Goal: Task Accomplishment & Management: Complete application form

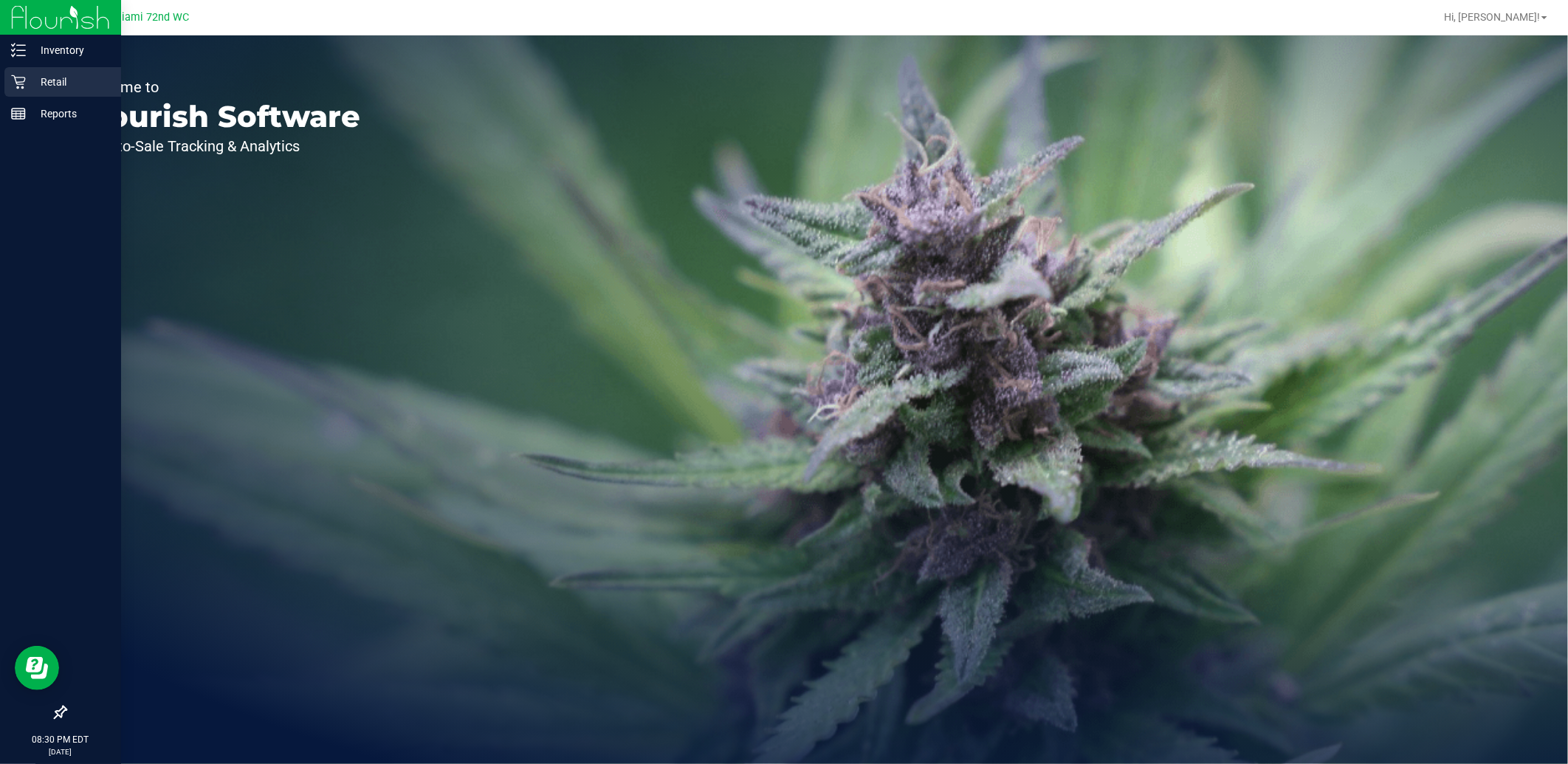
click at [57, 84] on p "Retail" at bounding box center [70, 82] width 88 height 17
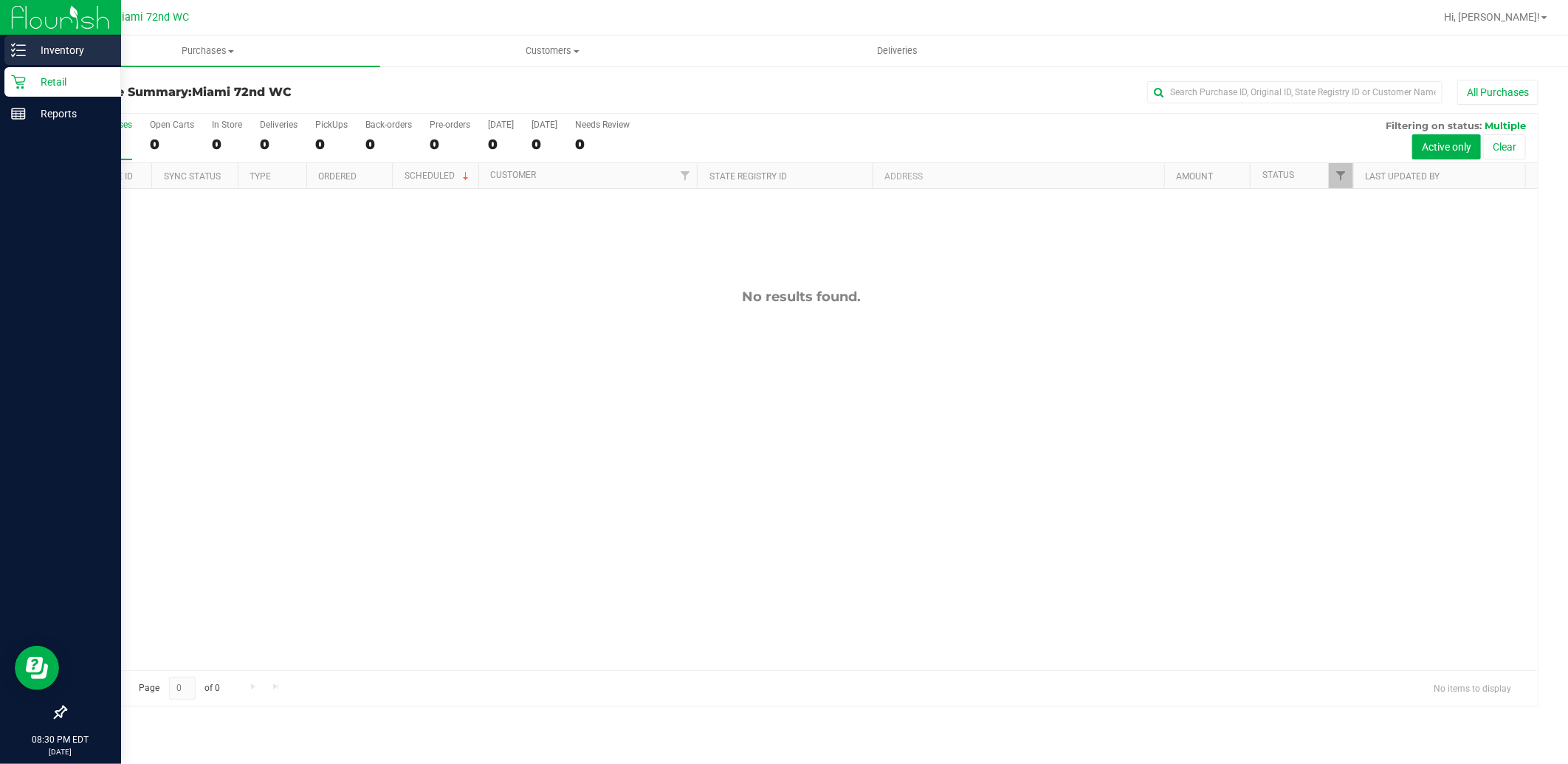
click at [37, 59] on div "Inventory" at bounding box center [62, 50] width 116 height 30
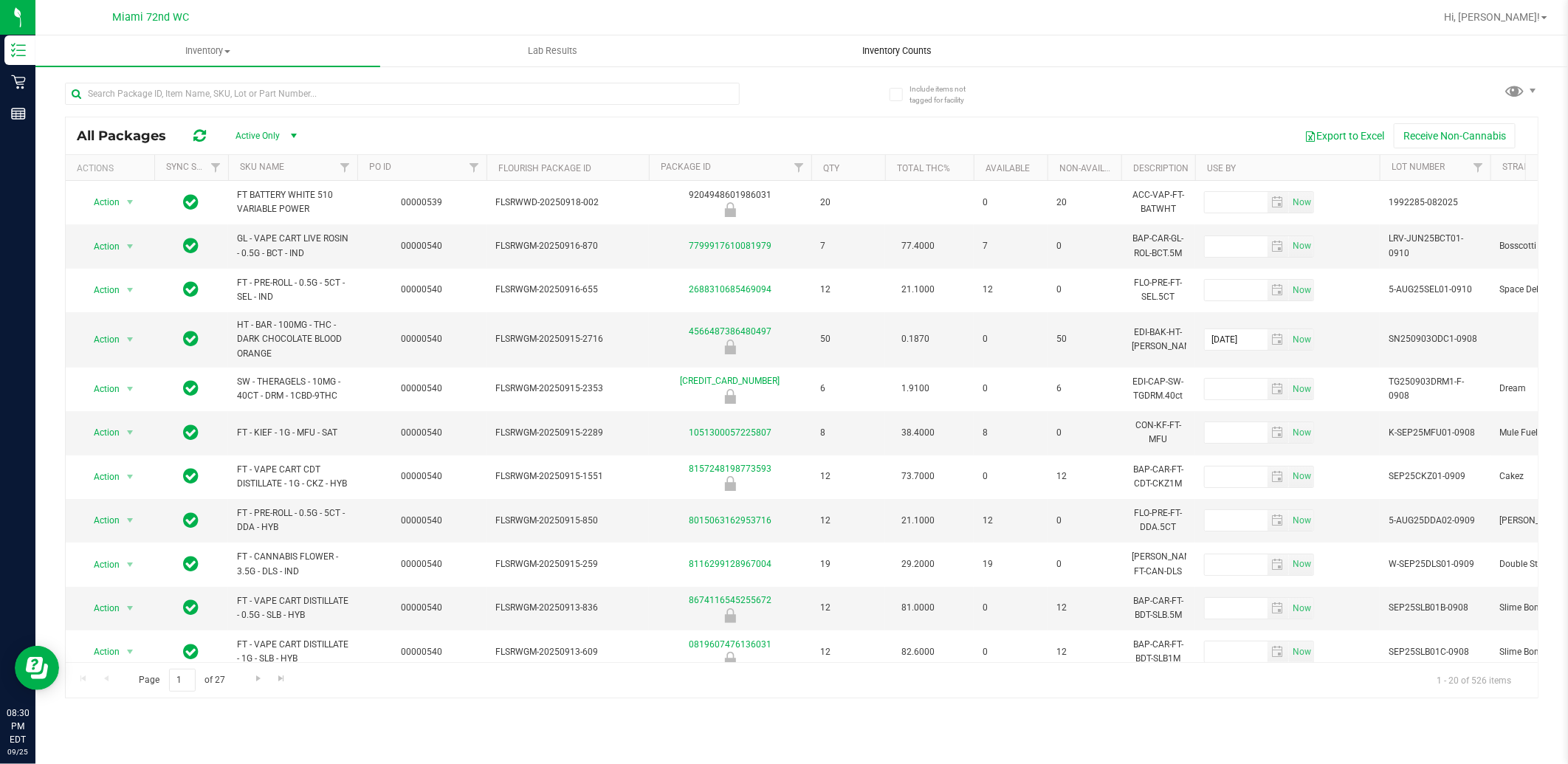
click at [886, 56] on span "Inventory Counts" at bounding box center [898, 51] width 110 height 13
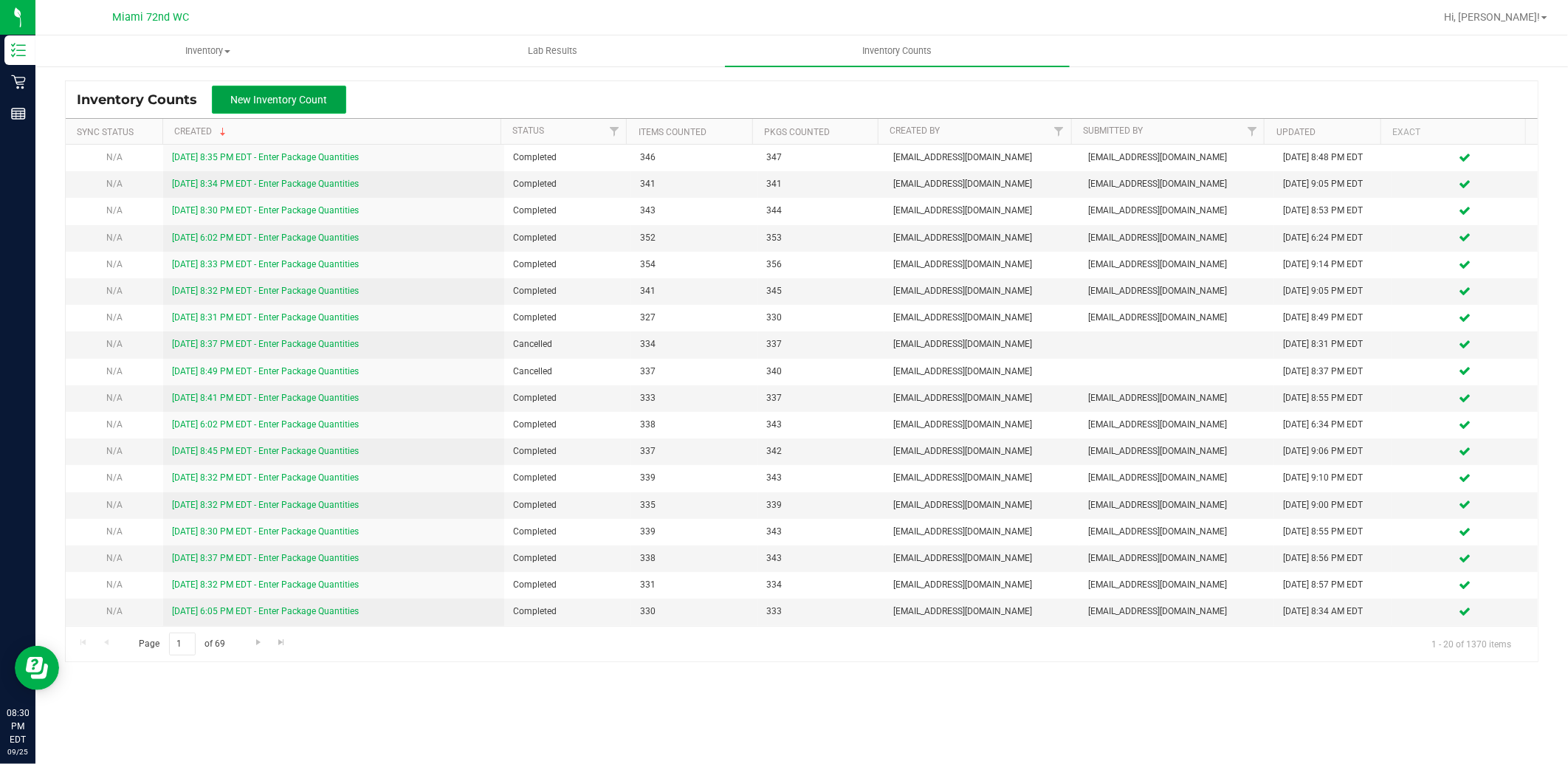
click at [308, 104] on span "New Inventory Count" at bounding box center [279, 100] width 97 height 12
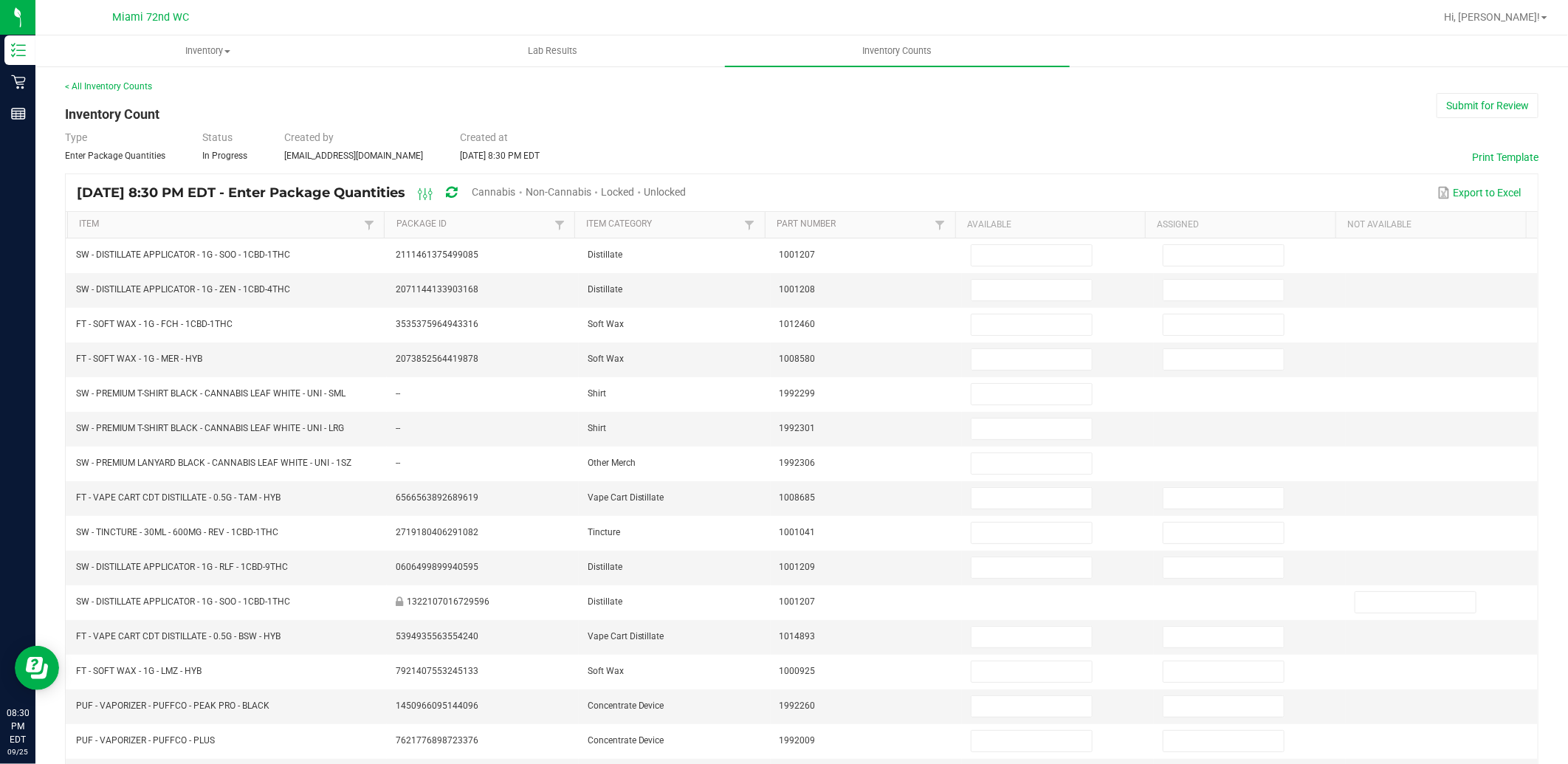
click at [516, 192] on span "Cannabis" at bounding box center [494, 192] width 43 height 12
click at [687, 189] on span "Unlocked" at bounding box center [666, 192] width 42 height 12
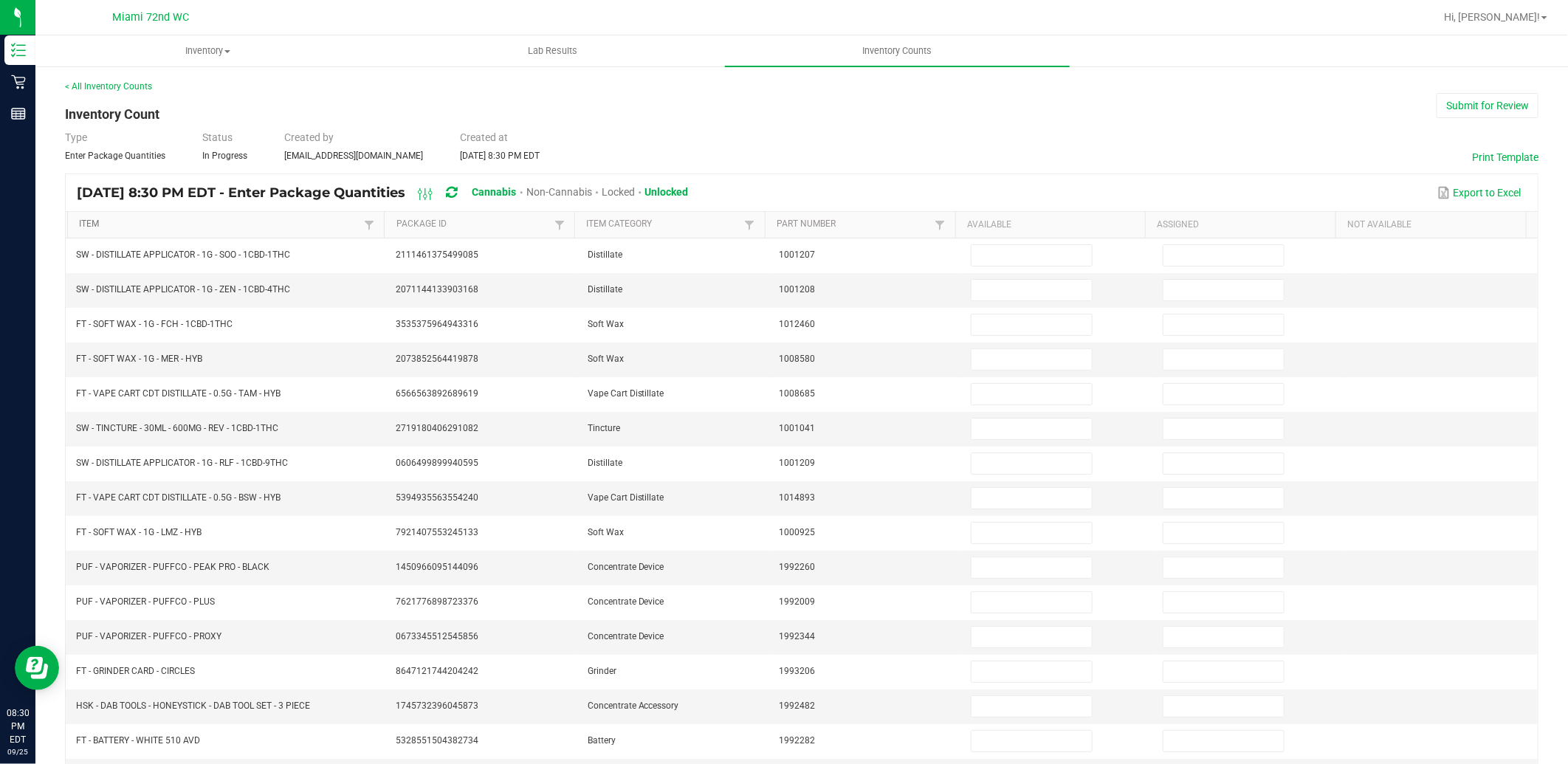
click at [87, 230] on link "Item" at bounding box center [219, 224] width 282 height 12
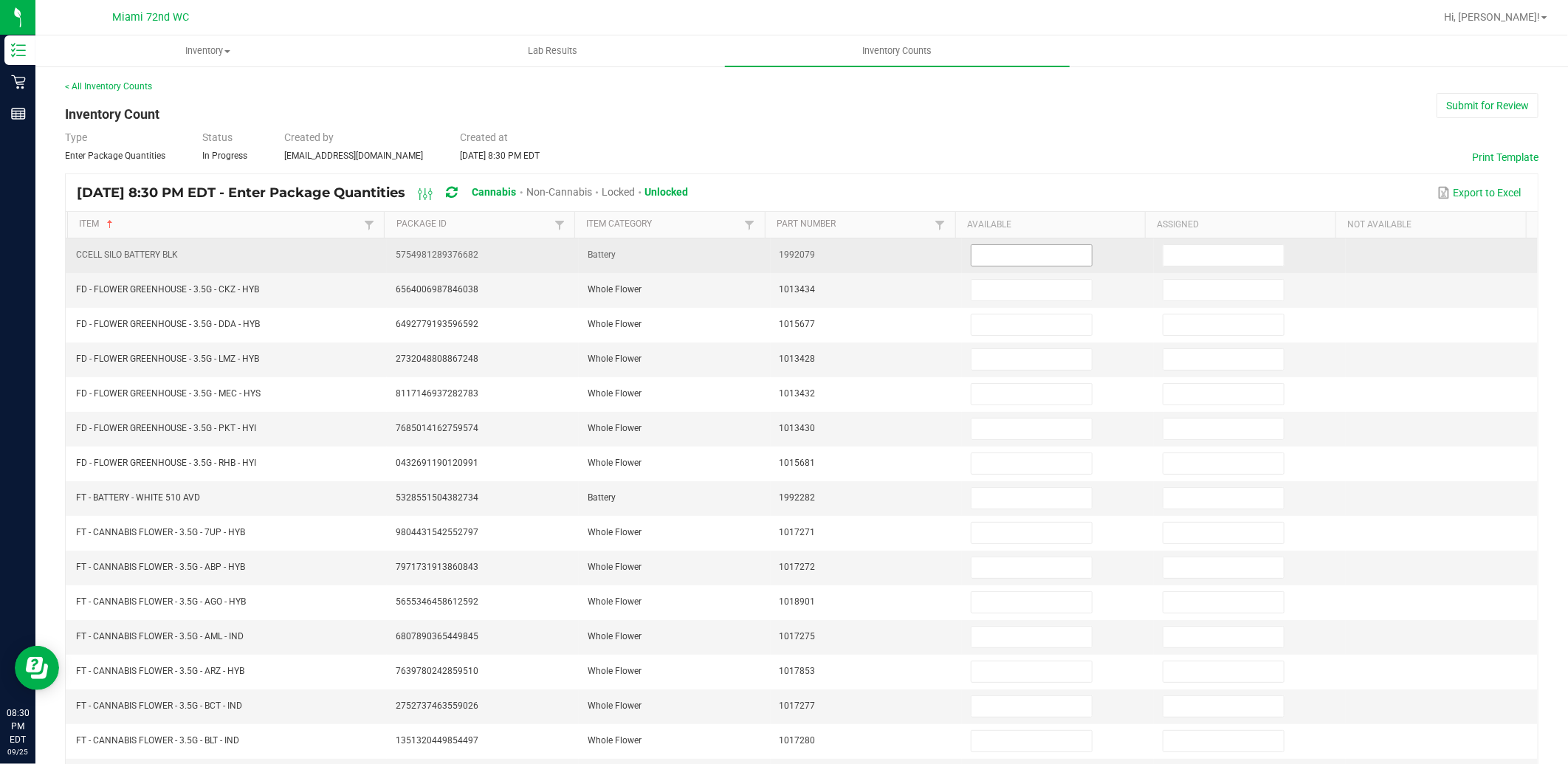
click at [1027, 261] on input at bounding box center [1032, 256] width 120 height 21
type input "1"
type input "7"
type input "8"
type input "15"
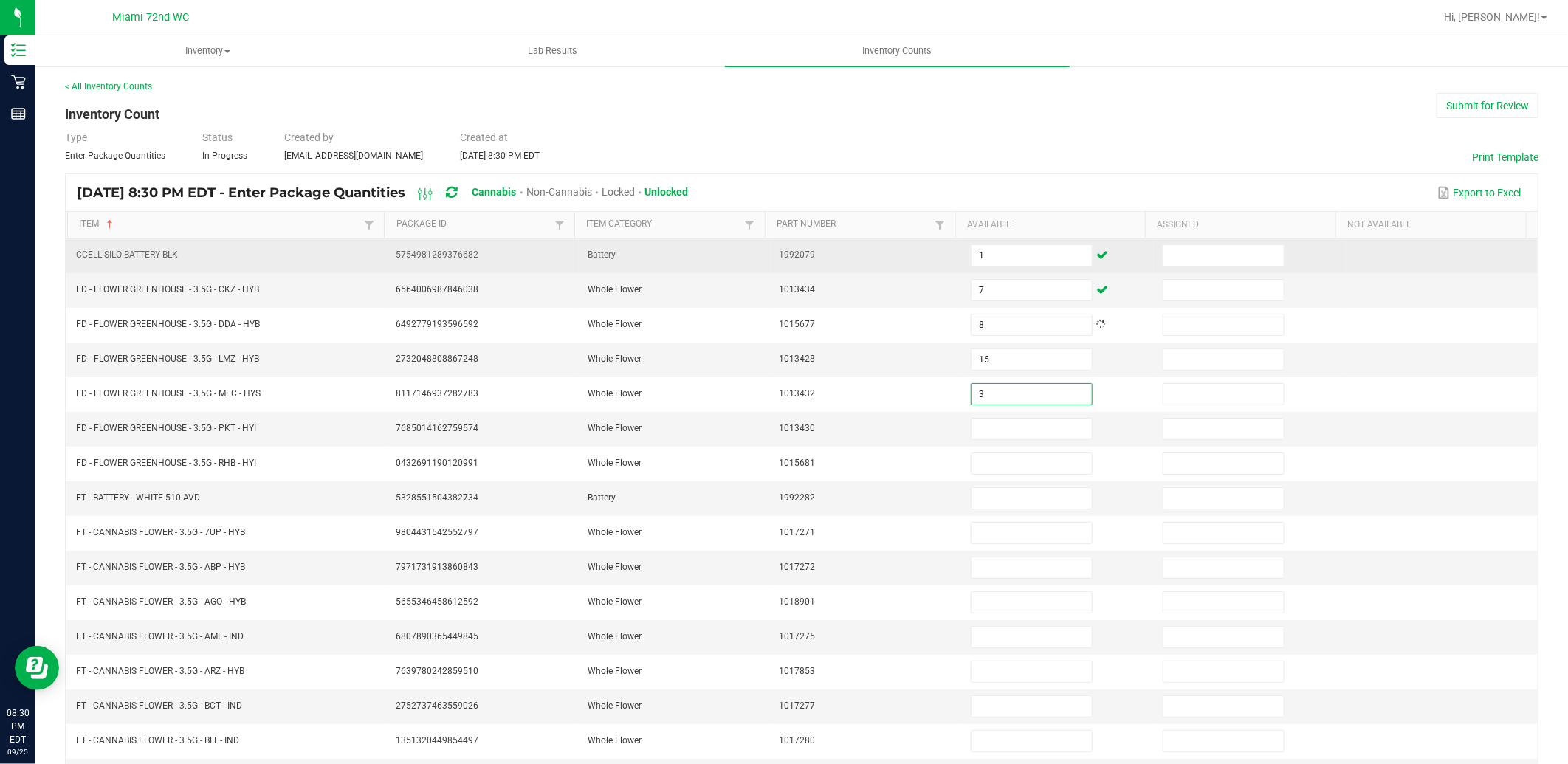
type input "3"
type input "2"
type input "14"
type input "7"
type input "17"
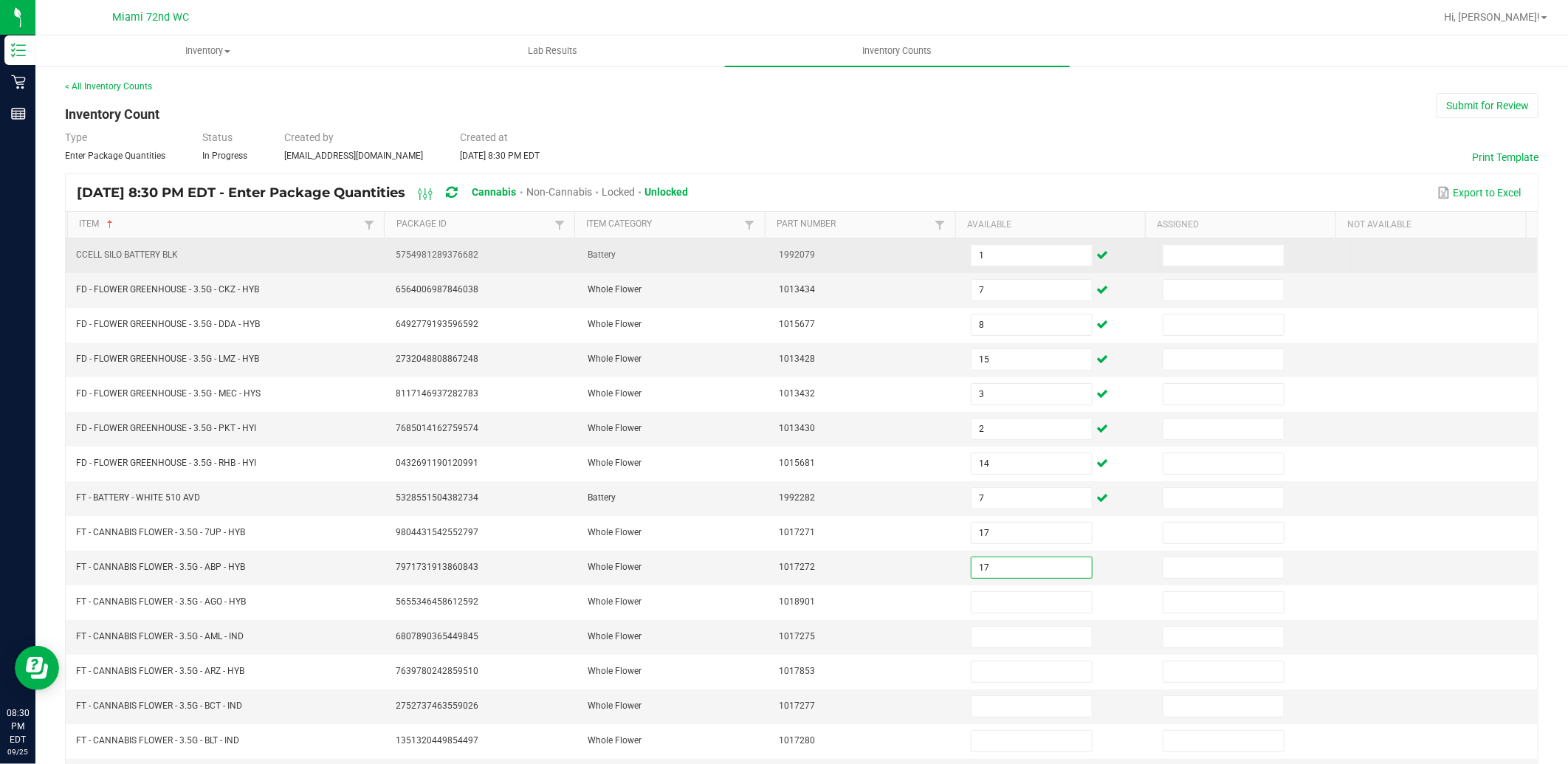
type input "17"
type input "18"
type input "13"
type input "17"
type input "12"
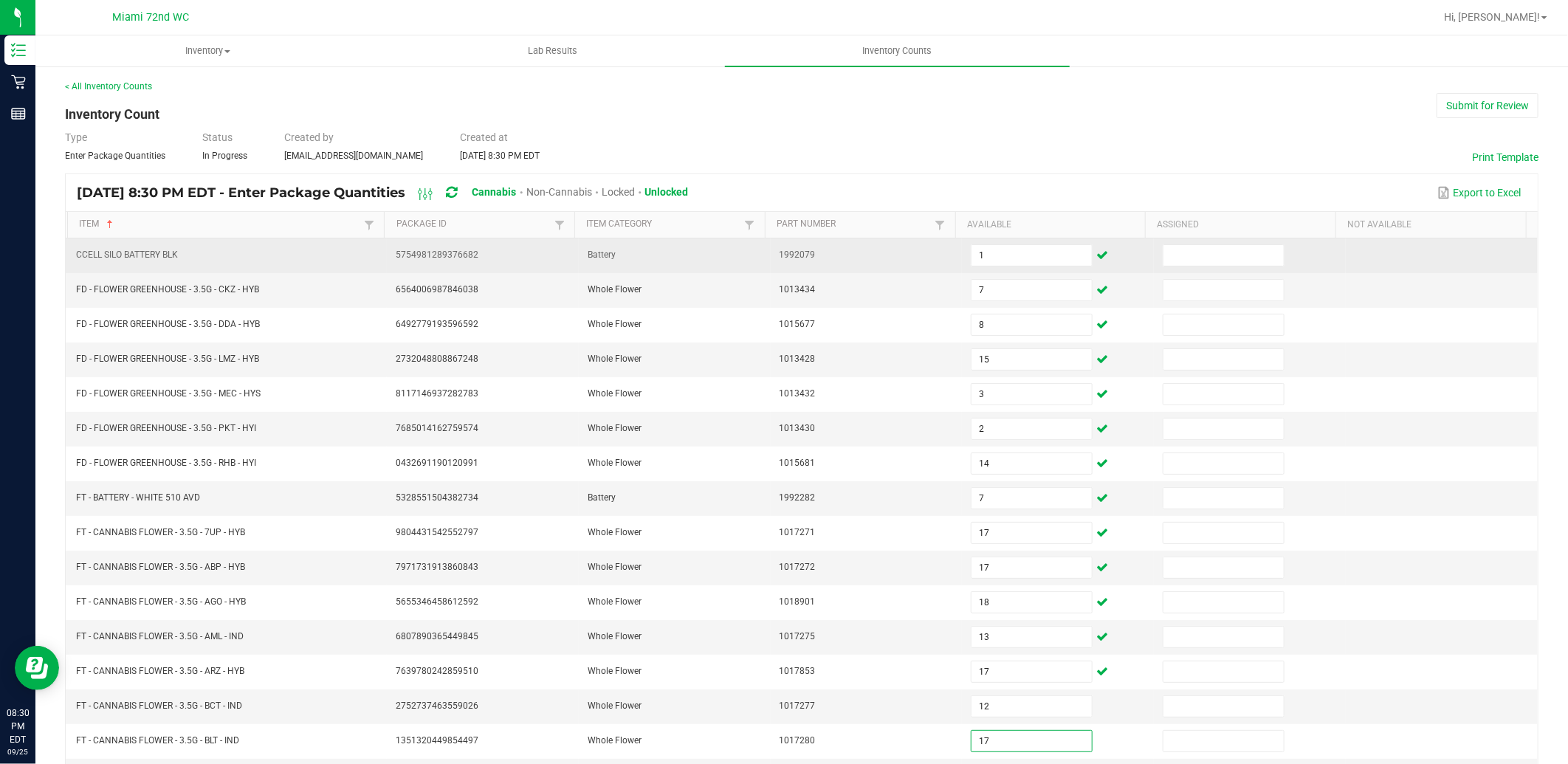
type input "17"
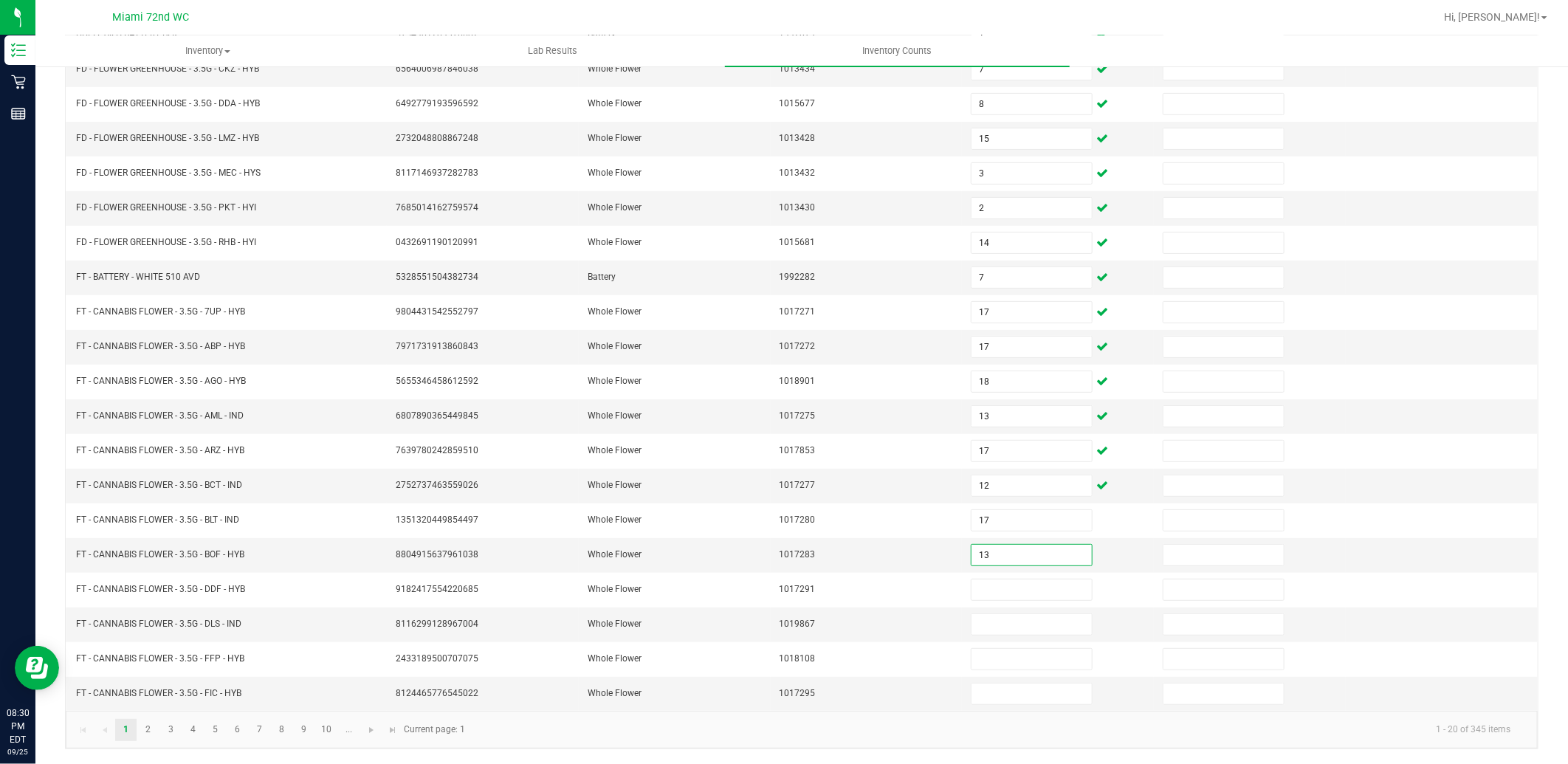
type input "13"
type input "1"
type input "19"
type input "11"
type input "20"
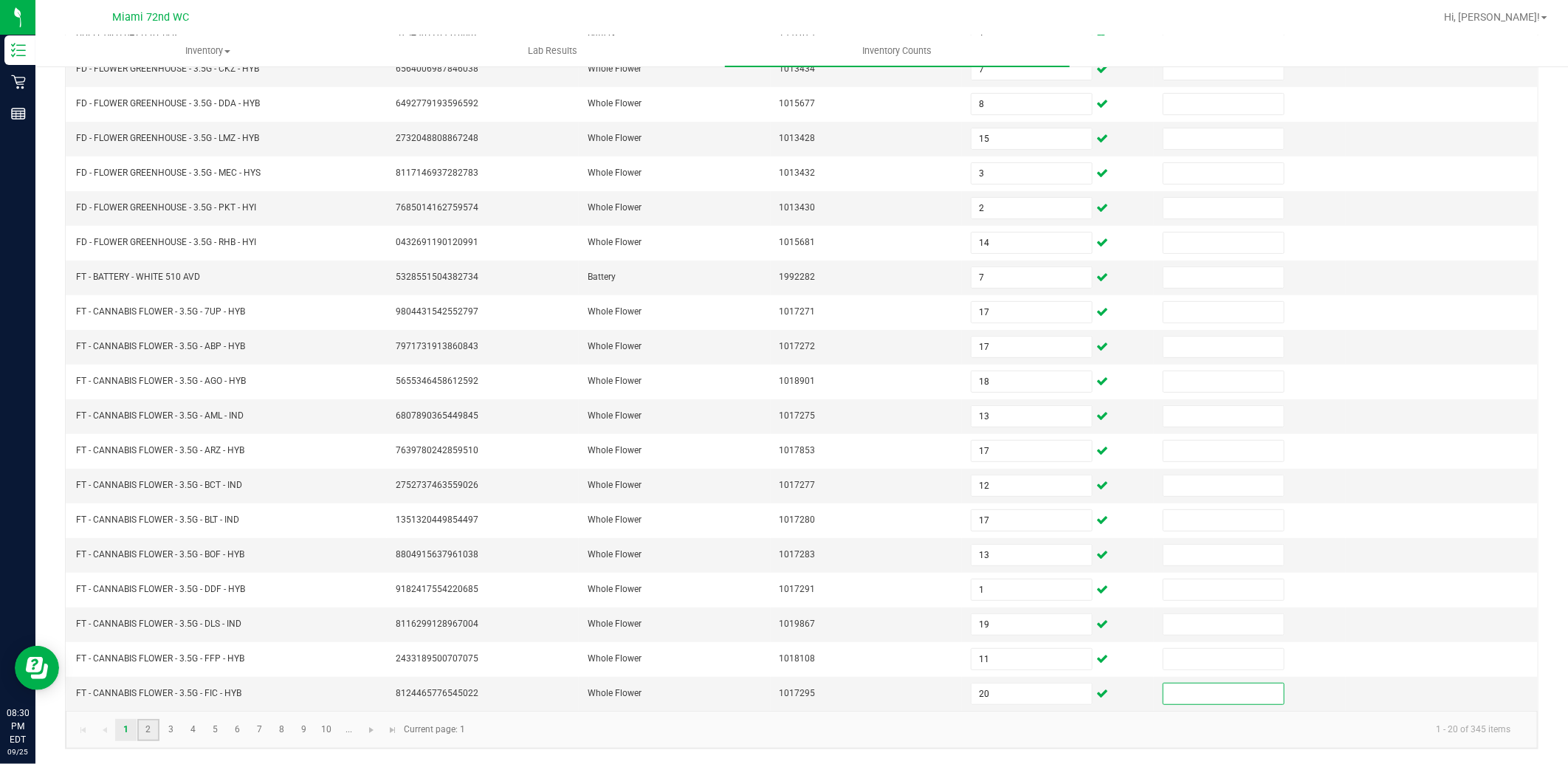
click at [148, 728] on link "2" at bounding box center [148, 729] width 21 height 22
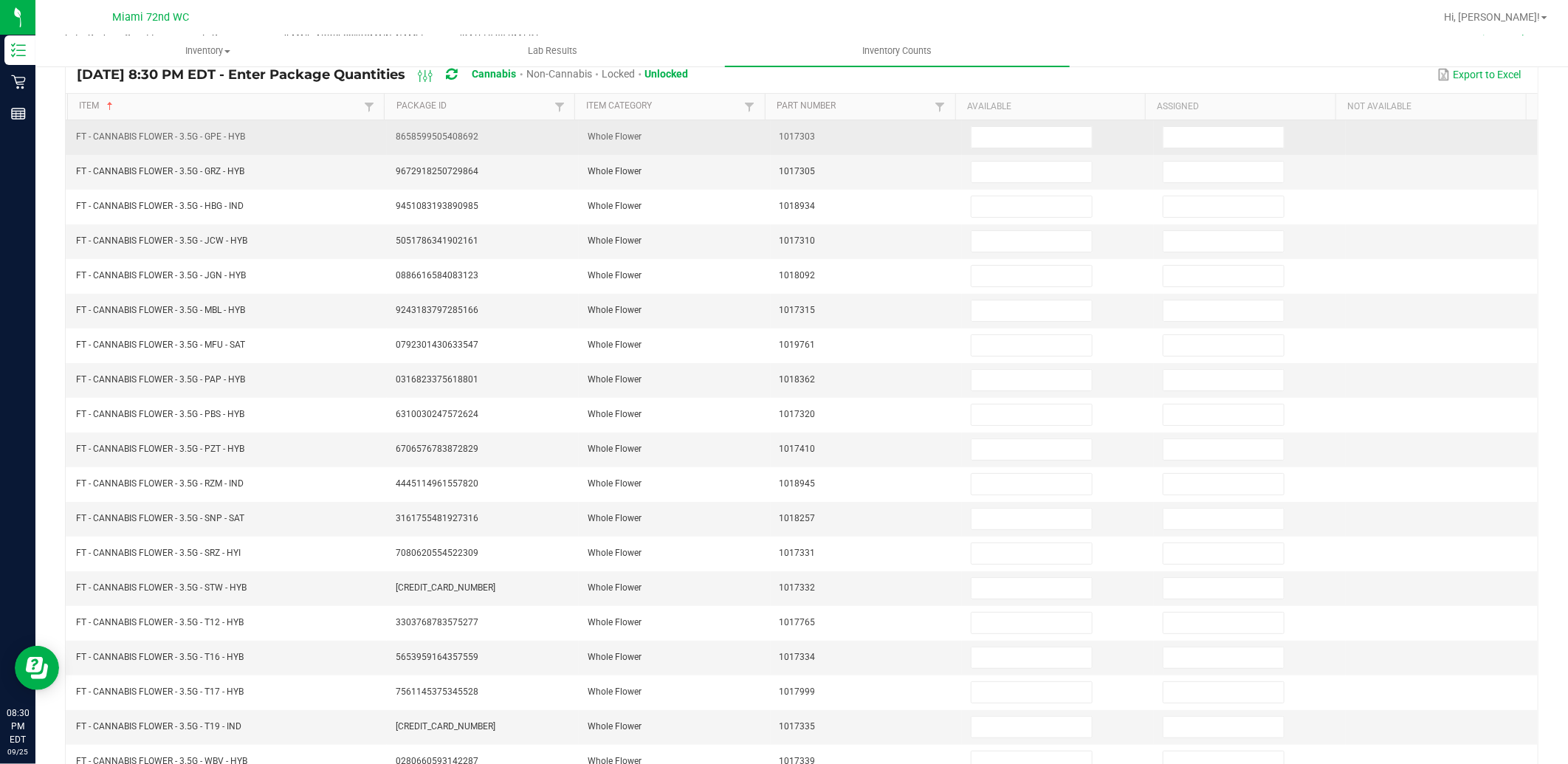
scroll to position [0, 0]
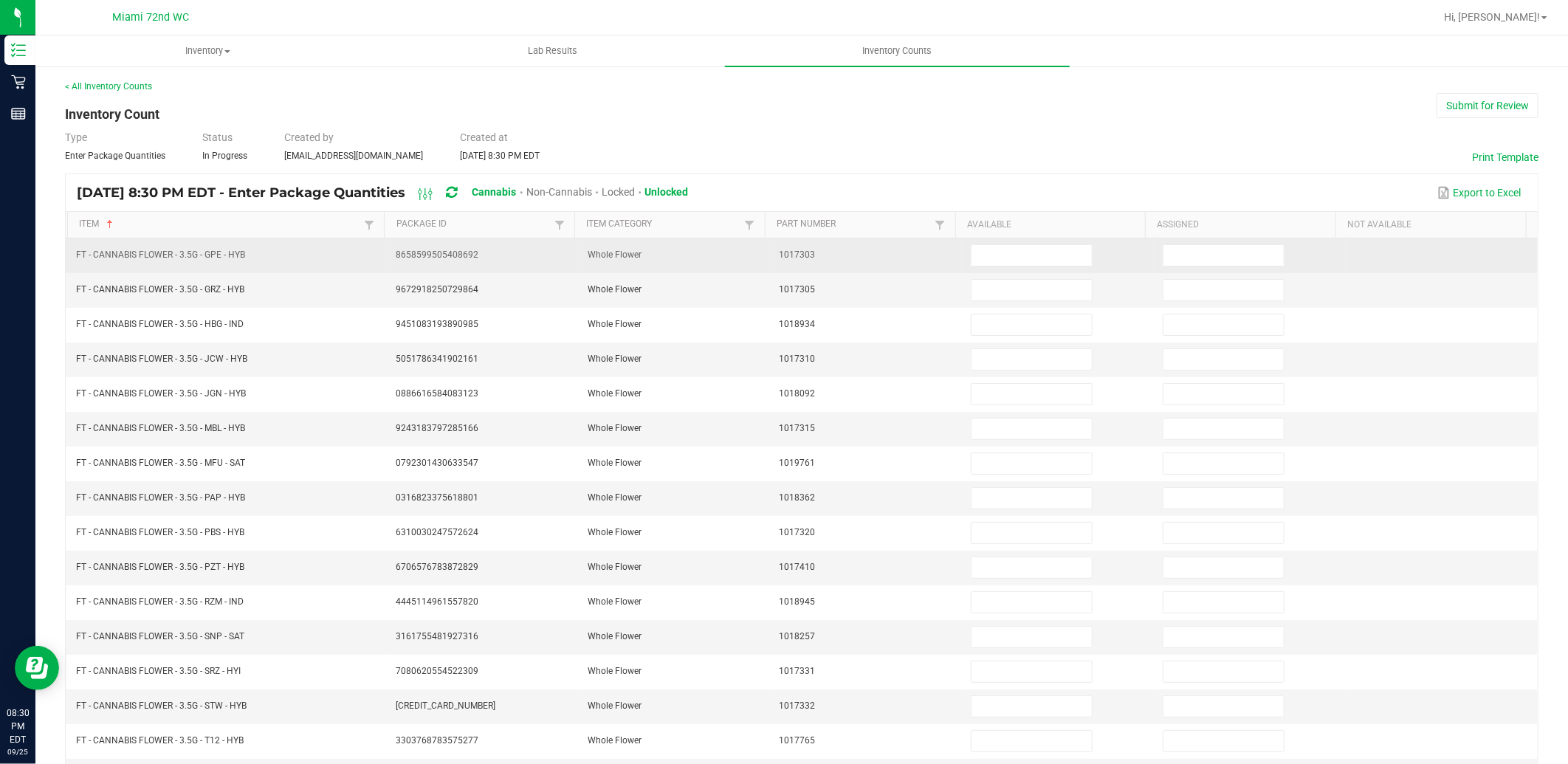
click at [978, 244] on span at bounding box center [1032, 255] width 122 height 22
click at [1042, 259] on input at bounding box center [1032, 256] width 120 height 21
type input "5"
type input "4"
type input "10"
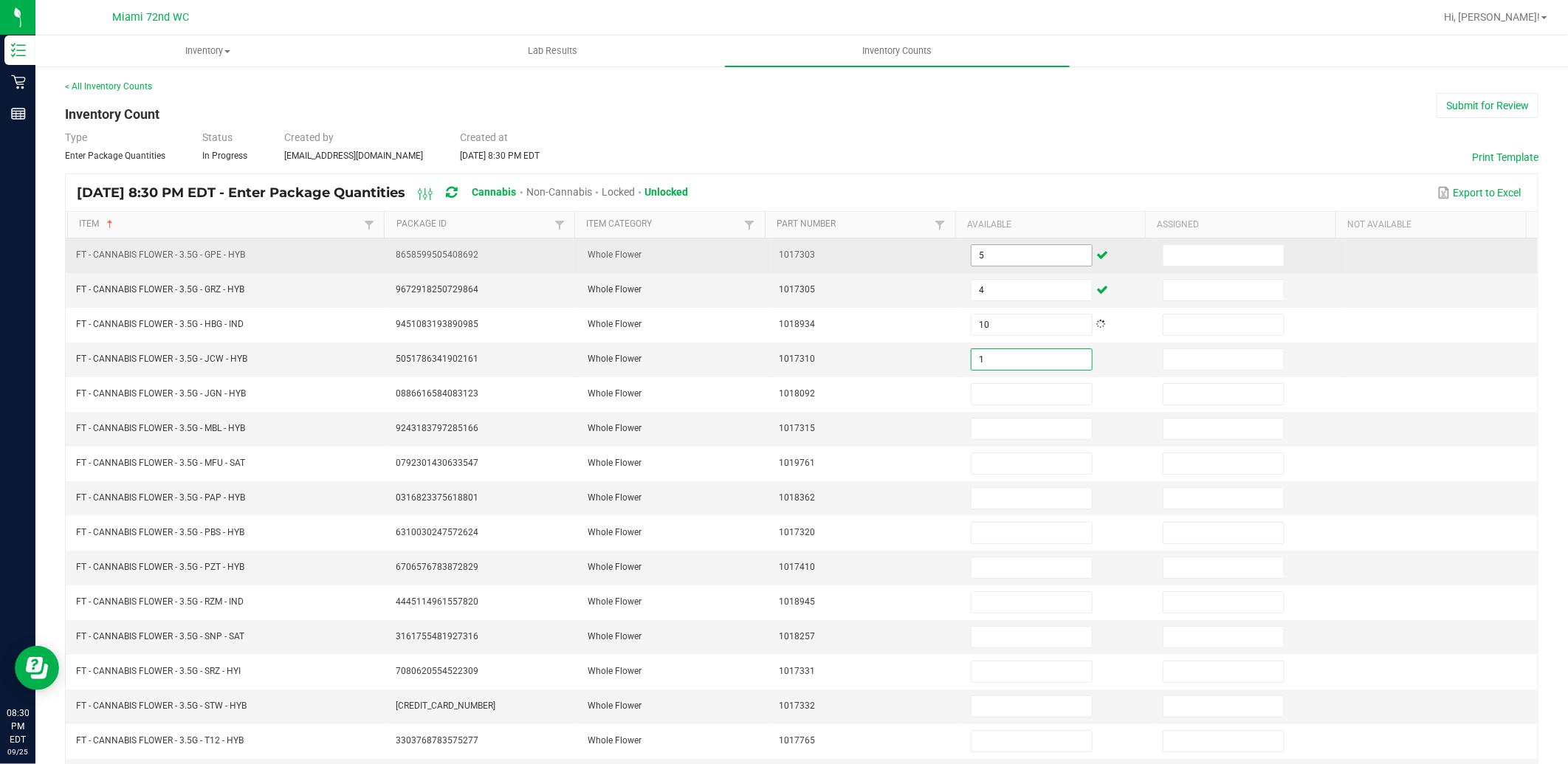
type input "1"
type input "16"
type input "5"
type input "17"
type input "13"
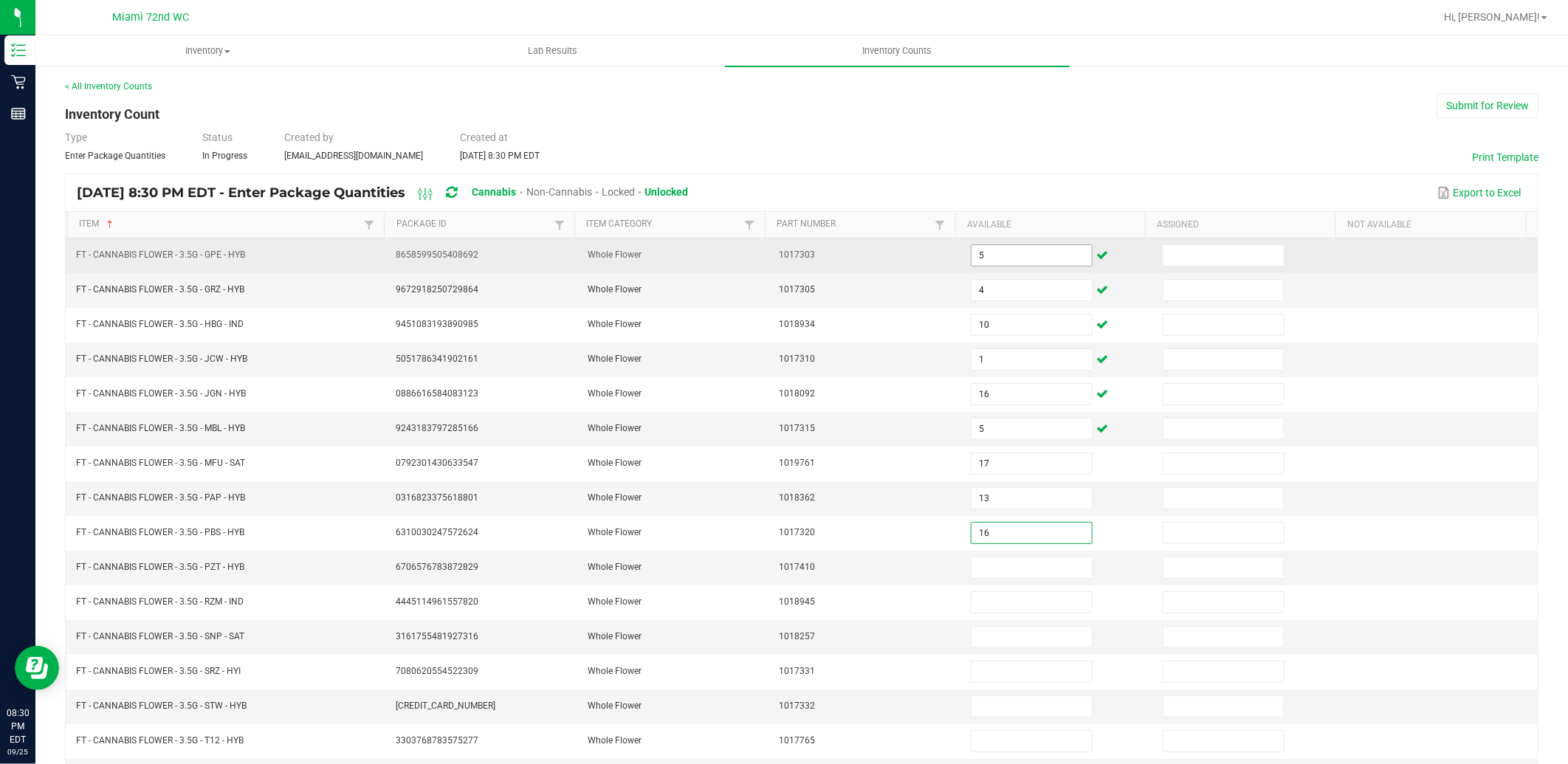
type input "16"
type input "9"
type input "14"
type input "19"
type input "2"
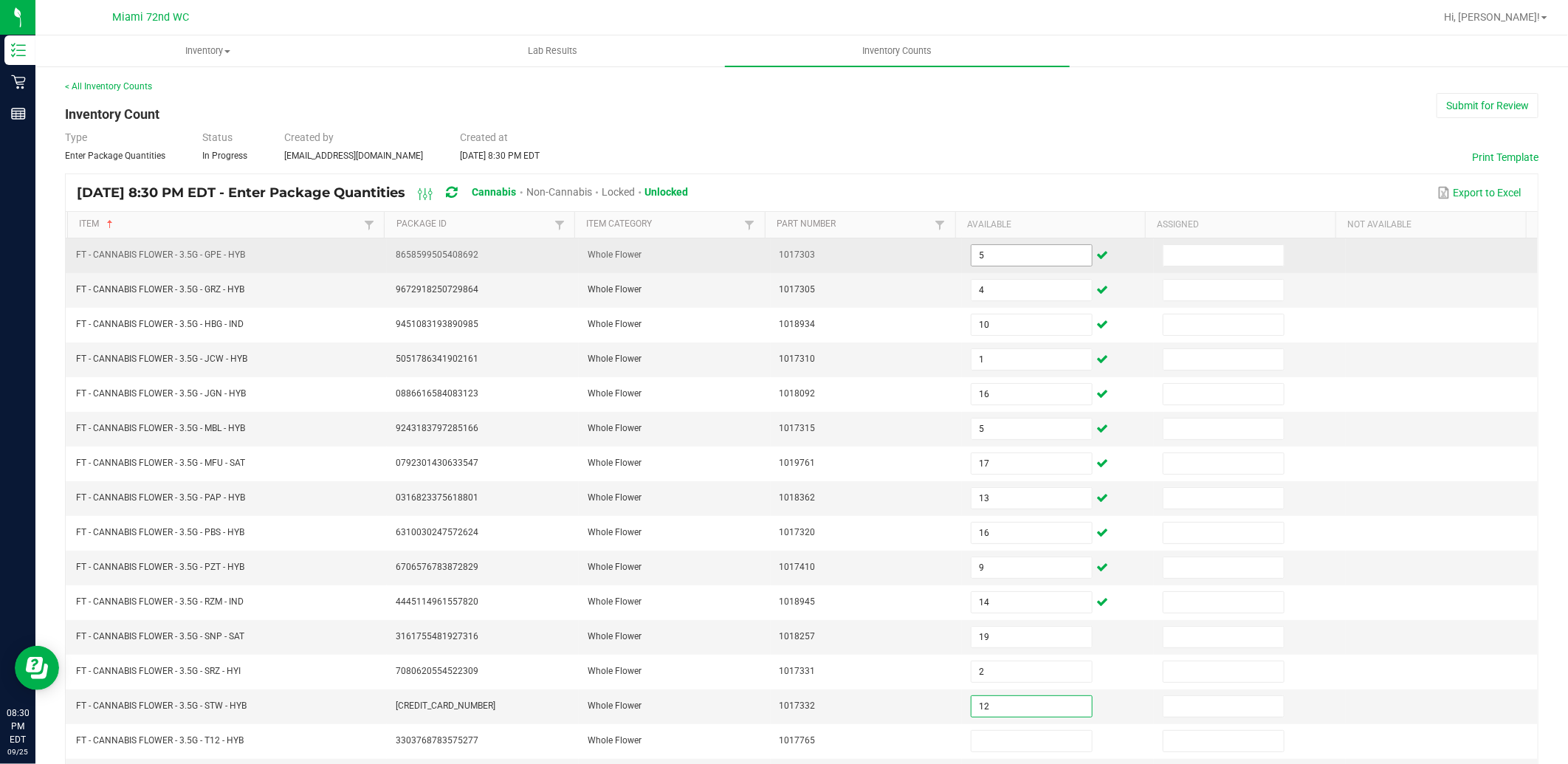
type input "12"
type input "29"
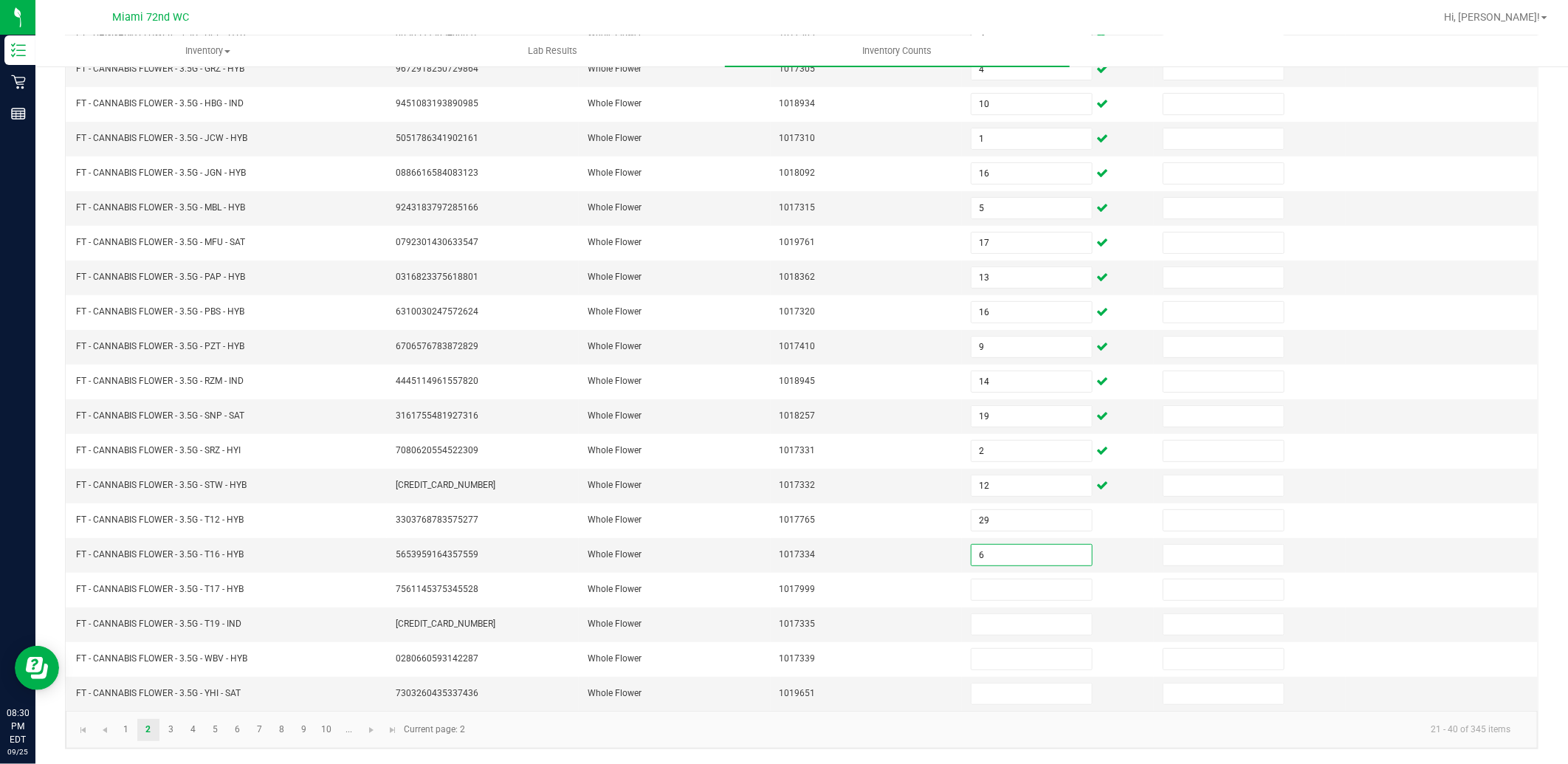
type input "6"
type input "7"
type input "12"
type input "18"
type input "6"
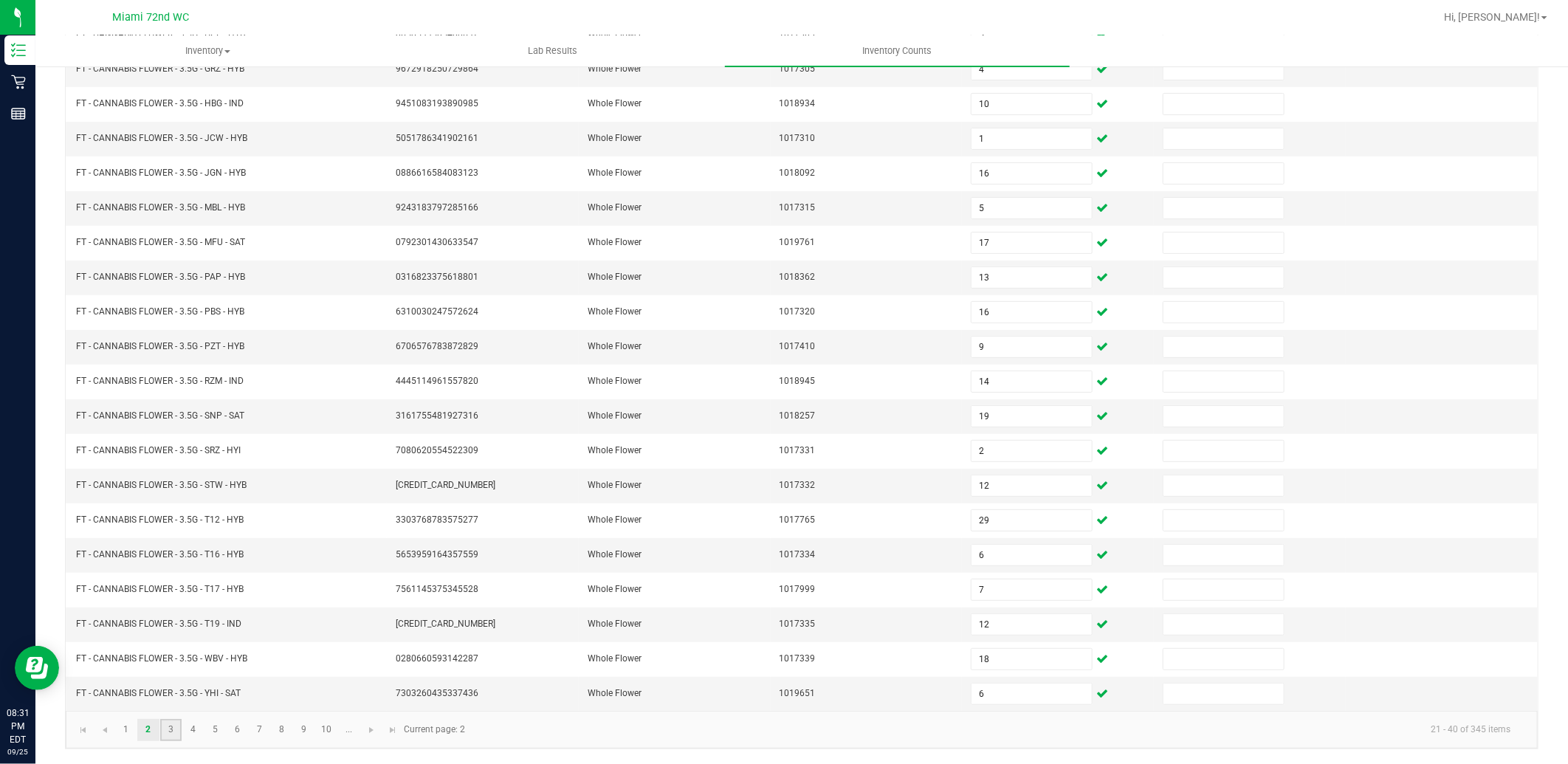
click at [161, 721] on link "3" at bounding box center [171, 729] width 21 height 22
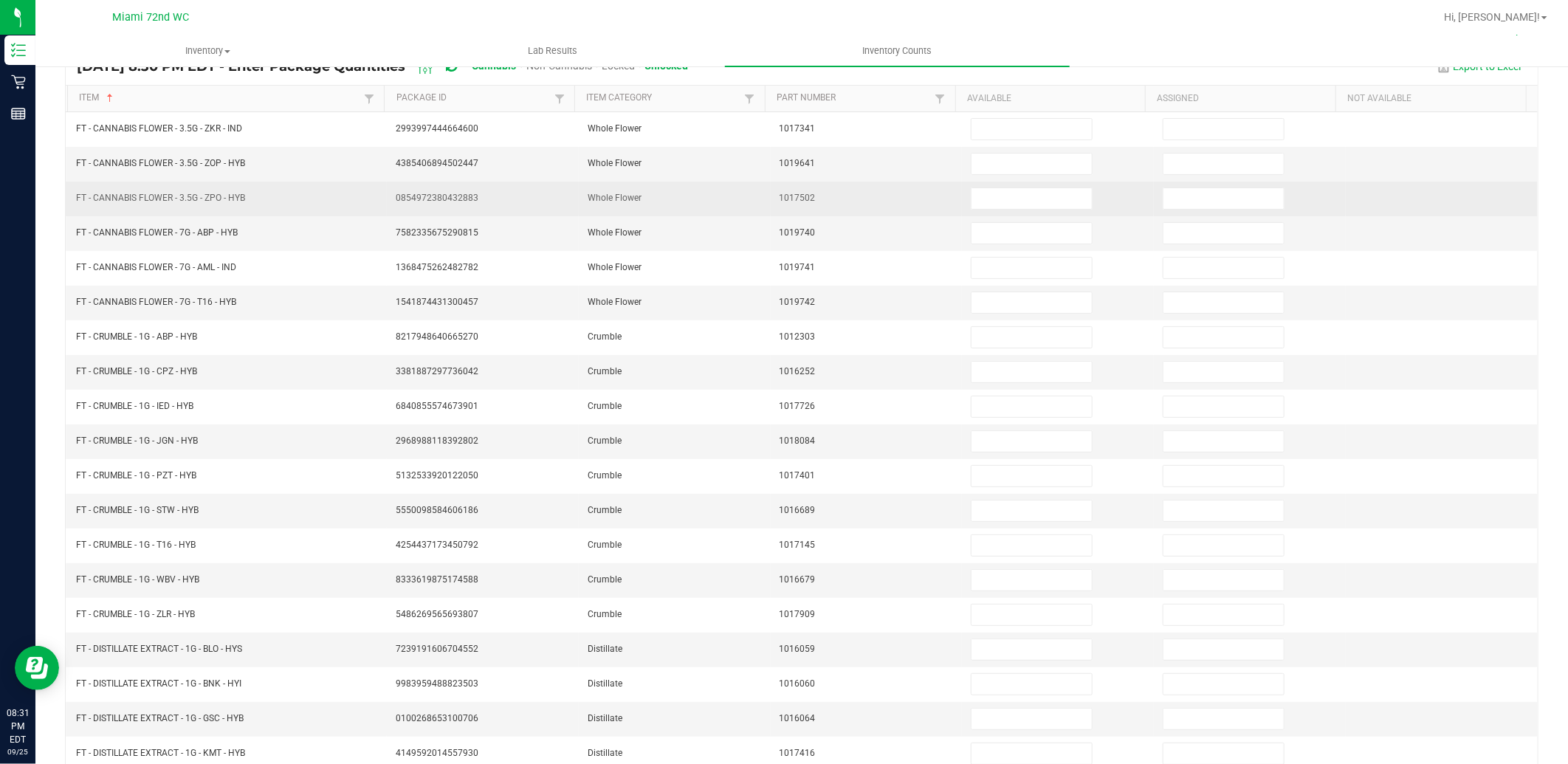
scroll to position [0, 0]
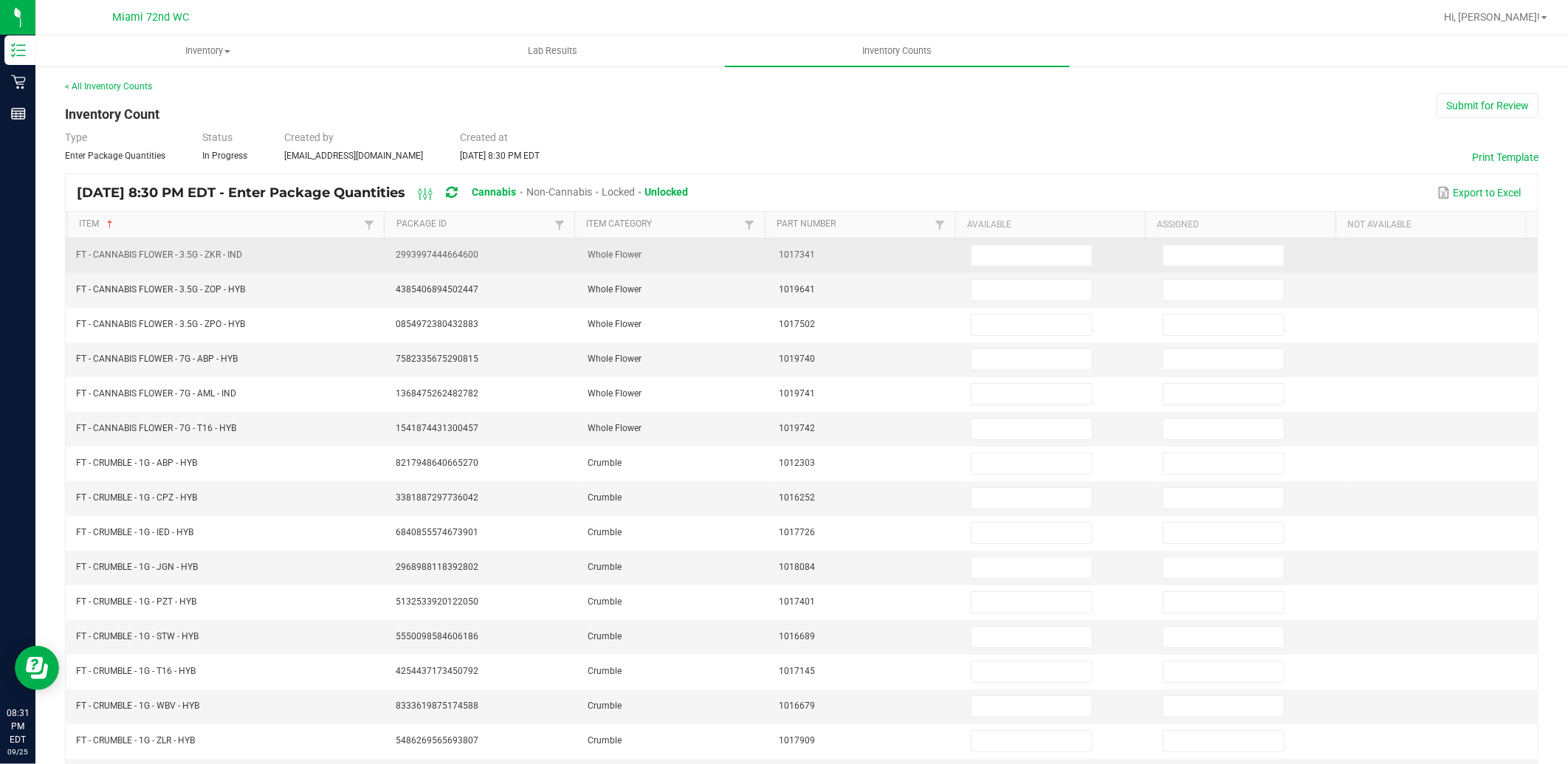
click at [1007, 269] on td at bounding box center [1058, 256] width 192 height 35
click at [1008, 250] on input at bounding box center [1032, 256] width 120 height 21
type input "21"
type input "14"
type input "20"
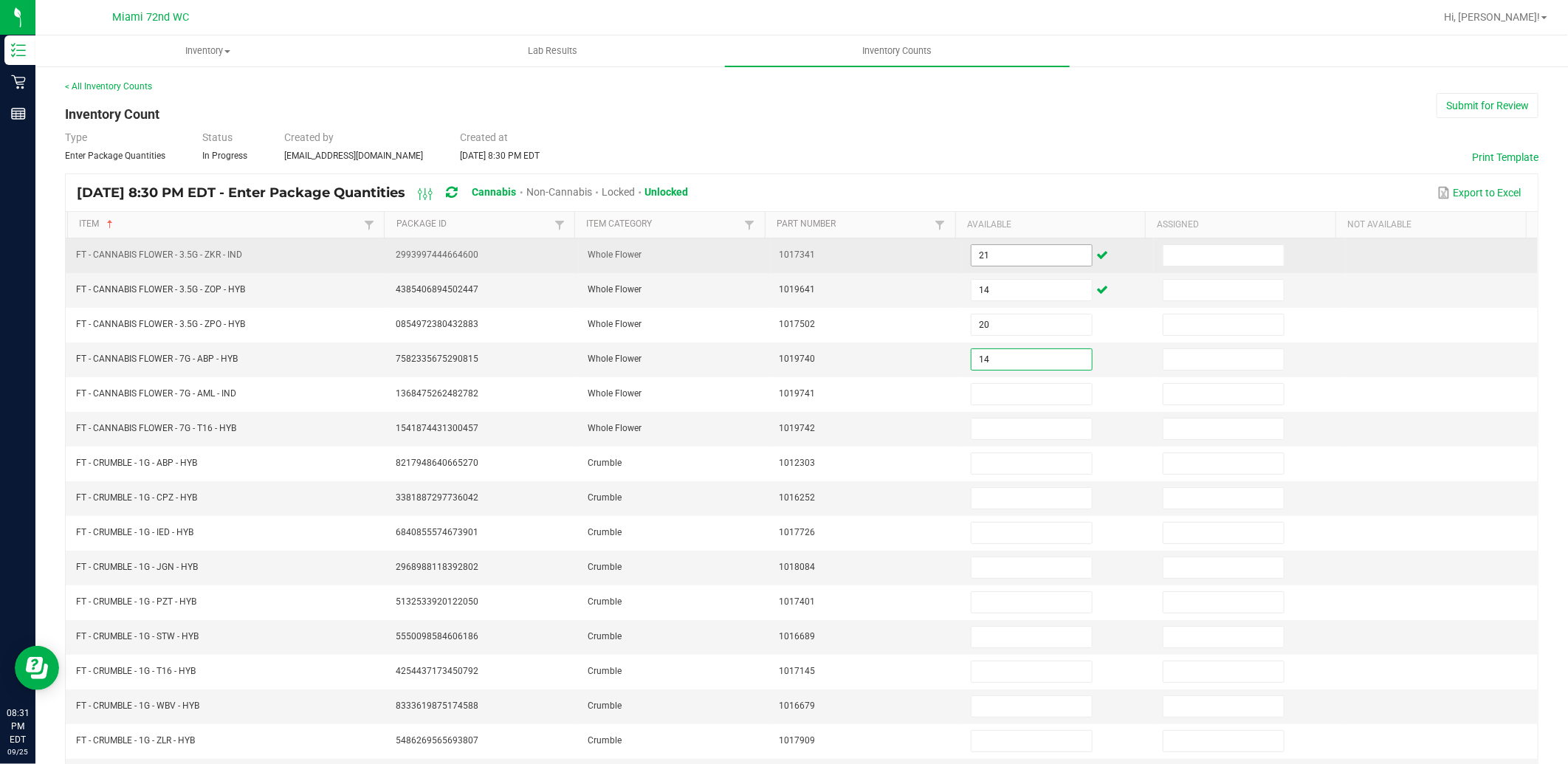
type input "14"
type input "15"
type input "11"
type input "1"
type input "2"
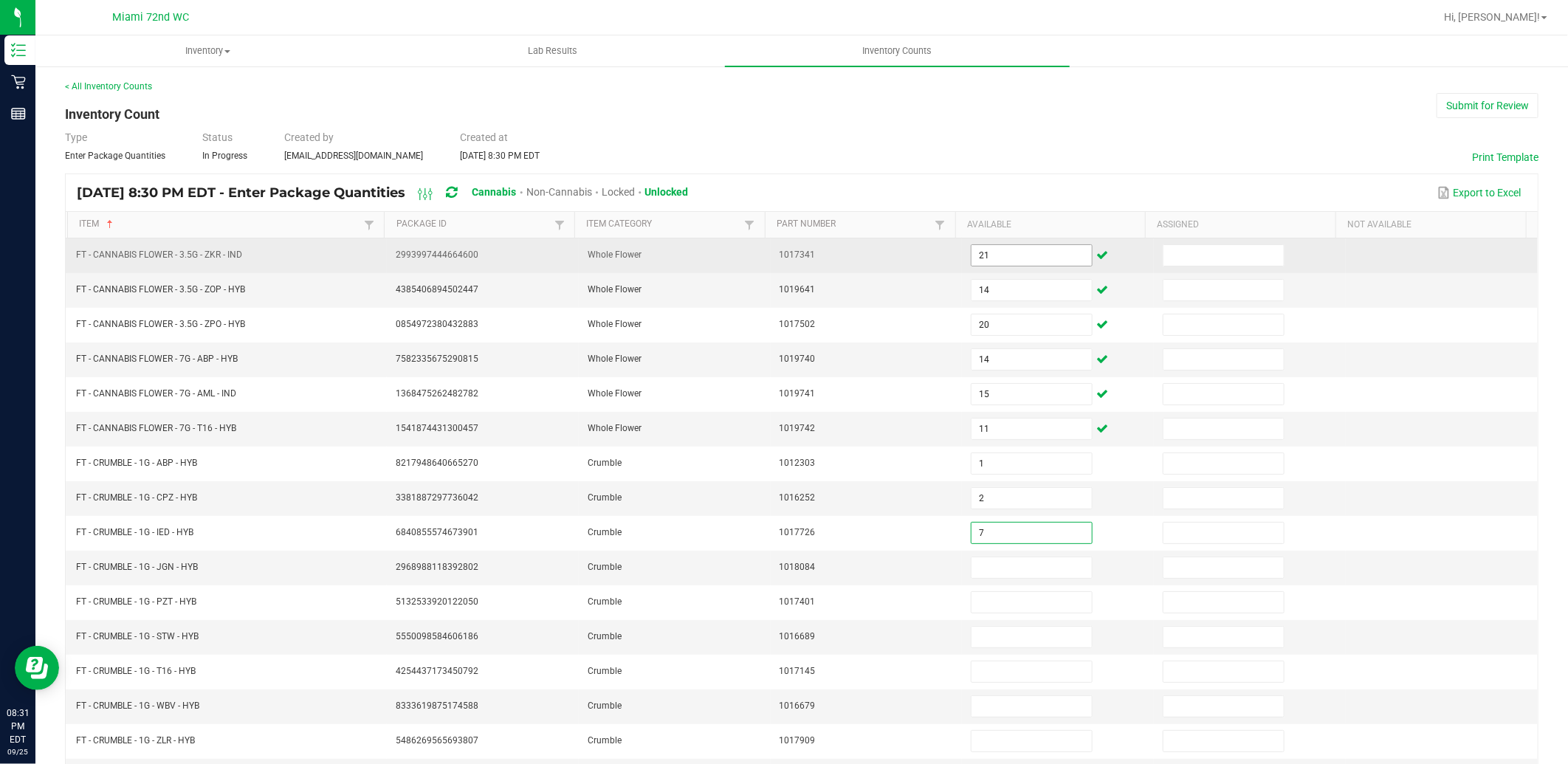
type input "7"
type input "5"
type input "8"
type input "3"
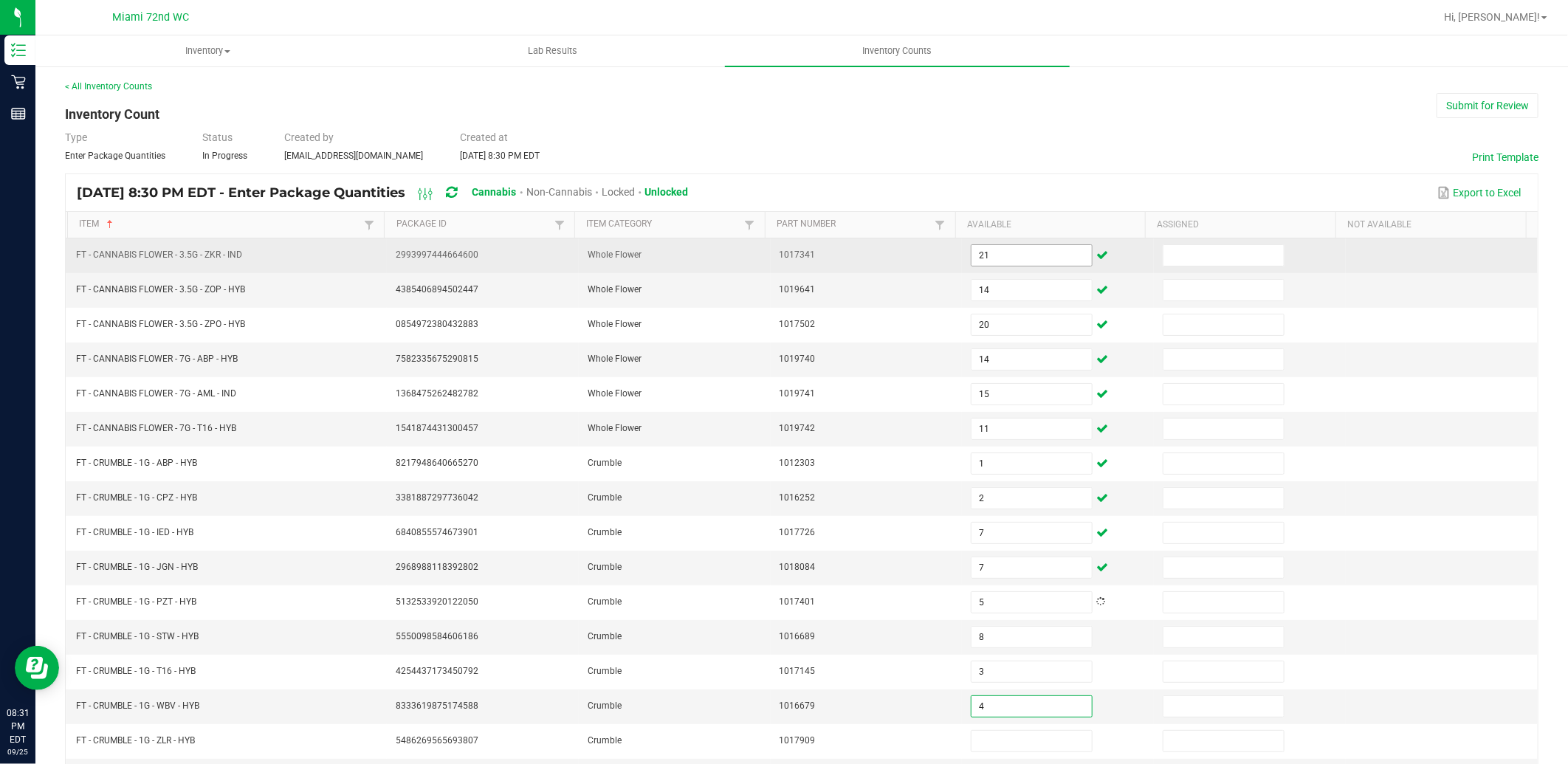
type input "4"
type input "7"
type input "8"
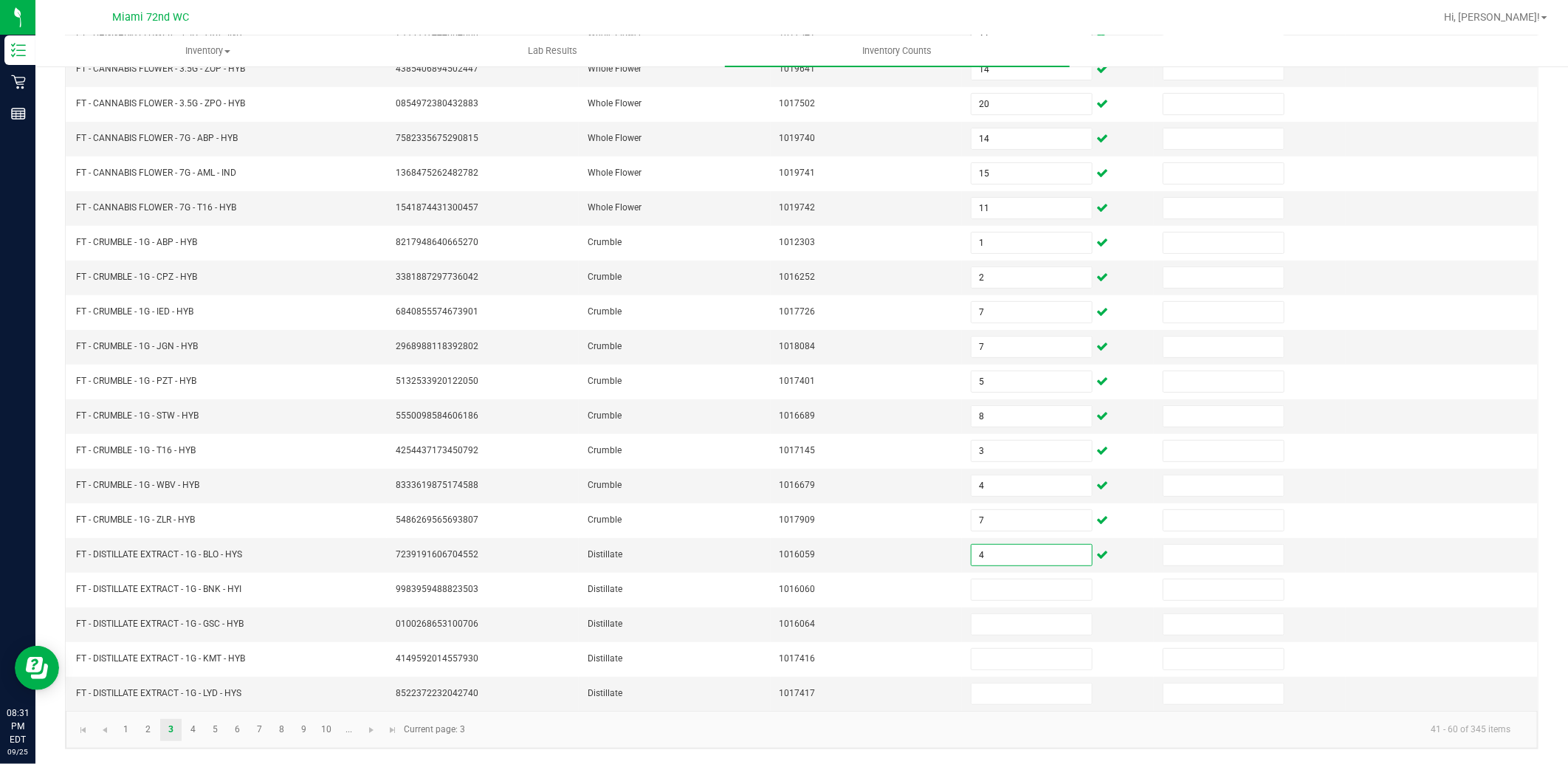
type input "4"
type input "5"
type input "2"
type input "5"
type input "1"
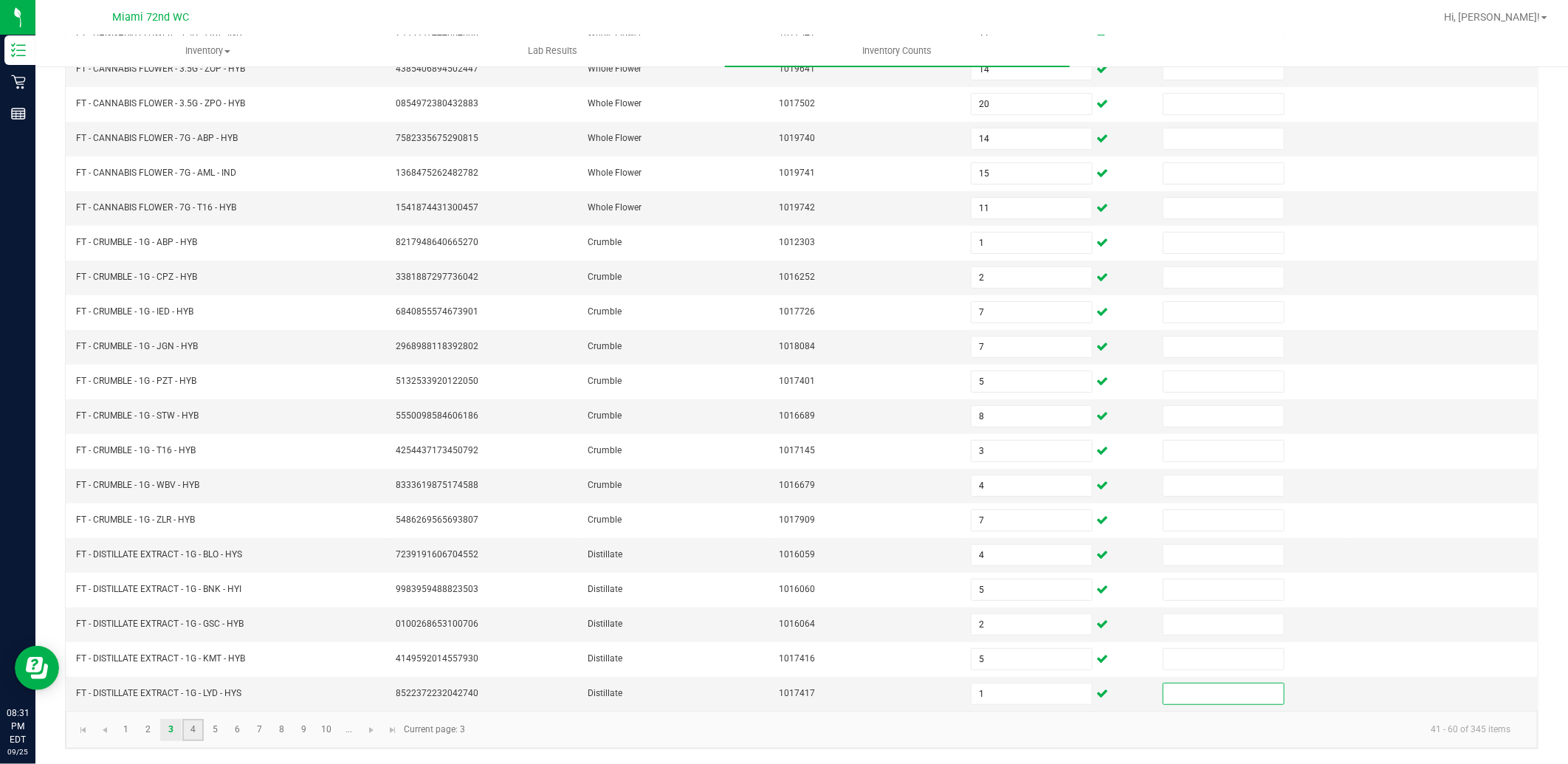
click at [199, 728] on link "4" at bounding box center [193, 729] width 21 height 22
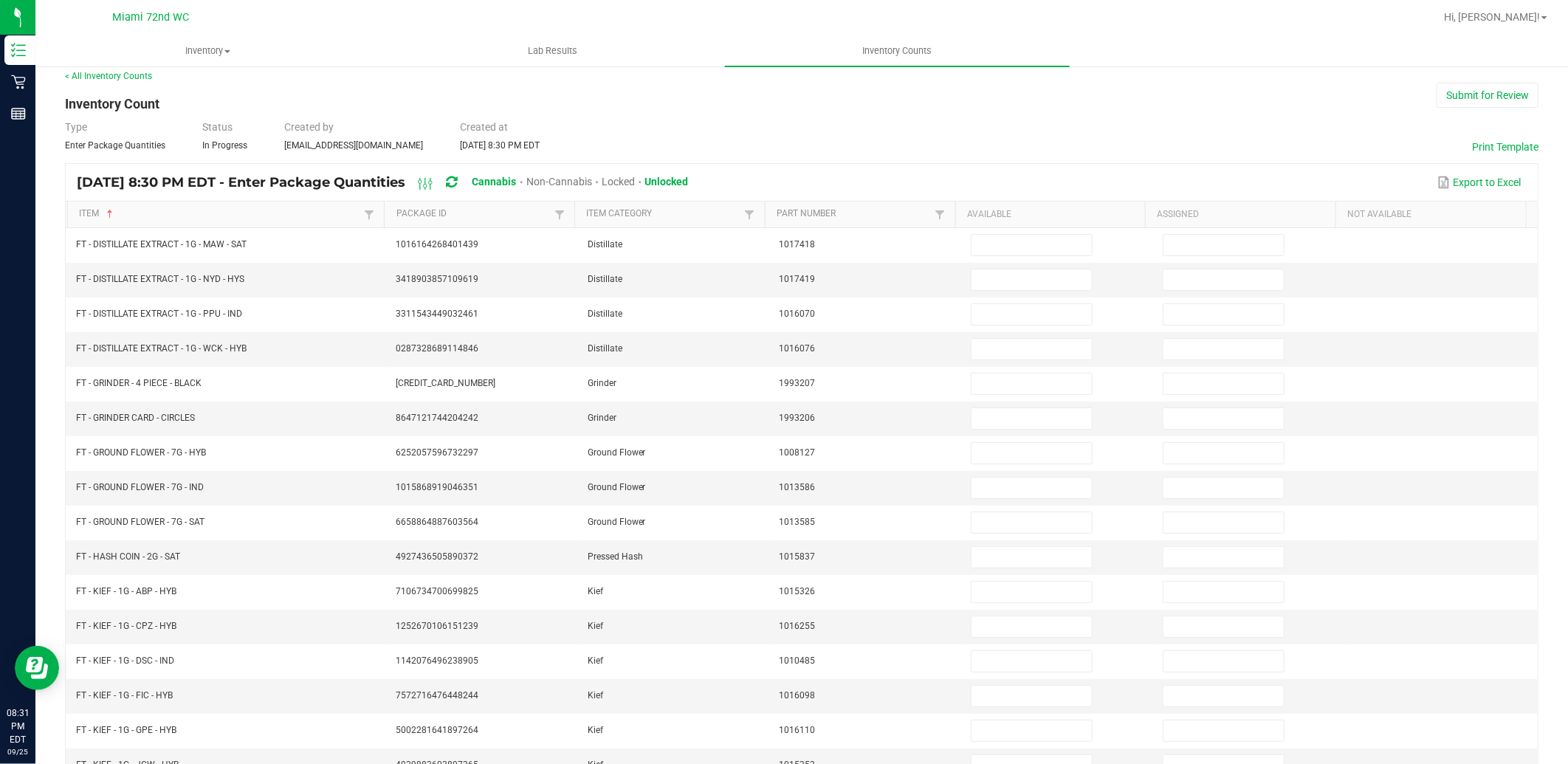
scroll to position [0, 0]
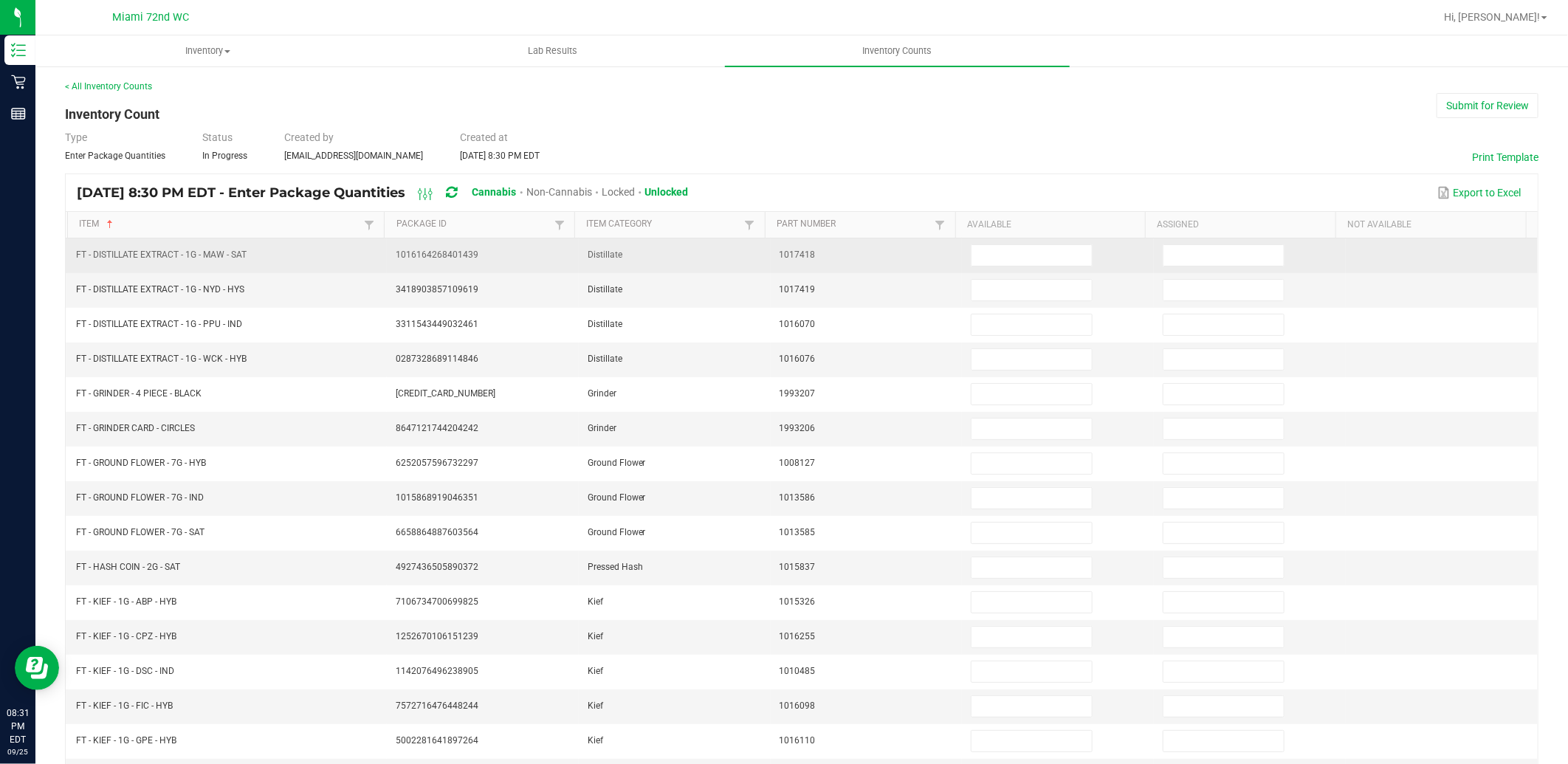
click at [1002, 241] on td at bounding box center [1058, 256] width 192 height 35
click at [1005, 253] on input at bounding box center [1032, 256] width 120 height 21
type input "9"
type input "8"
type input "5"
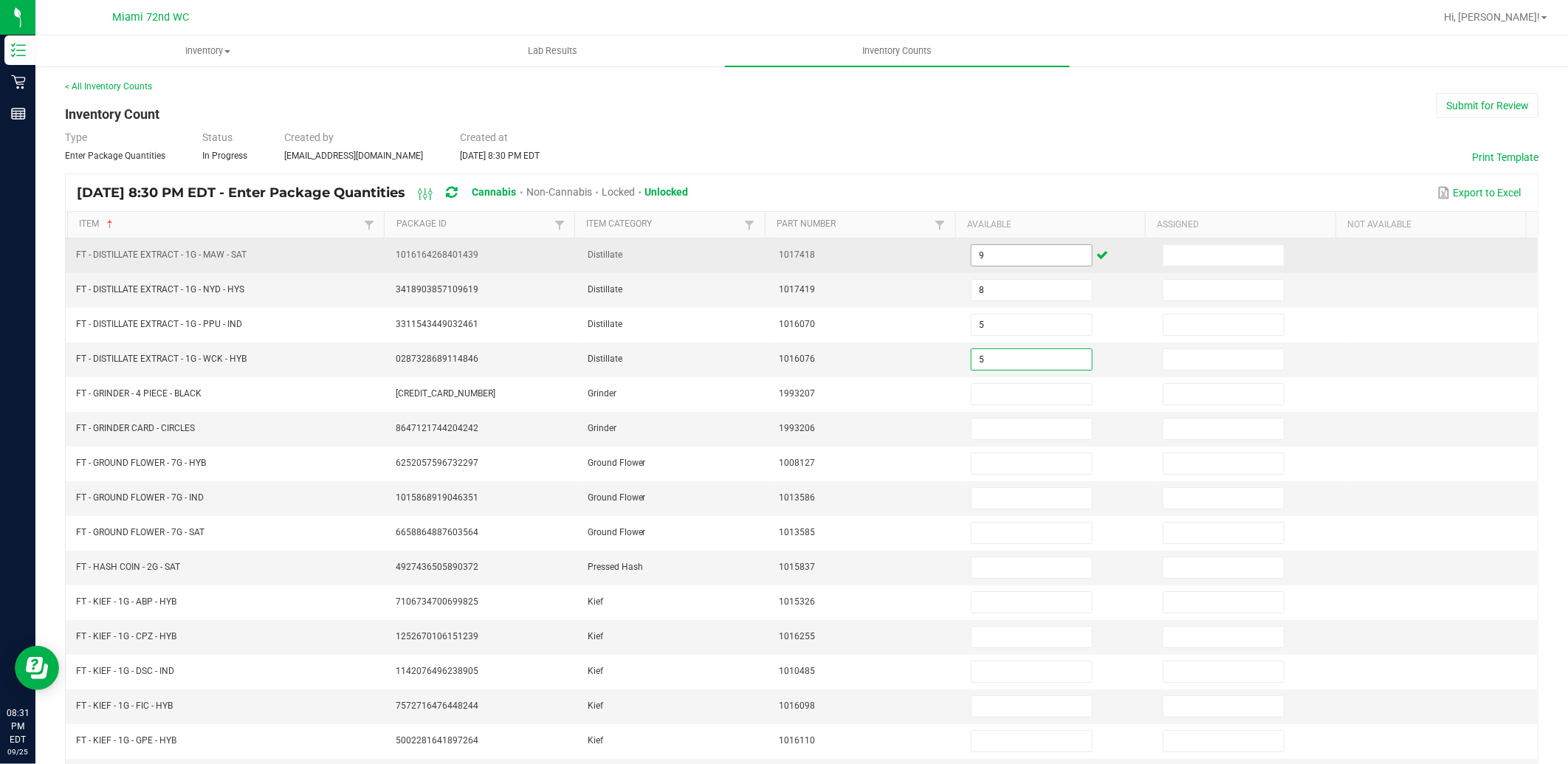
type input "5"
type input "3"
type input "9"
type input "14"
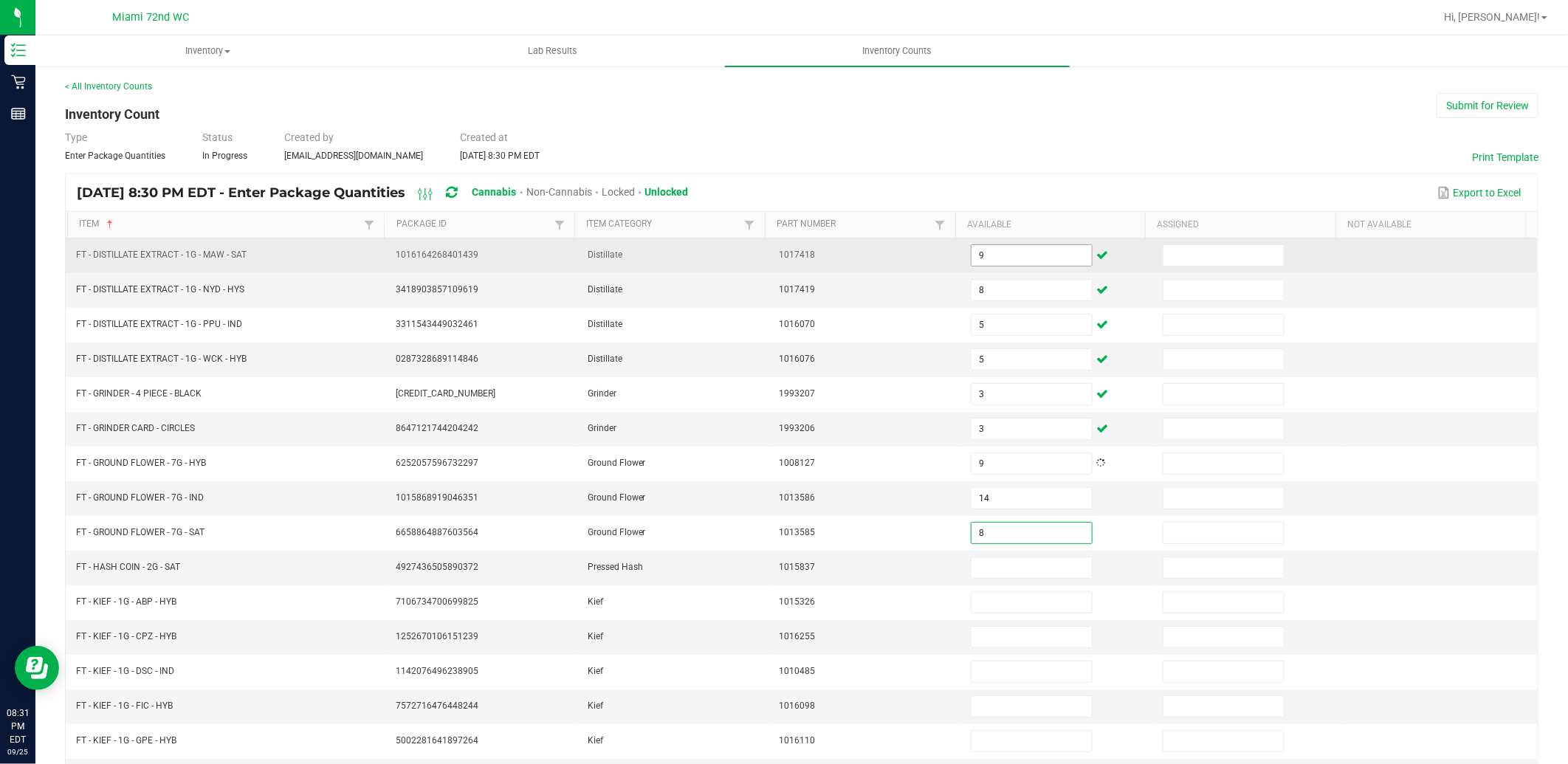
type input "8"
type input "7"
type input "1"
type input "4"
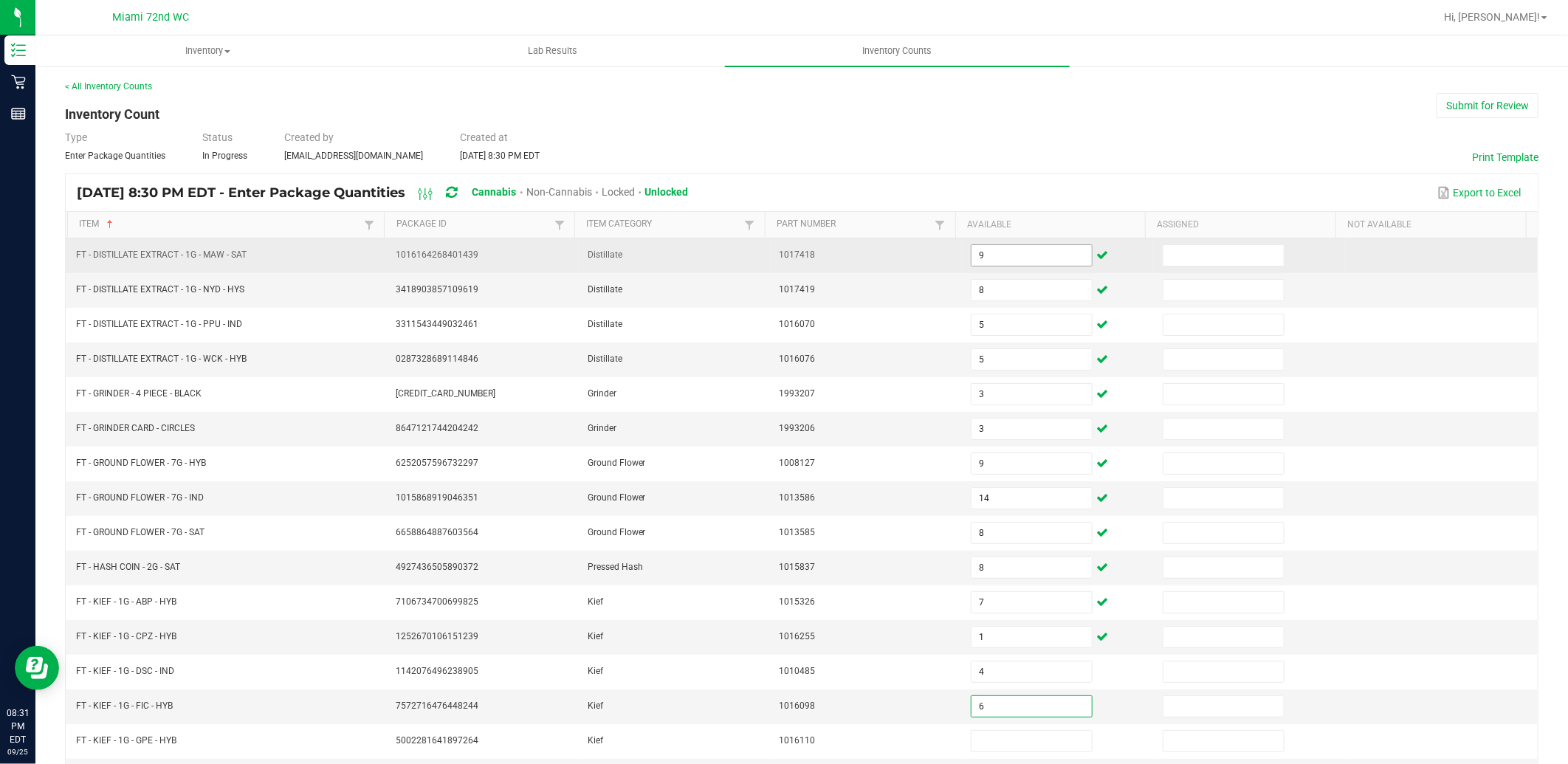
type input "6"
type input "2"
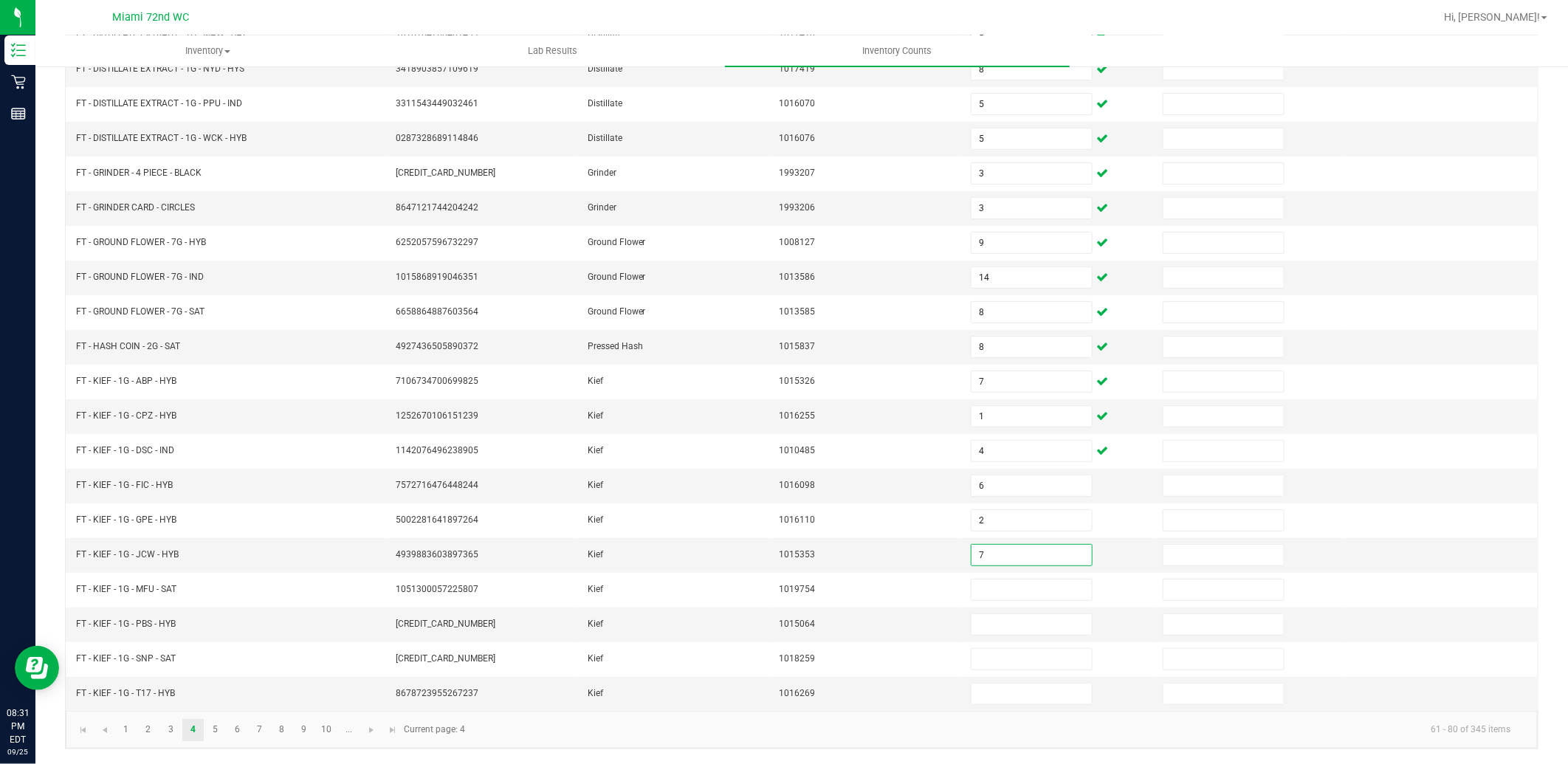
type input "7"
type input "8"
type input "7"
type input "5"
type input "2"
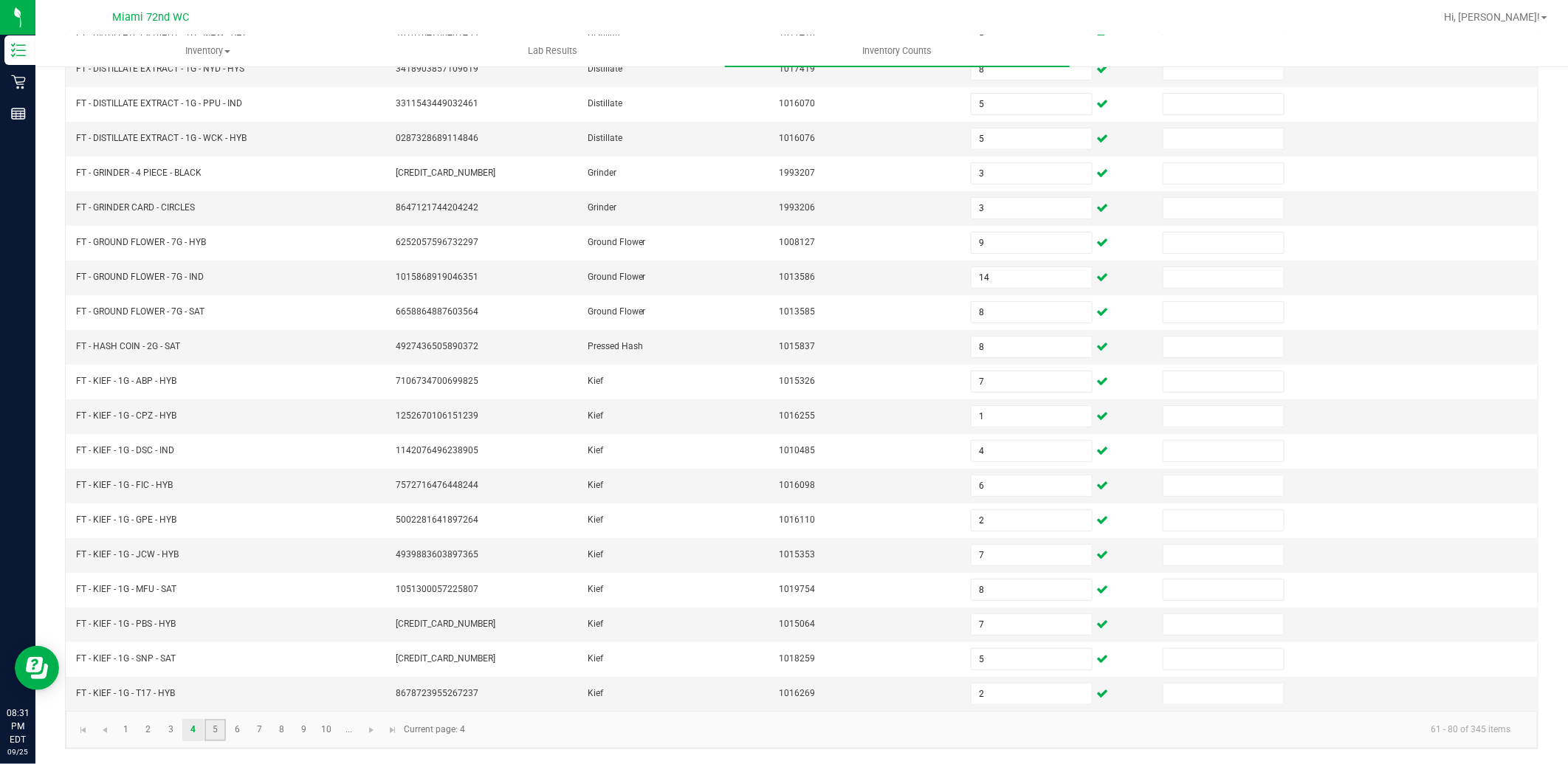
click at [212, 730] on link "5" at bounding box center [215, 729] width 21 height 22
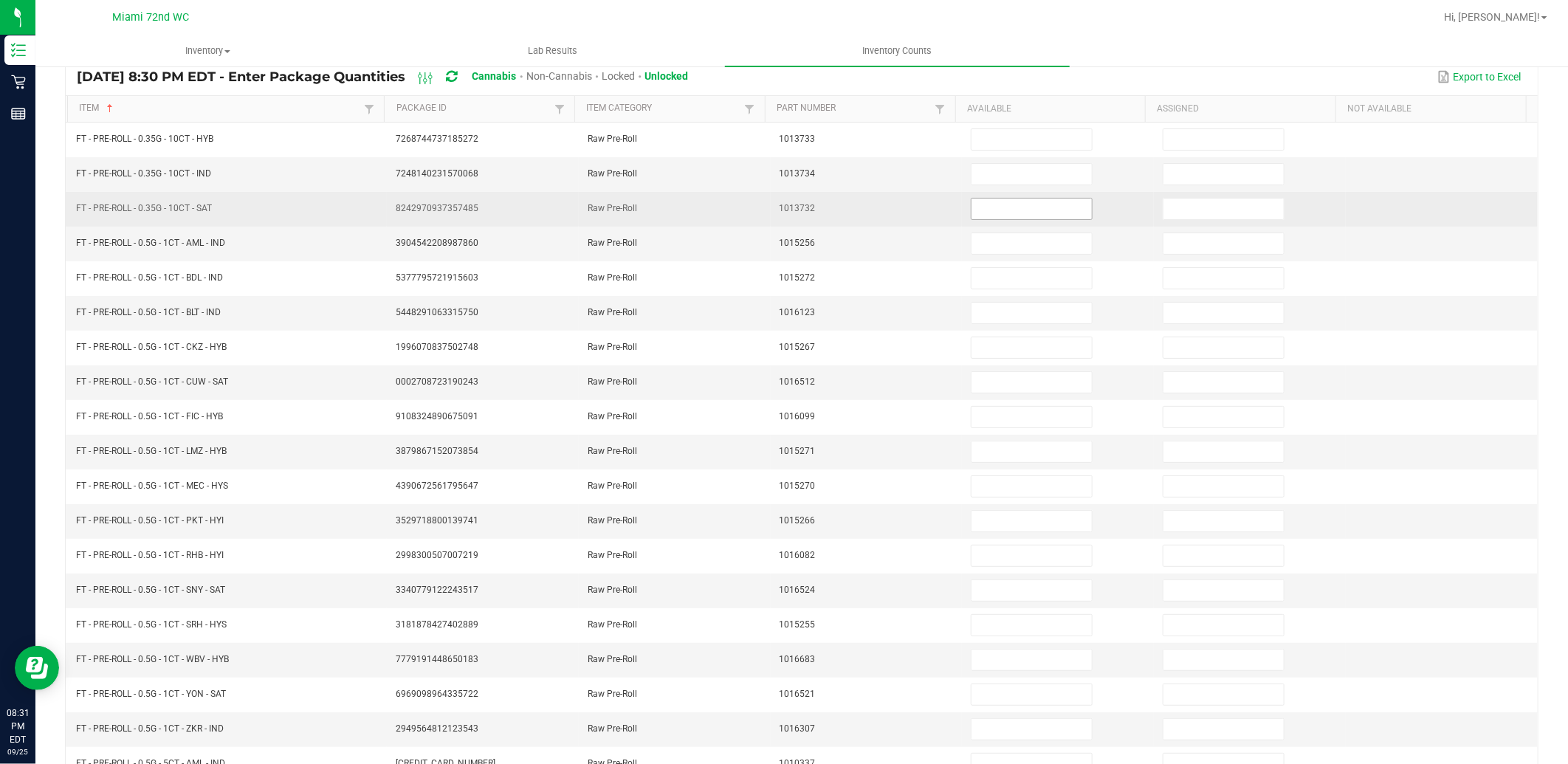
scroll to position [0, 0]
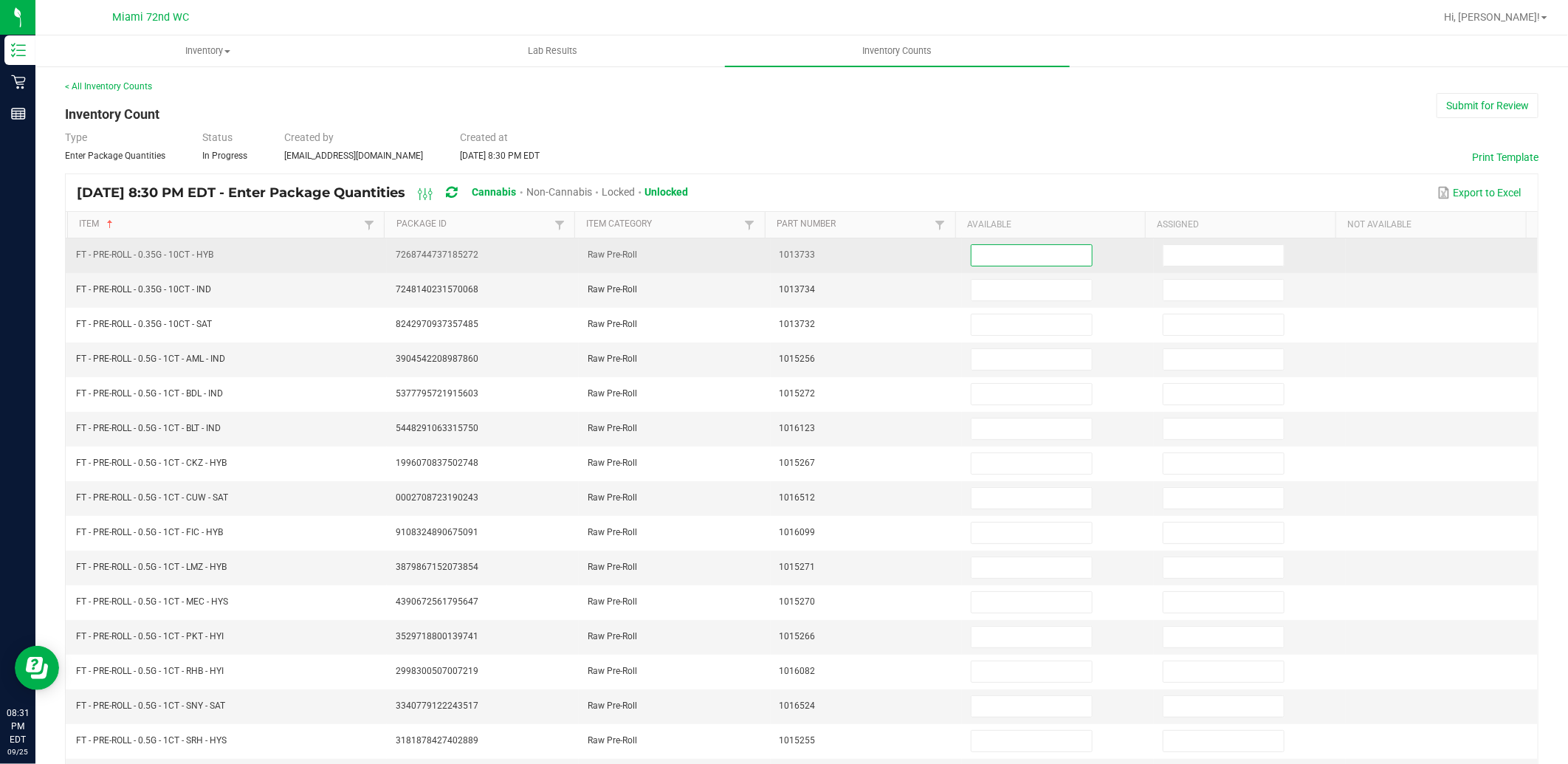
click at [1016, 259] on input at bounding box center [1032, 256] width 120 height 21
type input "4"
type input "18"
type input "16"
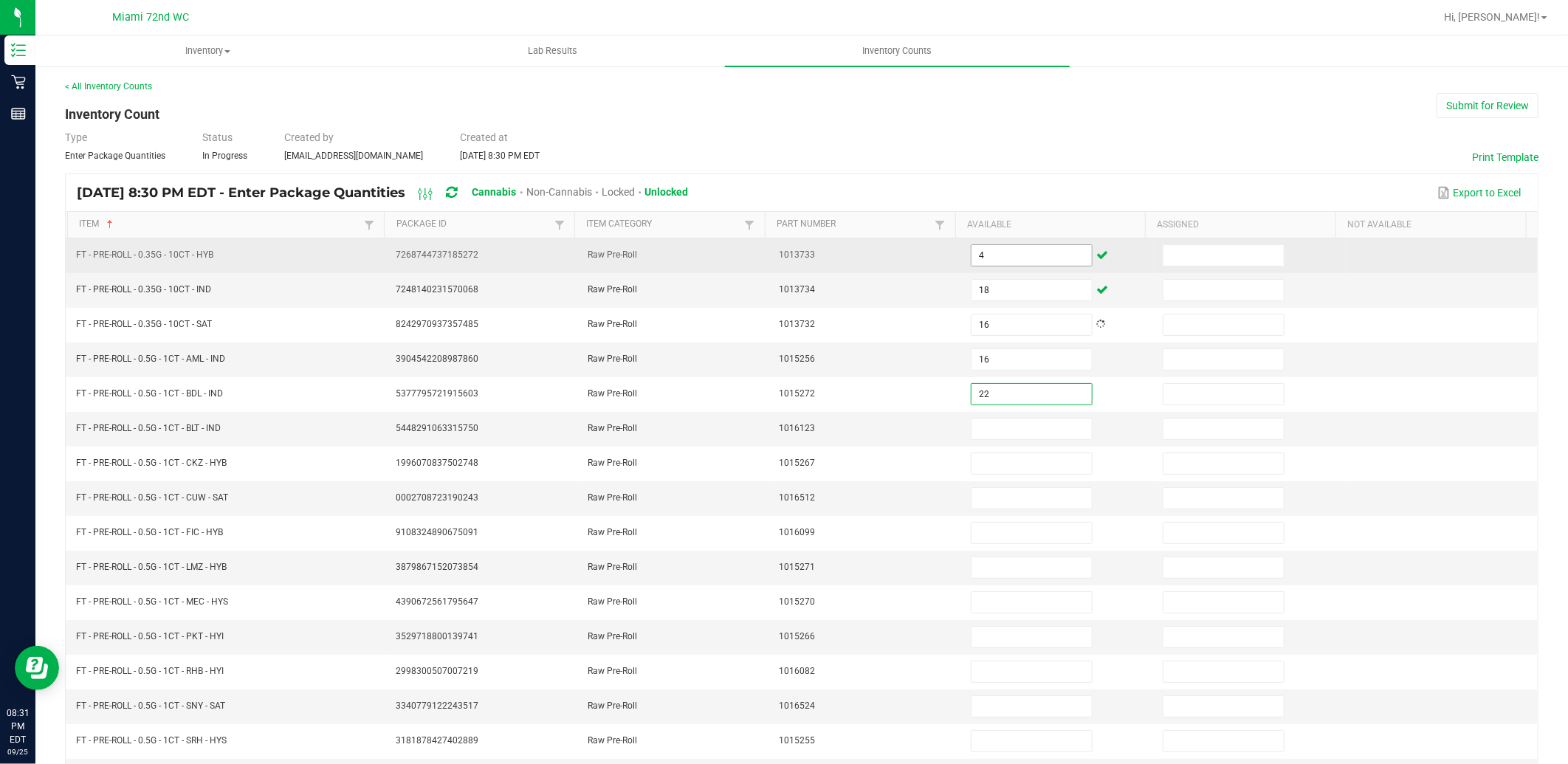
type input "22"
type input "11"
type input "21"
type input "9"
type input "11"
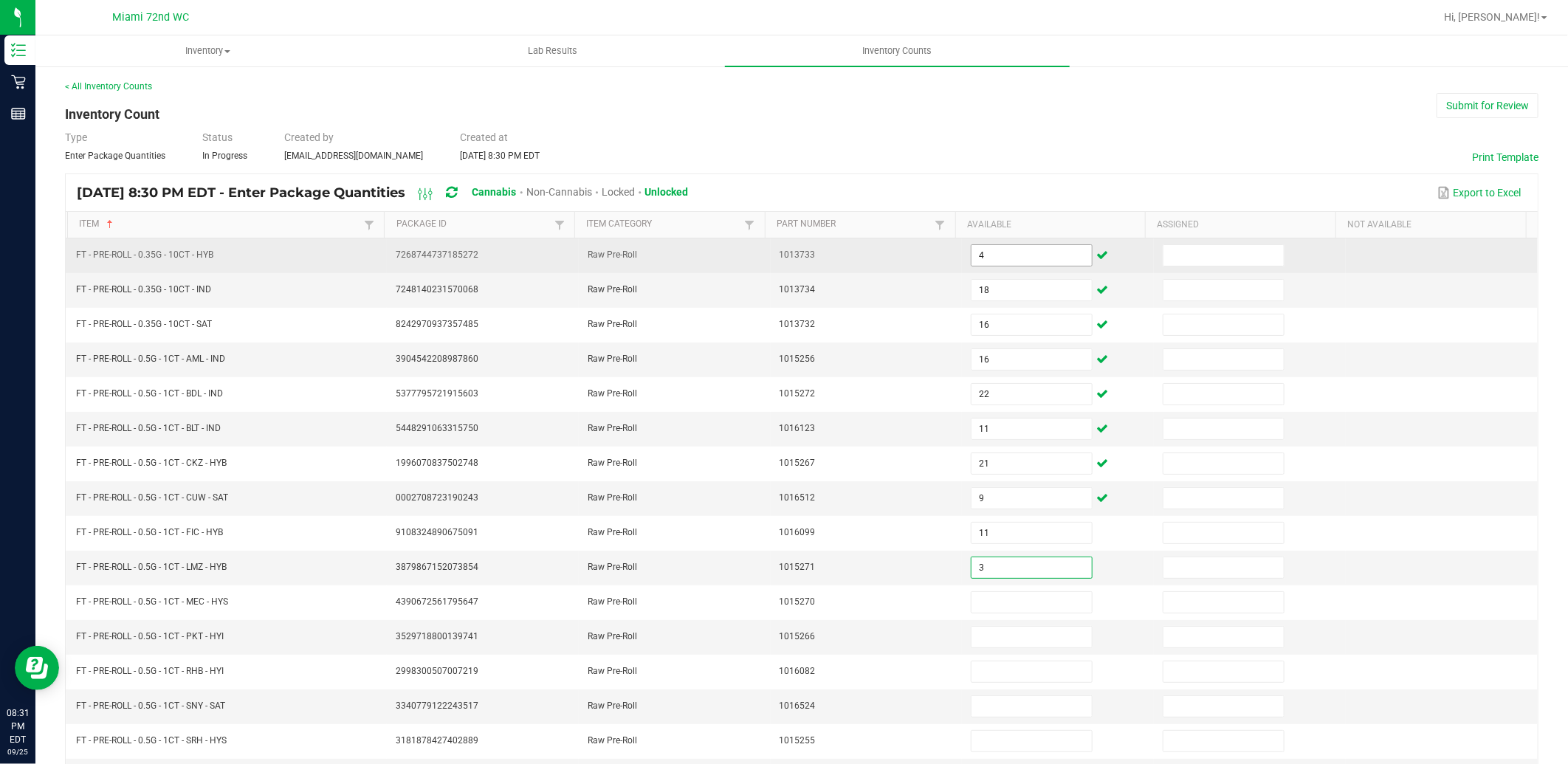
type input "3"
type input "2"
type input "16"
type input "12"
type input "17"
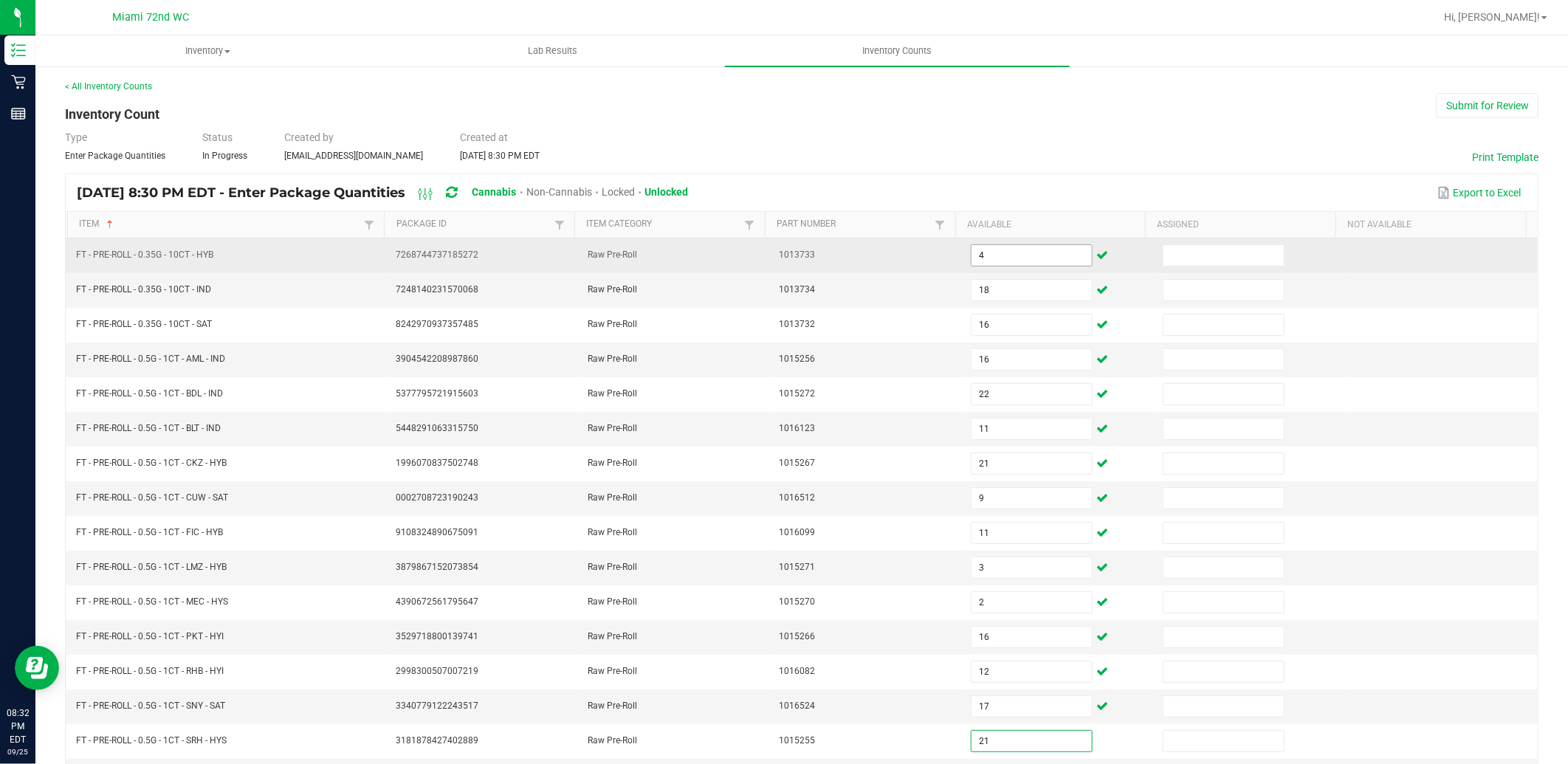
type input "21"
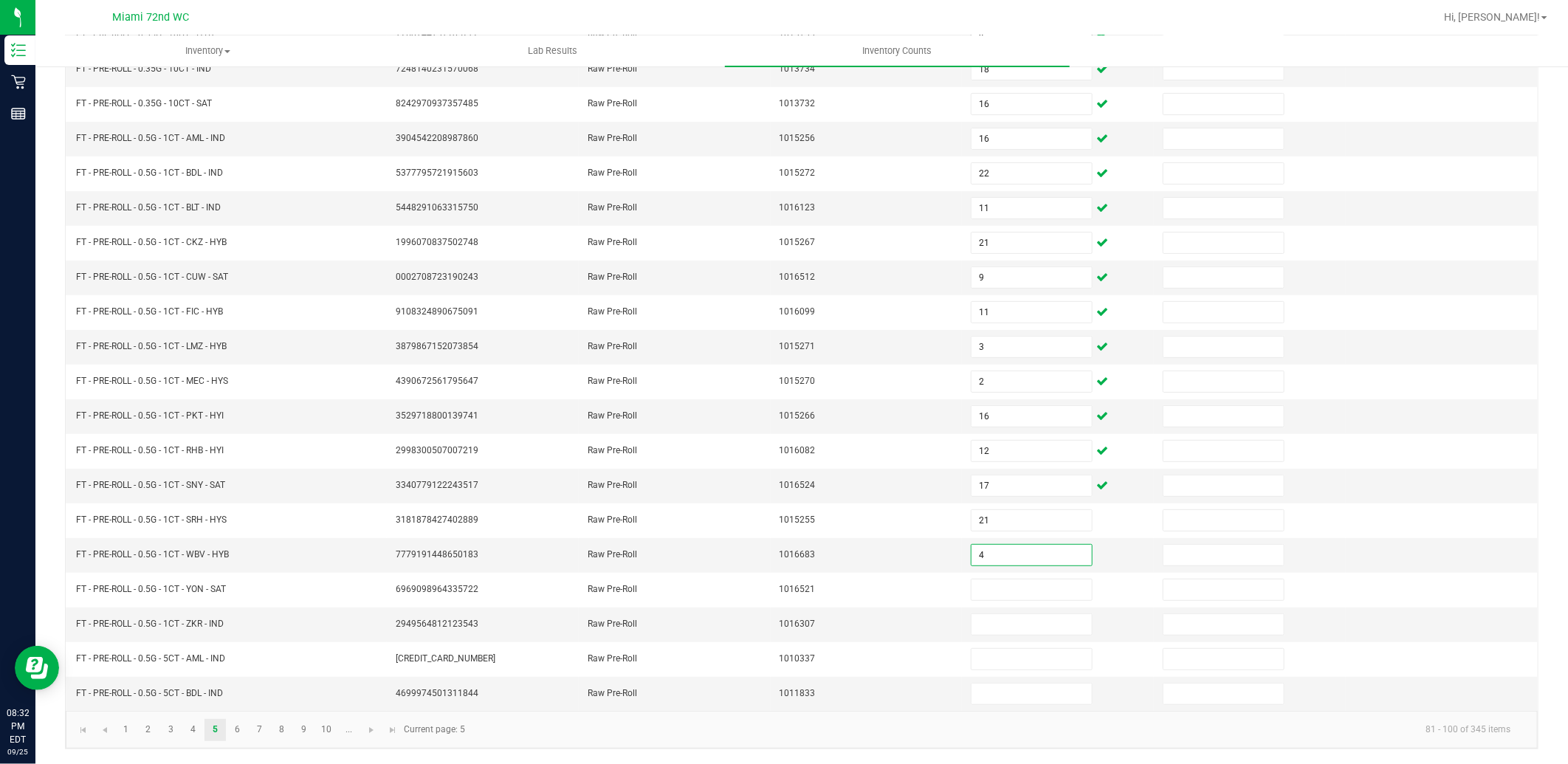
type input "4"
type input "9"
type input "7"
type input "8"
type input "6"
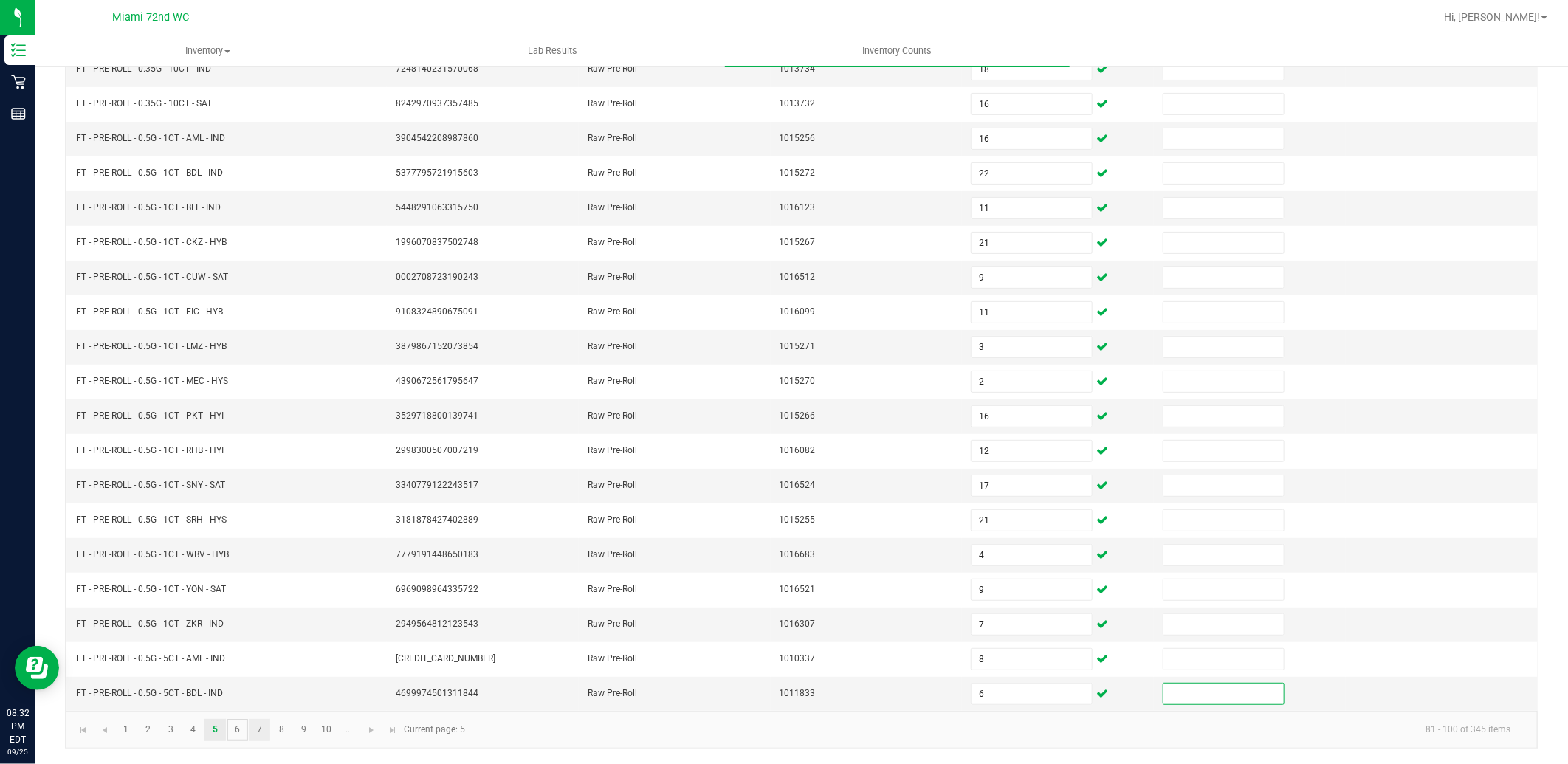
drag, startPoint x: 240, startPoint y: 739, endPoint x: 261, endPoint y: 726, distance: 24.7
click at [240, 739] on link "6" at bounding box center [237, 729] width 21 height 22
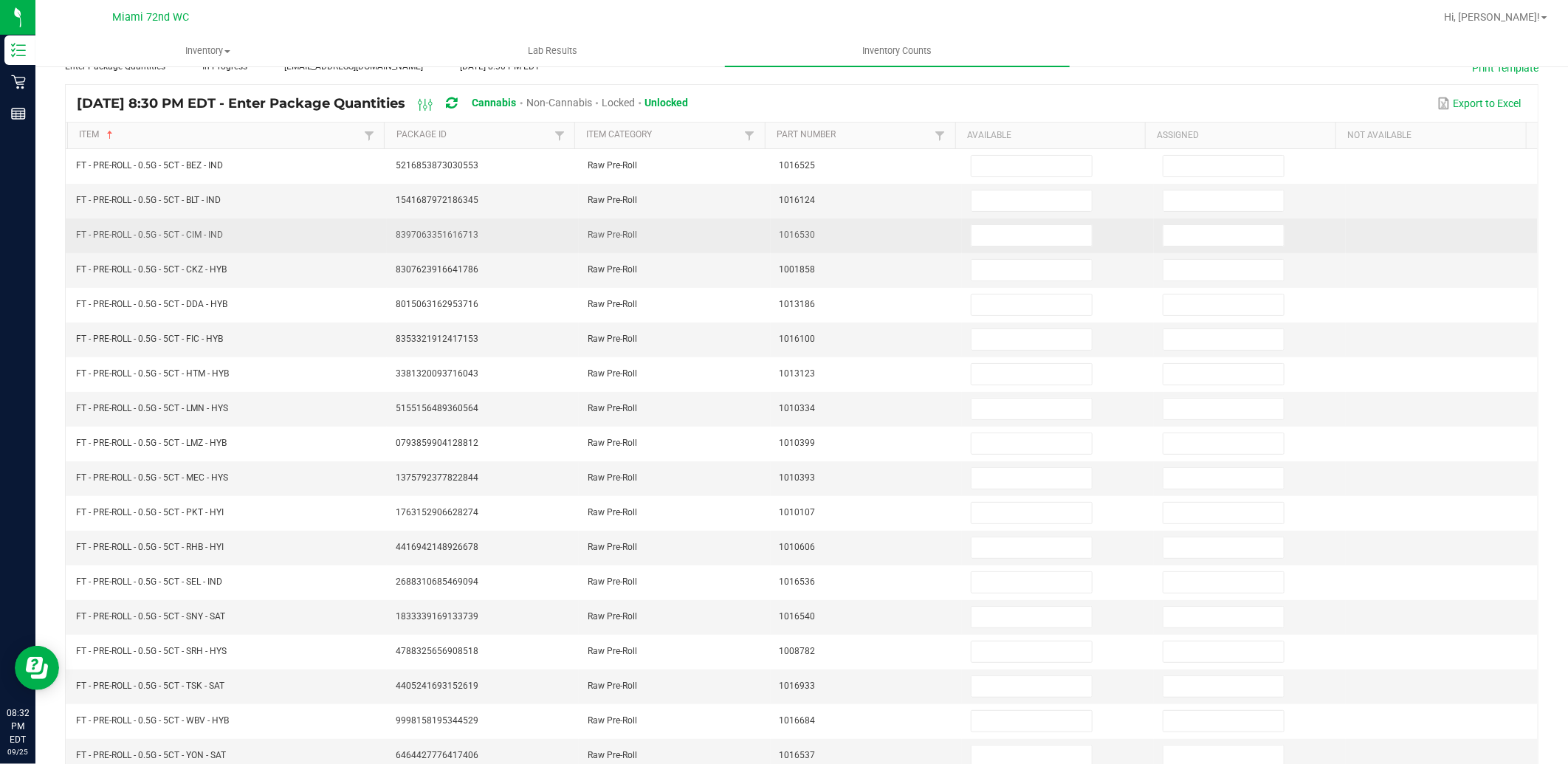
scroll to position [0, 0]
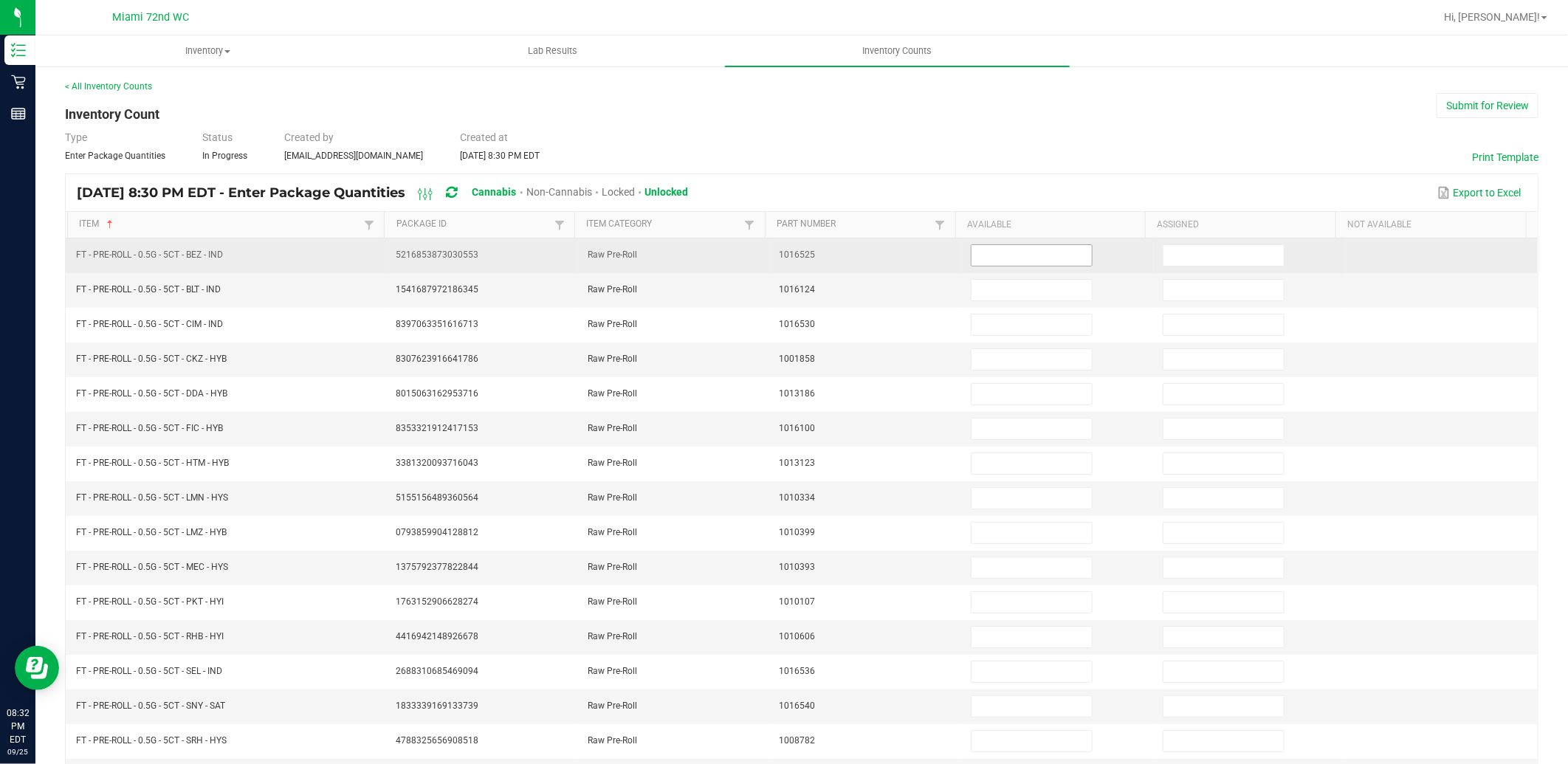
click at [1049, 263] on input at bounding box center [1032, 256] width 120 height 21
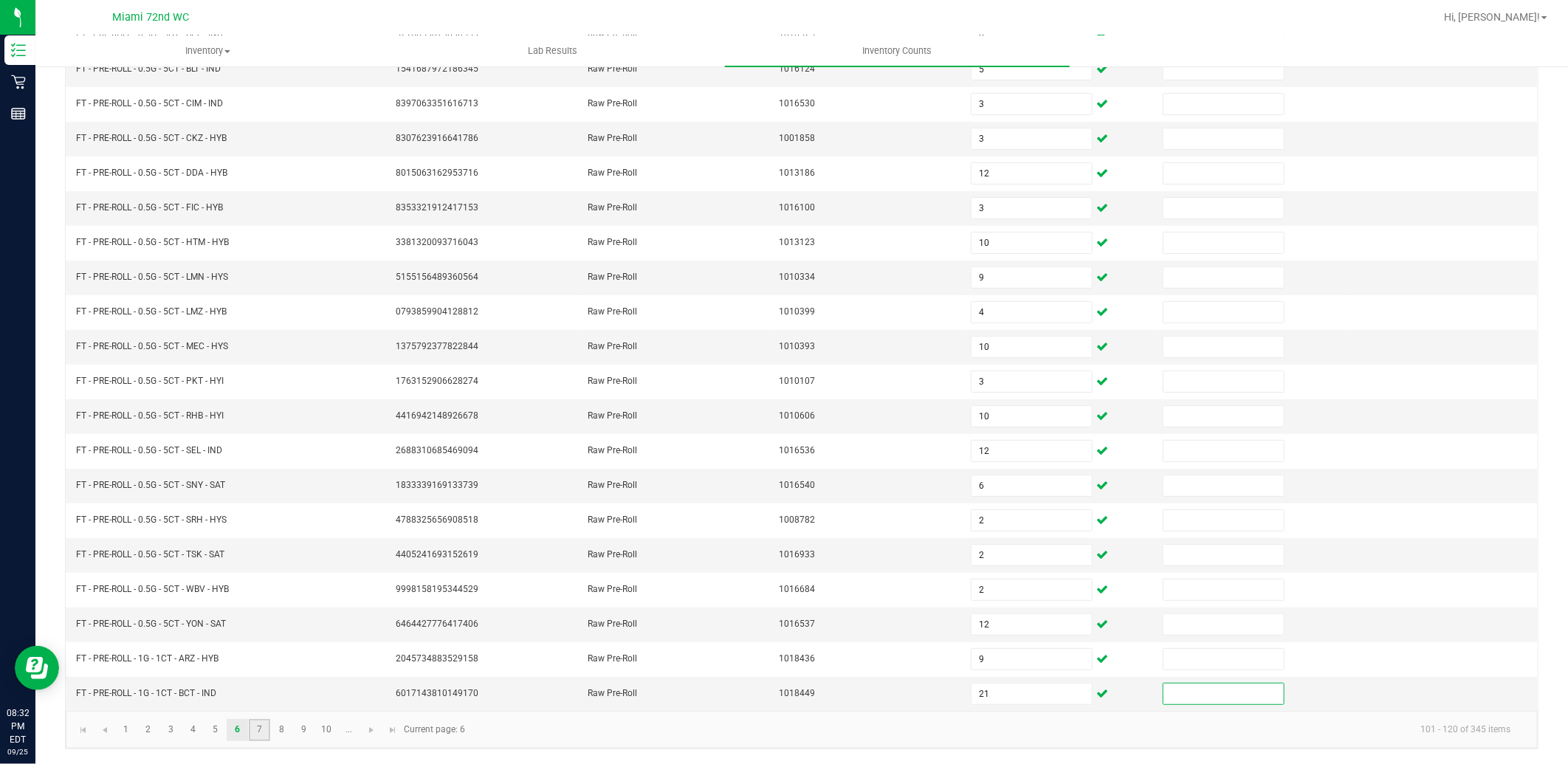
click at [261, 727] on link "7" at bounding box center [260, 729] width 21 height 22
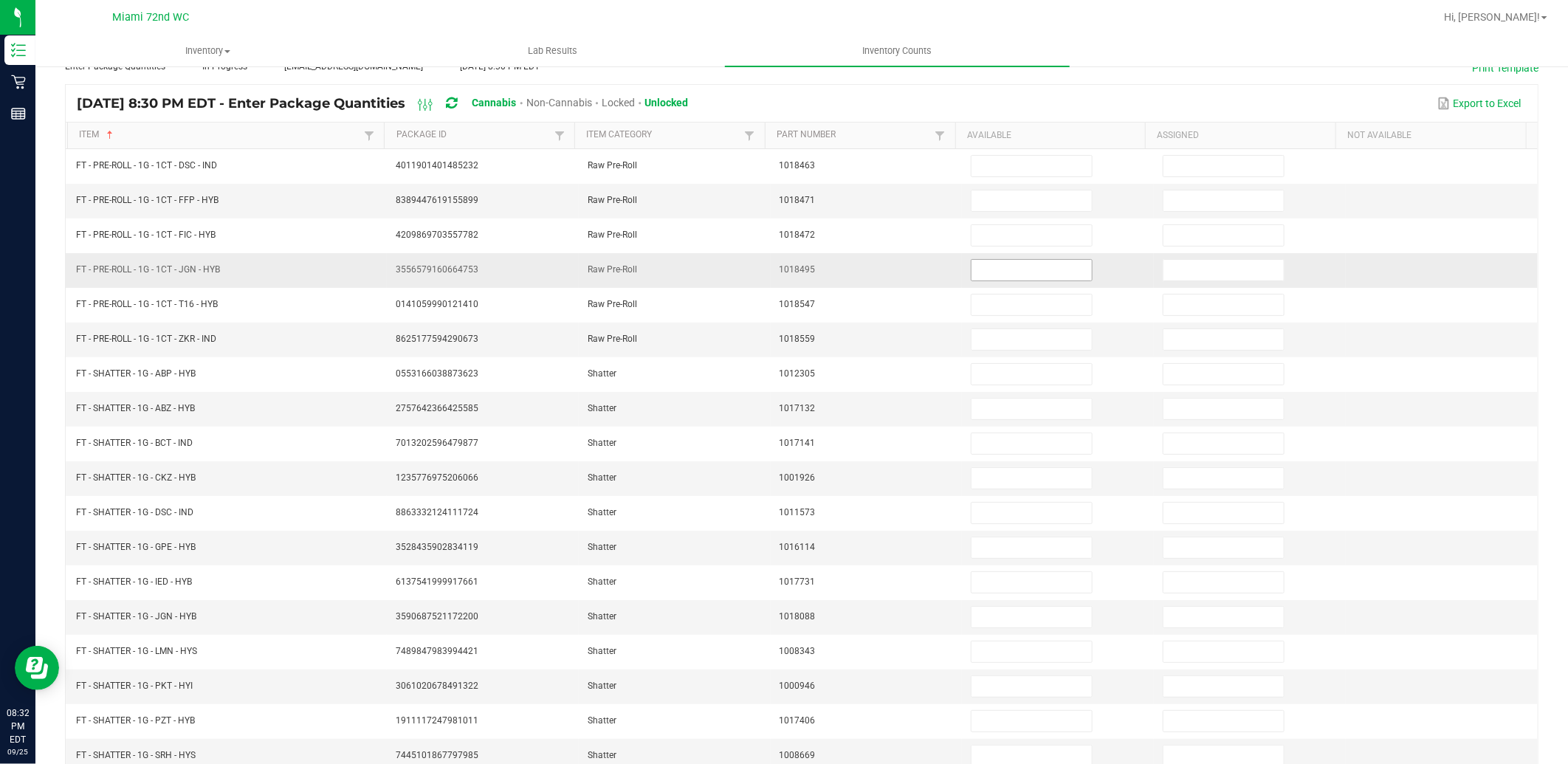
scroll to position [0, 0]
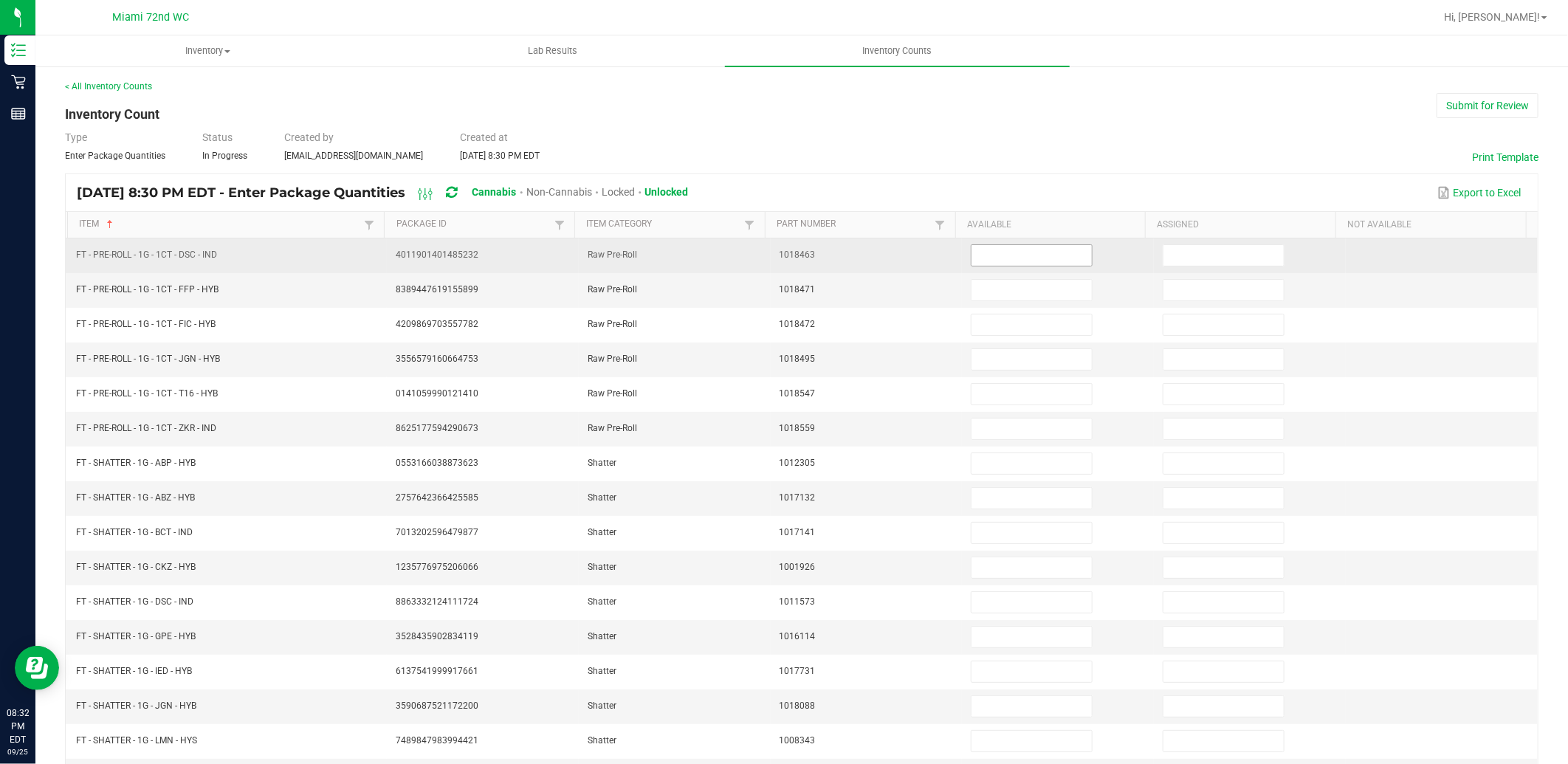
click at [1030, 262] on input at bounding box center [1032, 256] width 120 height 21
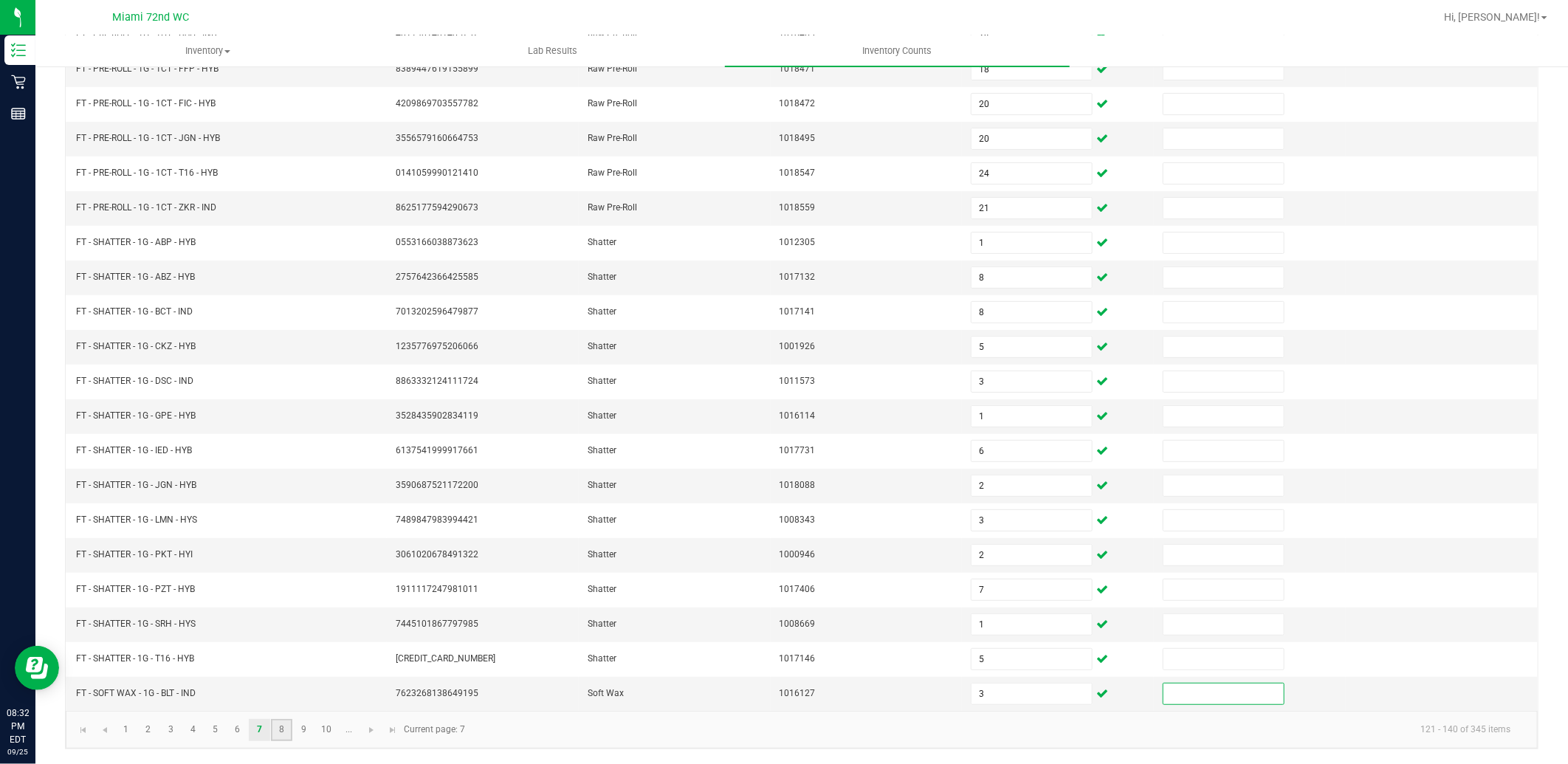
click at [278, 727] on link "8" at bounding box center [282, 729] width 21 height 22
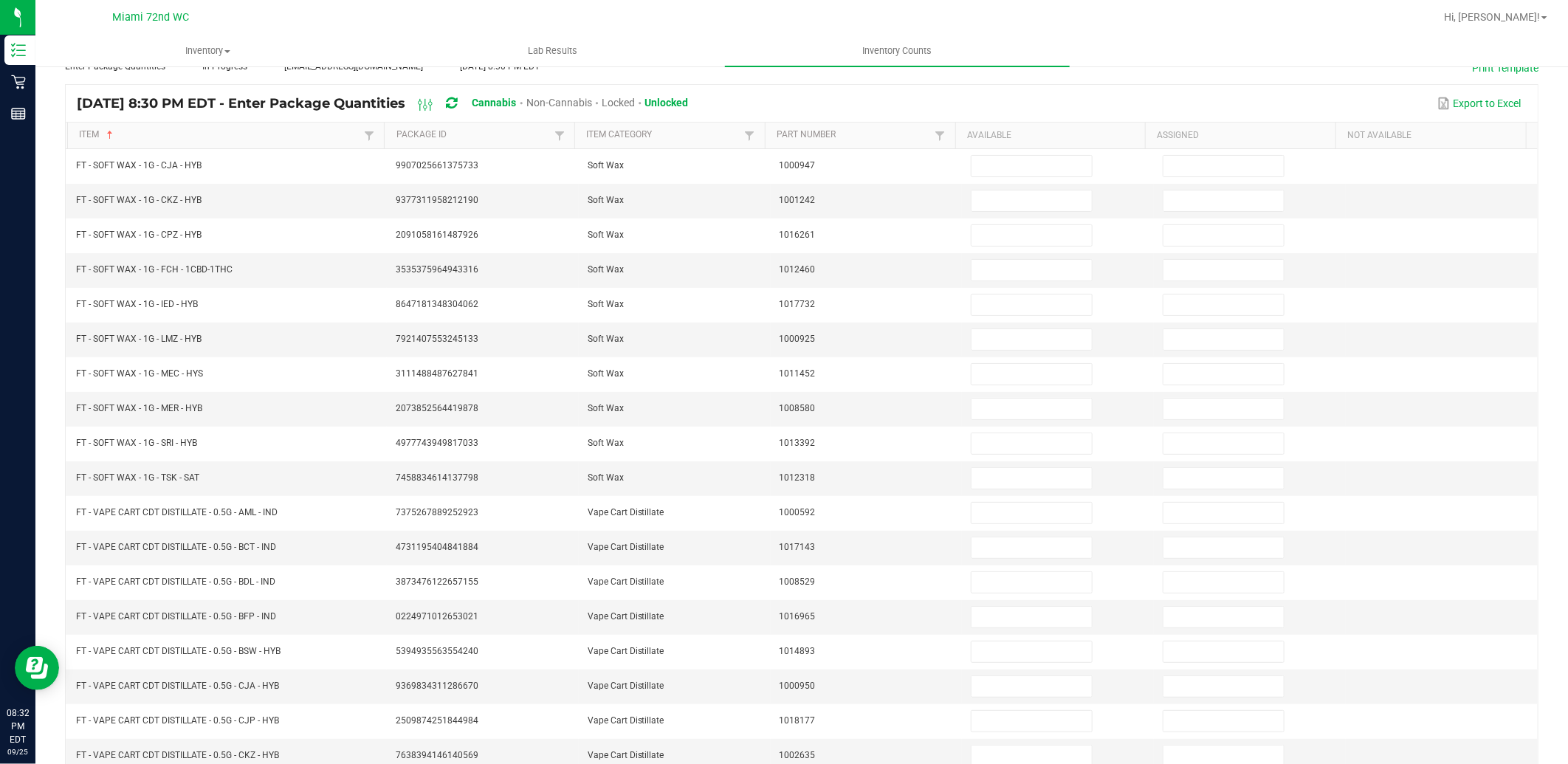
scroll to position [0, 0]
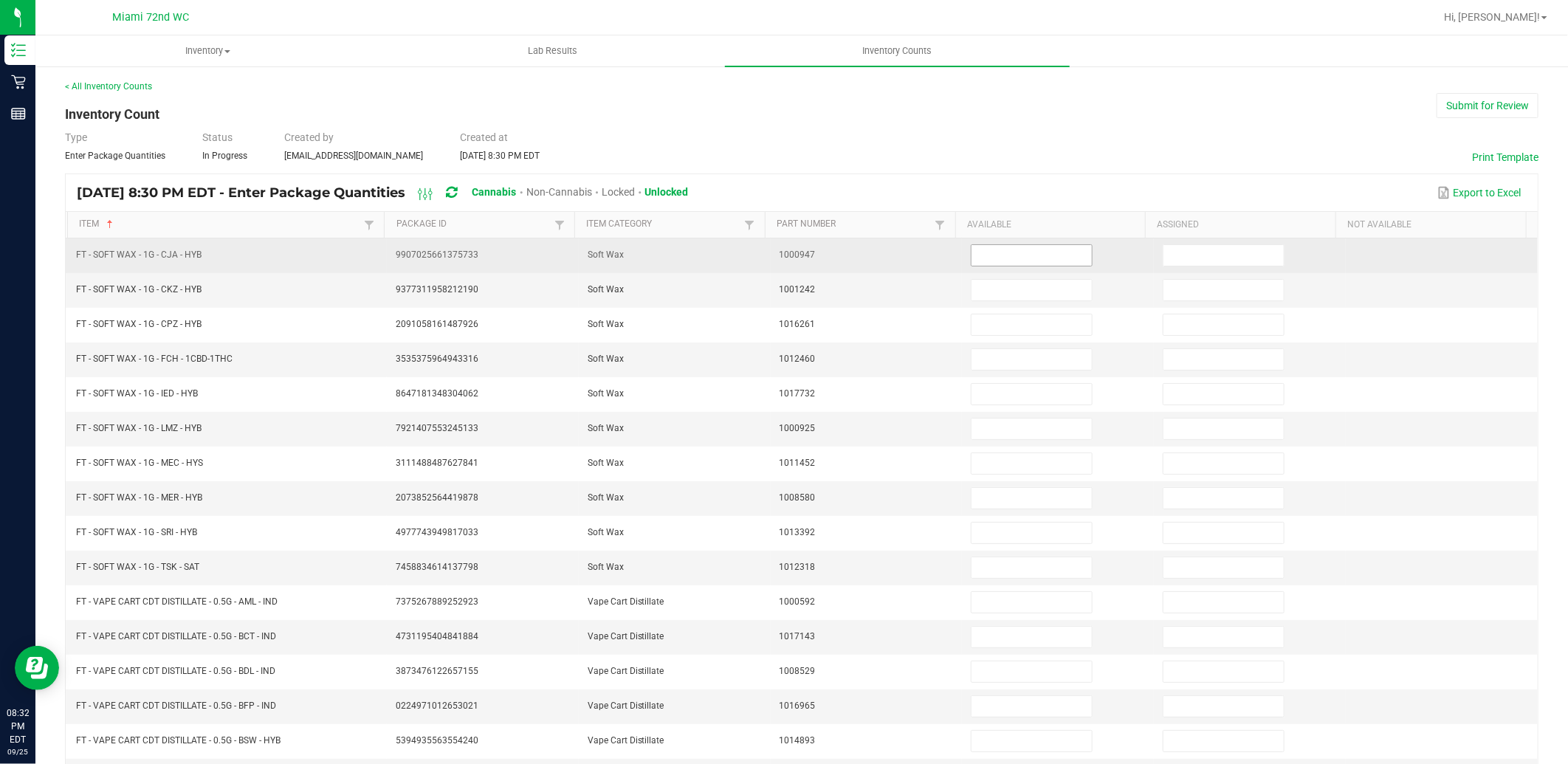
click at [1010, 251] on input at bounding box center [1032, 256] width 120 height 21
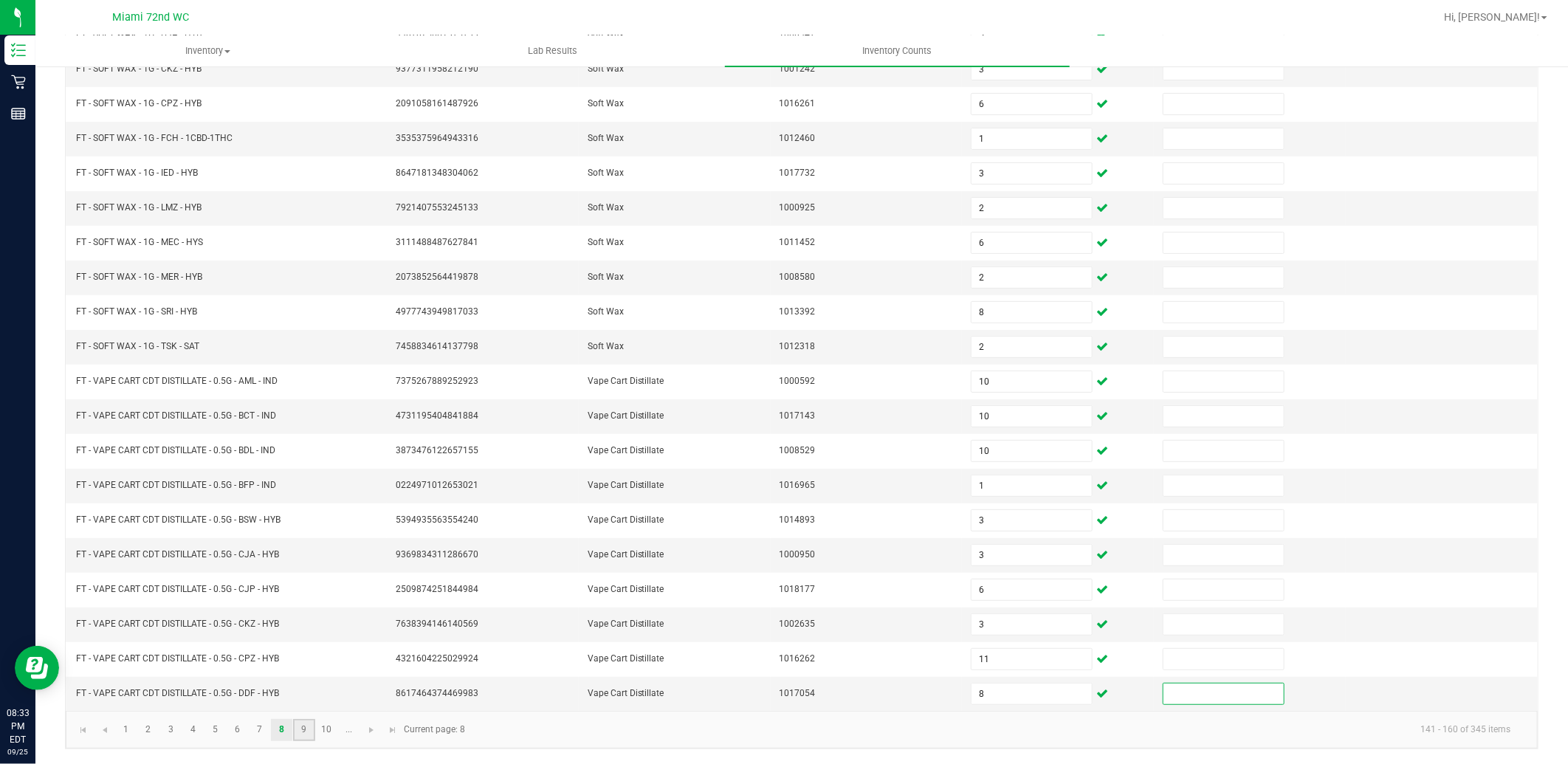
click at [294, 727] on link "9" at bounding box center [304, 729] width 21 height 22
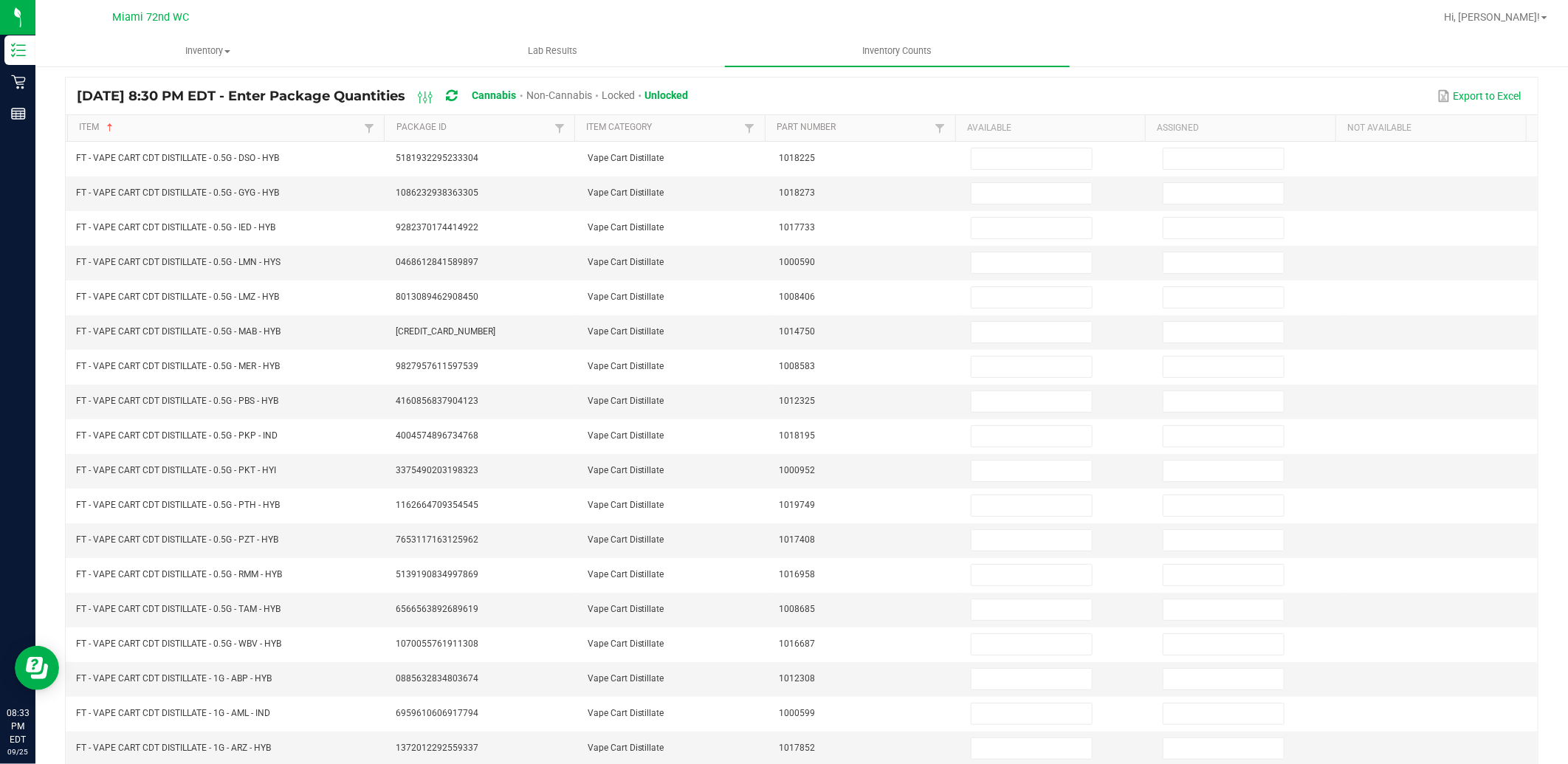
scroll to position [0, 0]
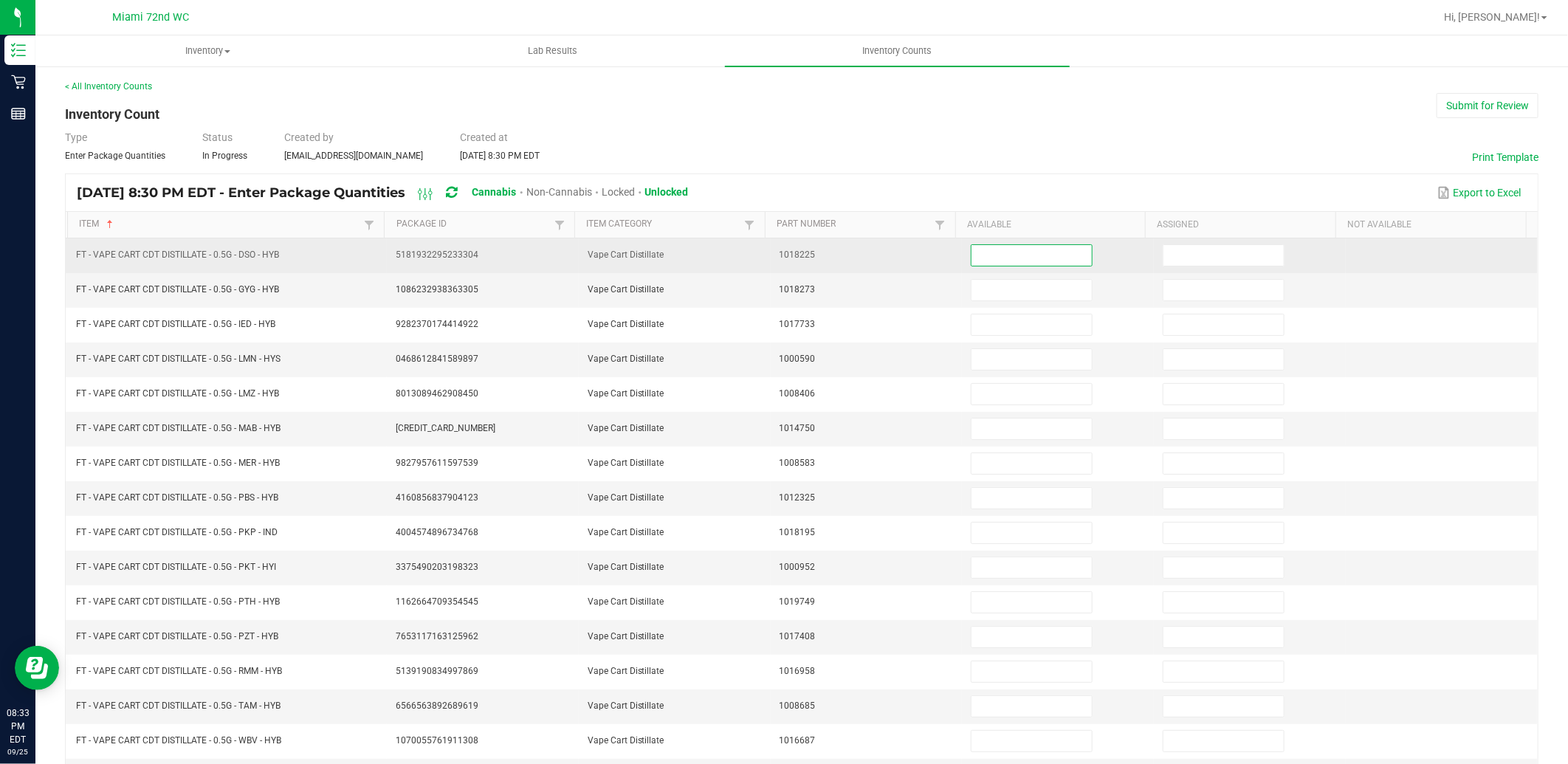
click at [1015, 252] on input at bounding box center [1032, 256] width 120 height 21
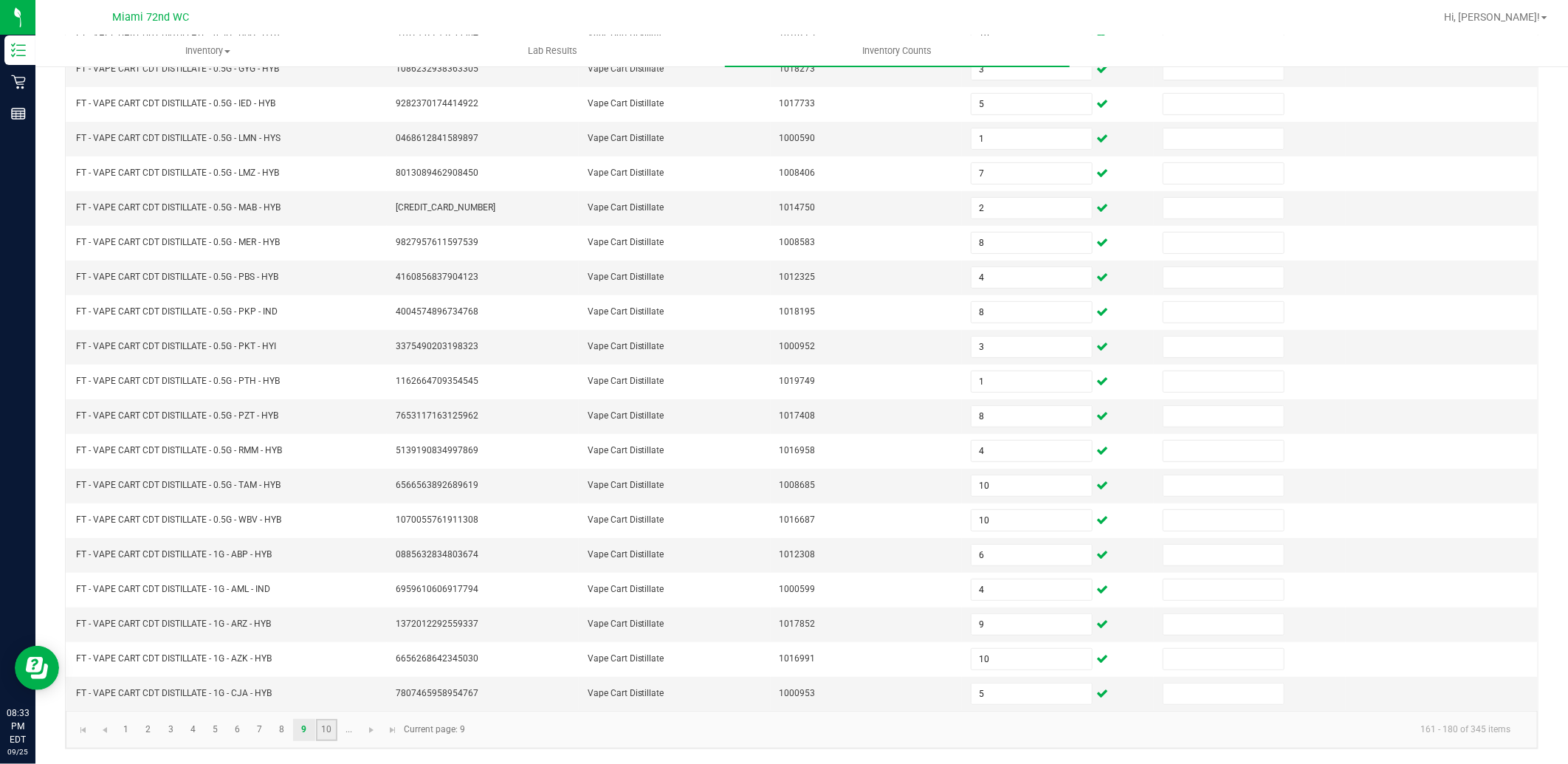
click at [334, 727] on link "10" at bounding box center [327, 729] width 21 height 22
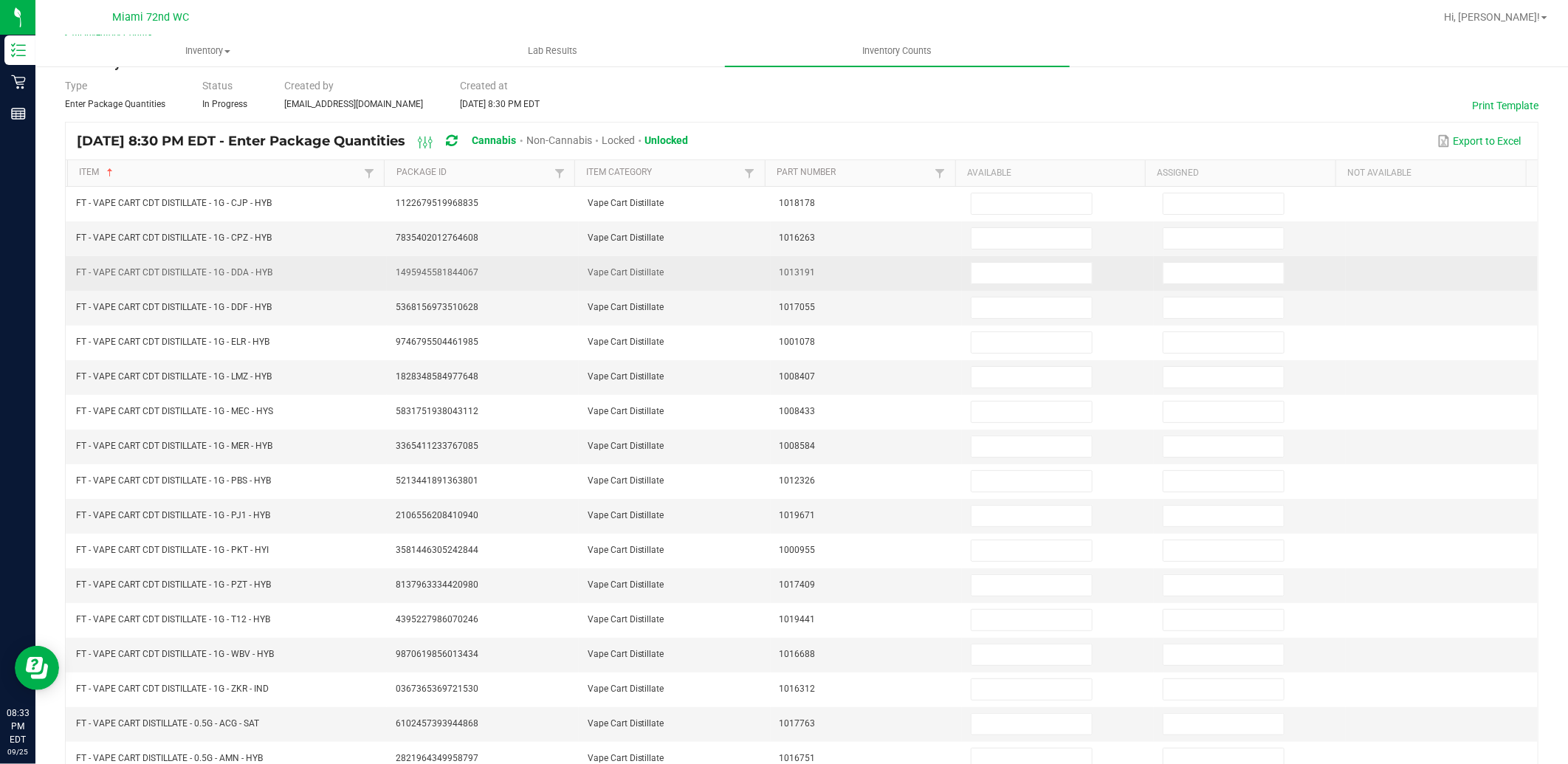
scroll to position [0, 0]
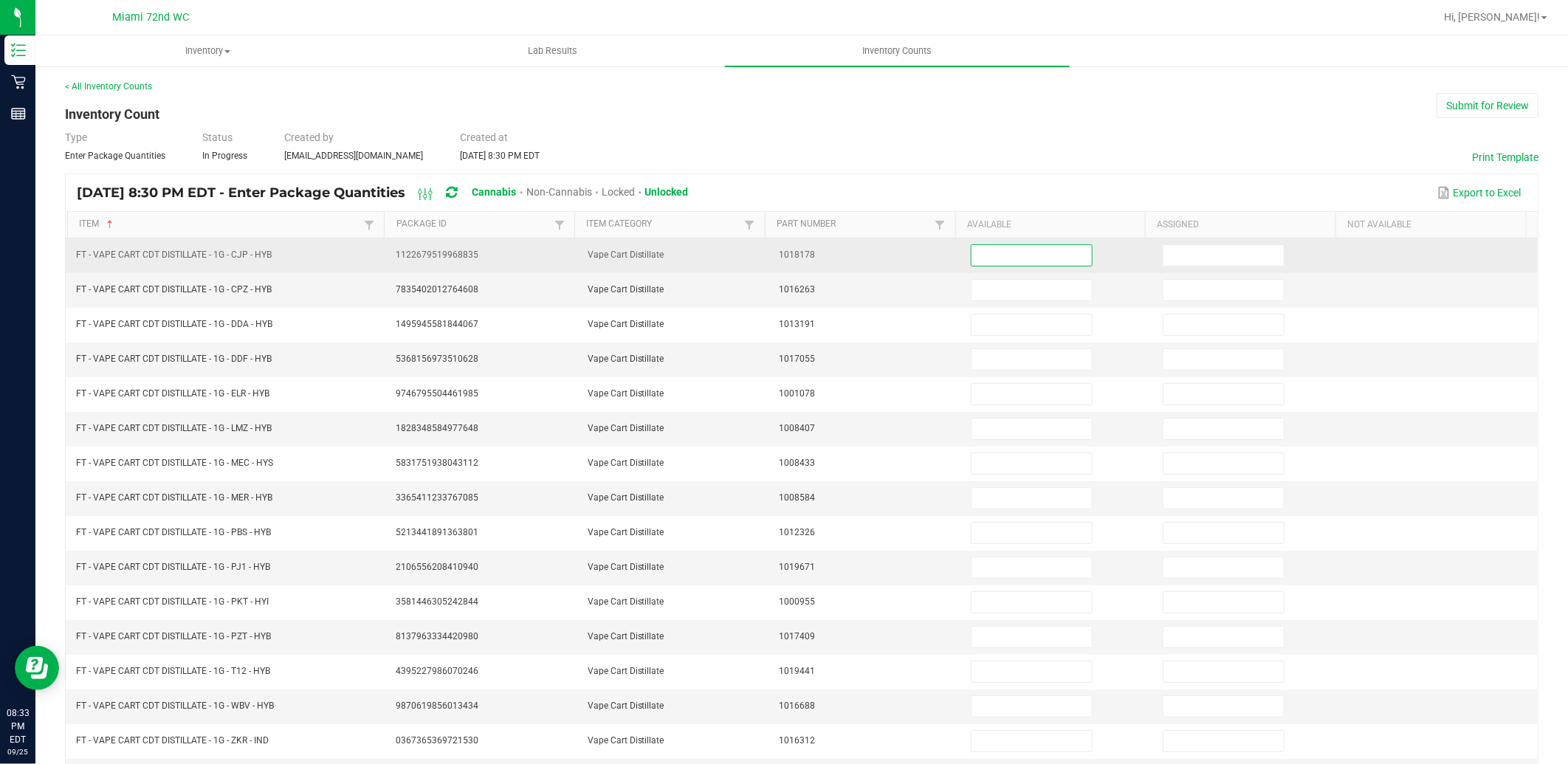
click at [1031, 256] on input at bounding box center [1032, 256] width 120 height 21
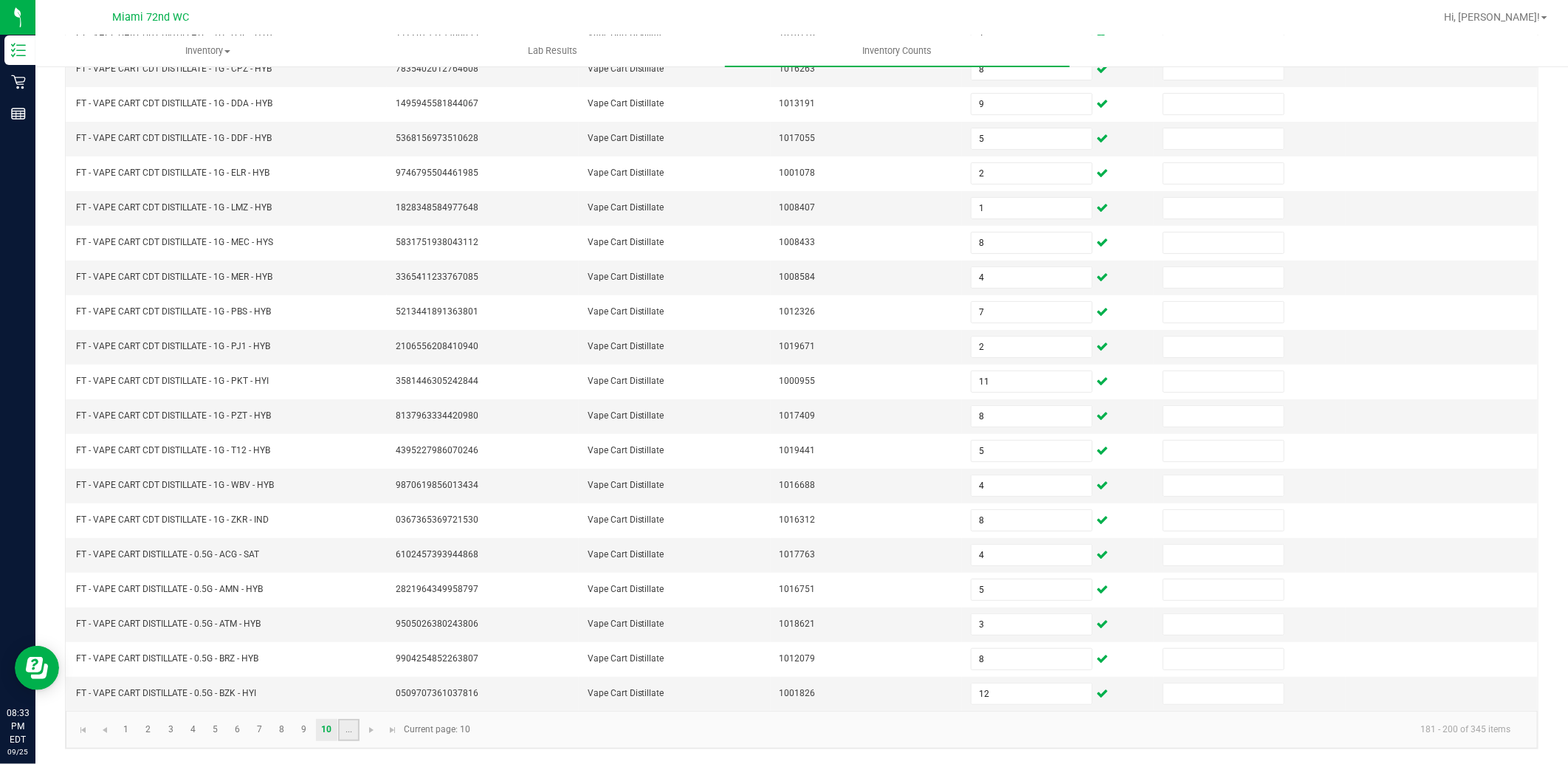
click at [351, 729] on link "..." at bounding box center [349, 729] width 21 height 22
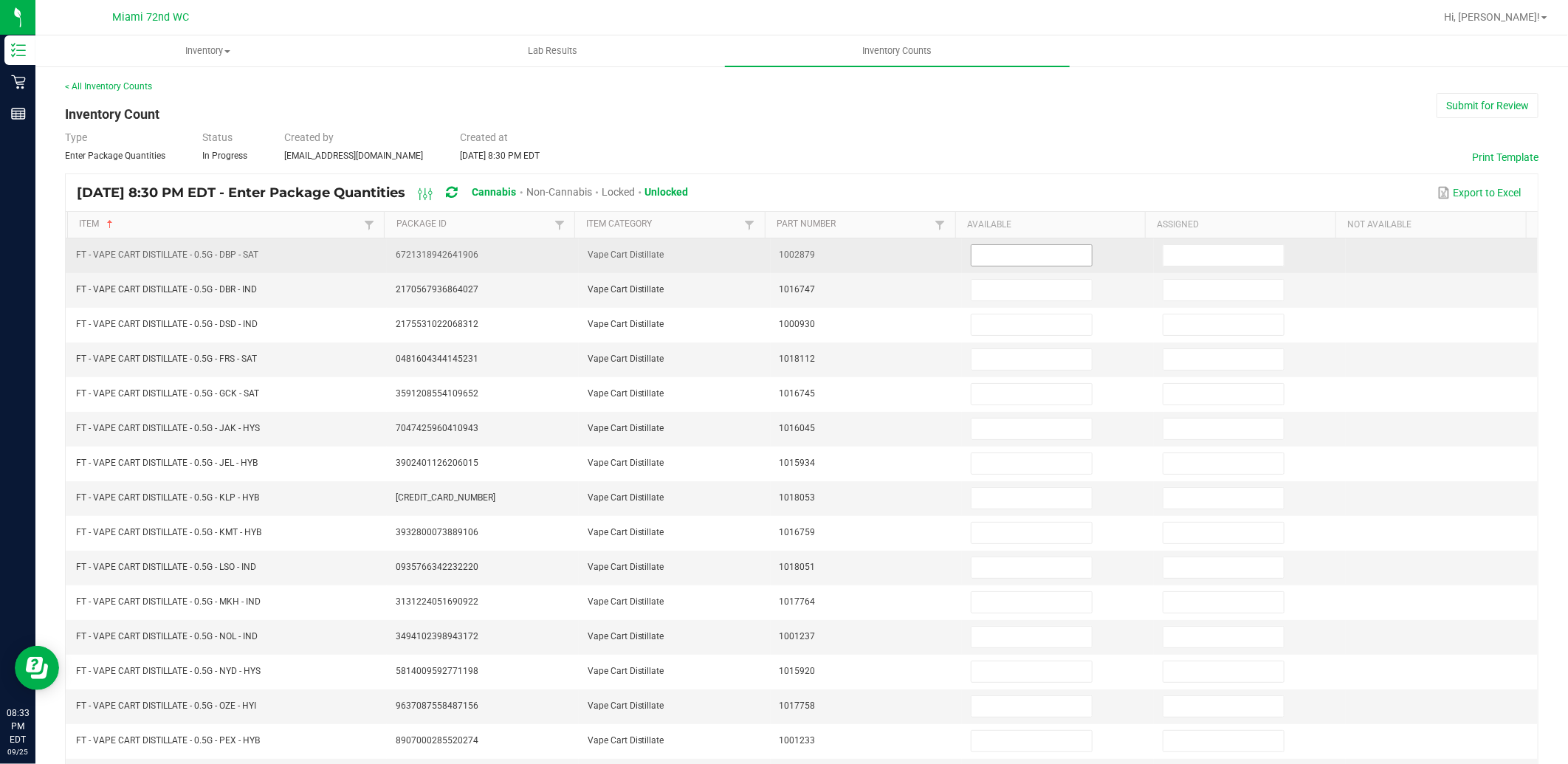
click at [997, 263] on input at bounding box center [1032, 256] width 120 height 21
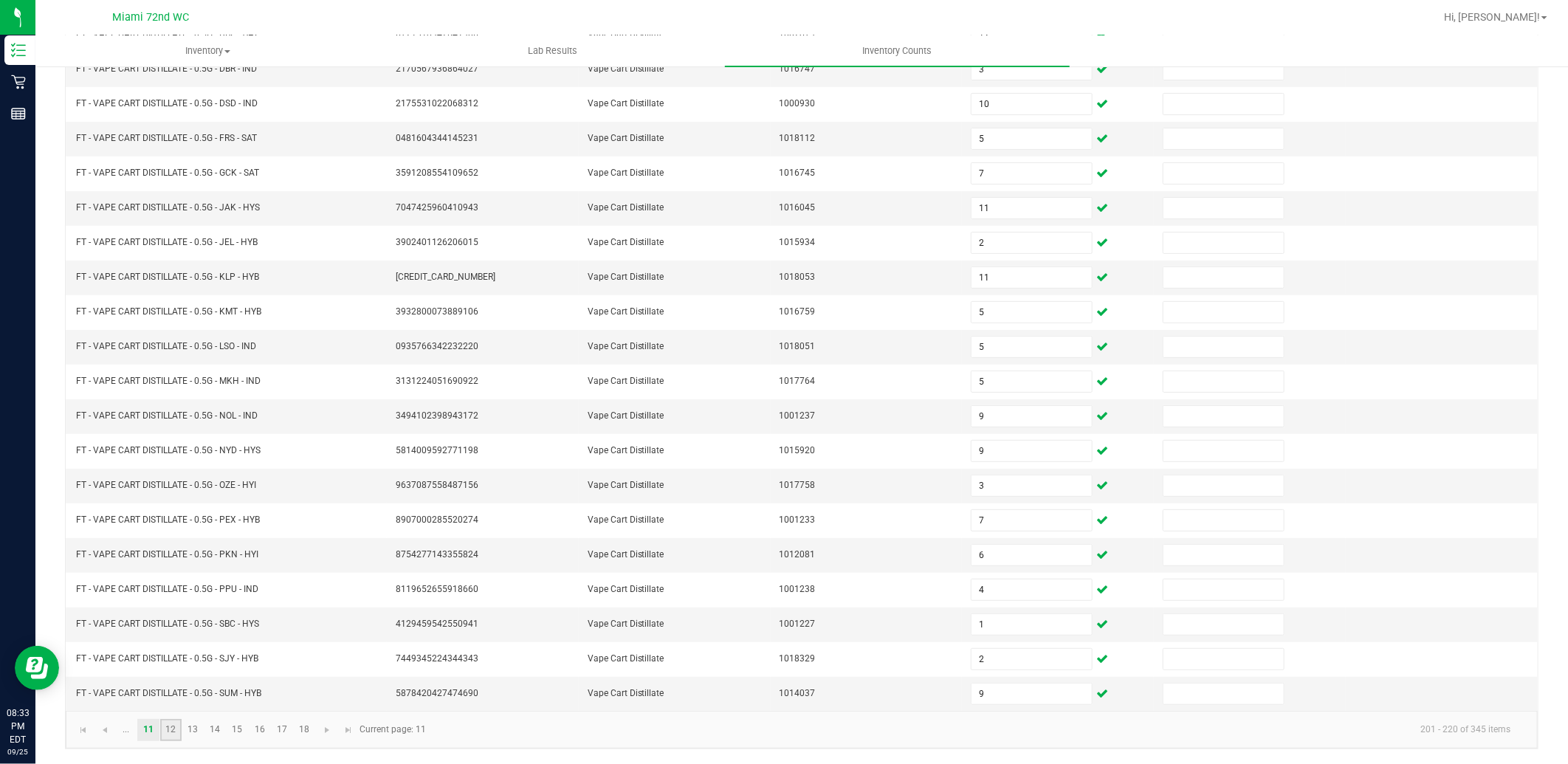
click at [174, 734] on link "12" at bounding box center [171, 729] width 21 height 22
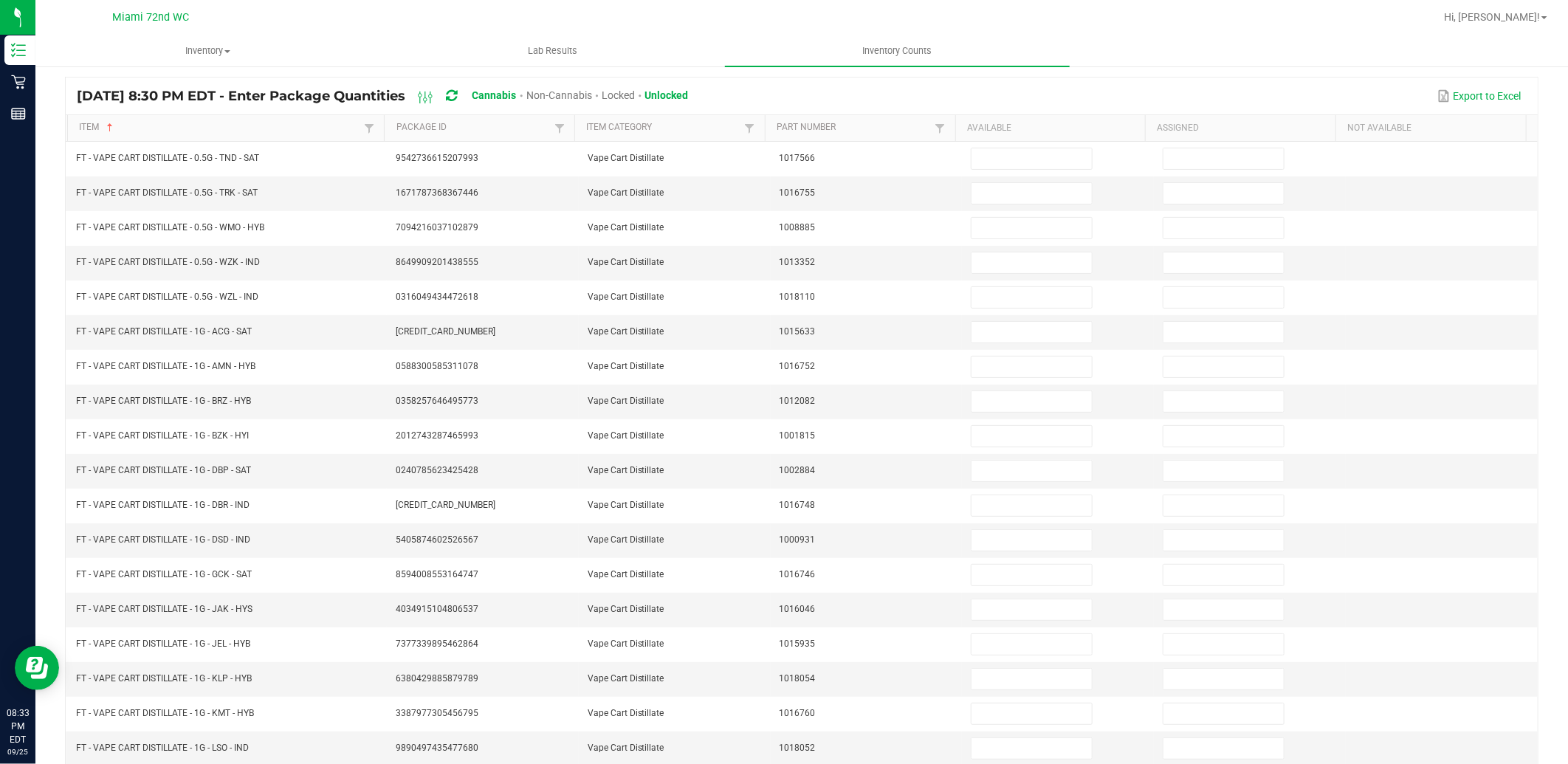
scroll to position [0, 0]
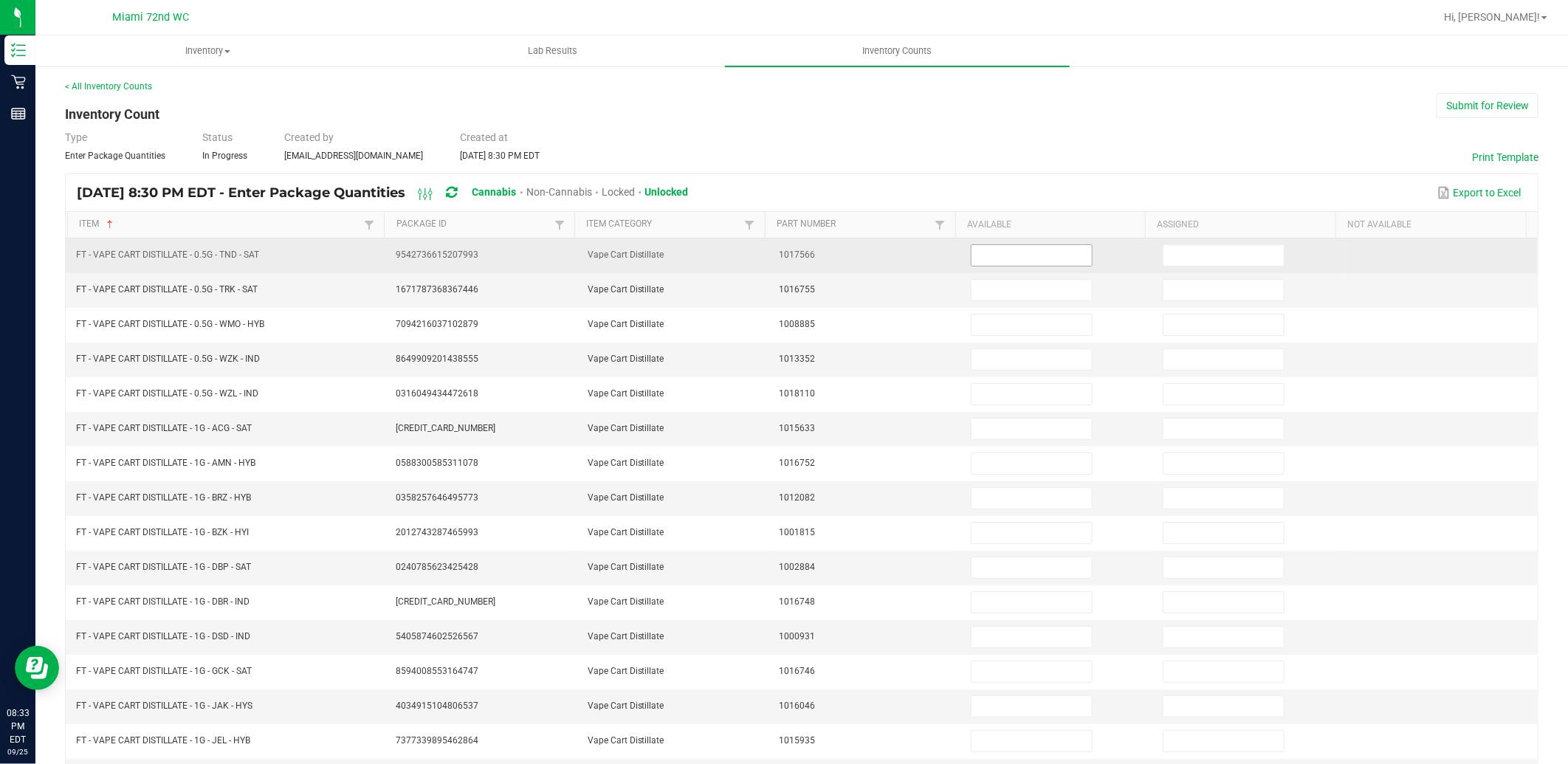
click at [979, 246] on input at bounding box center [1032, 256] width 120 height 21
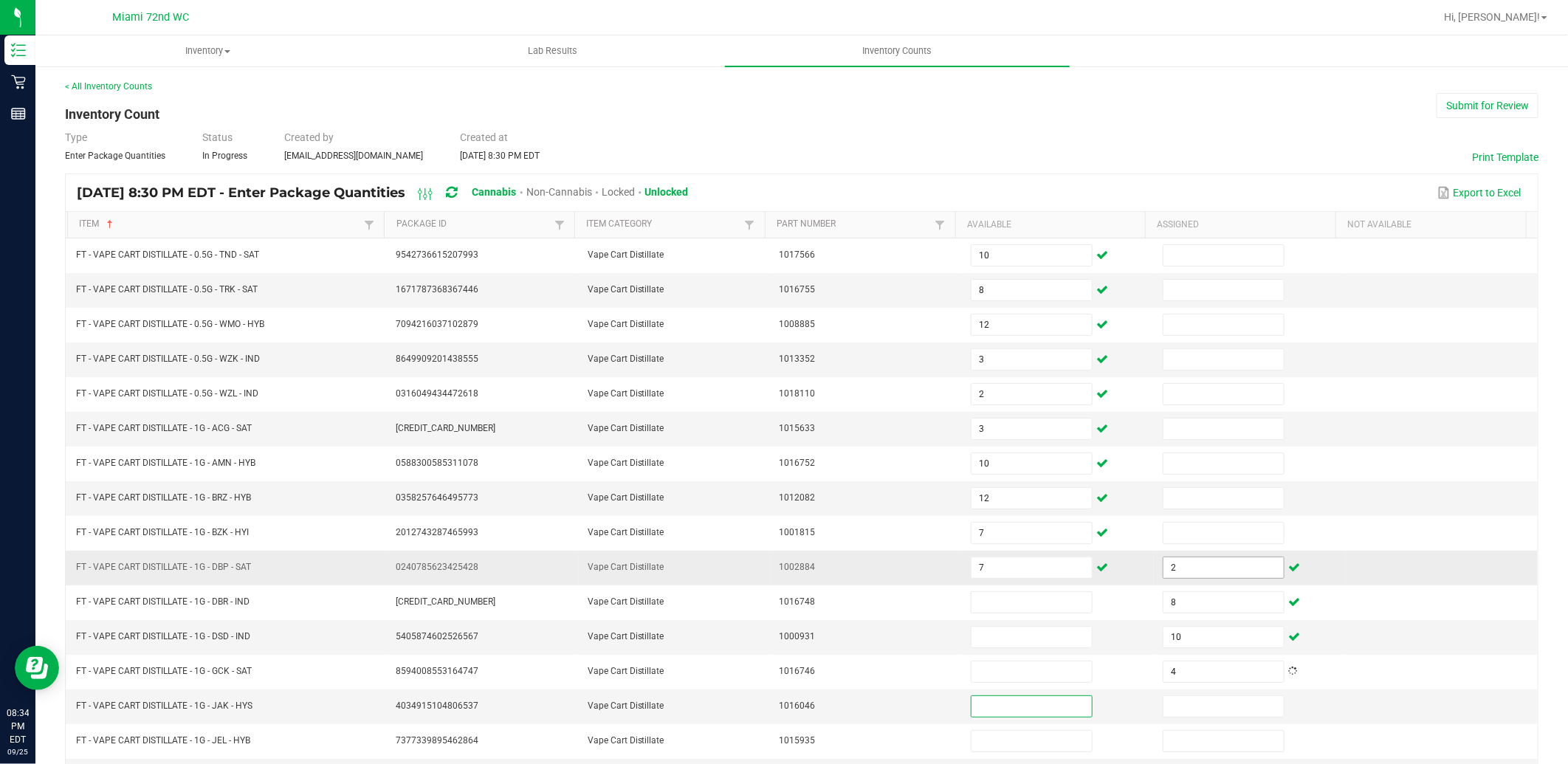
click at [1208, 573] on input "2" at bounding box center [1224, 568] width 120 height 21
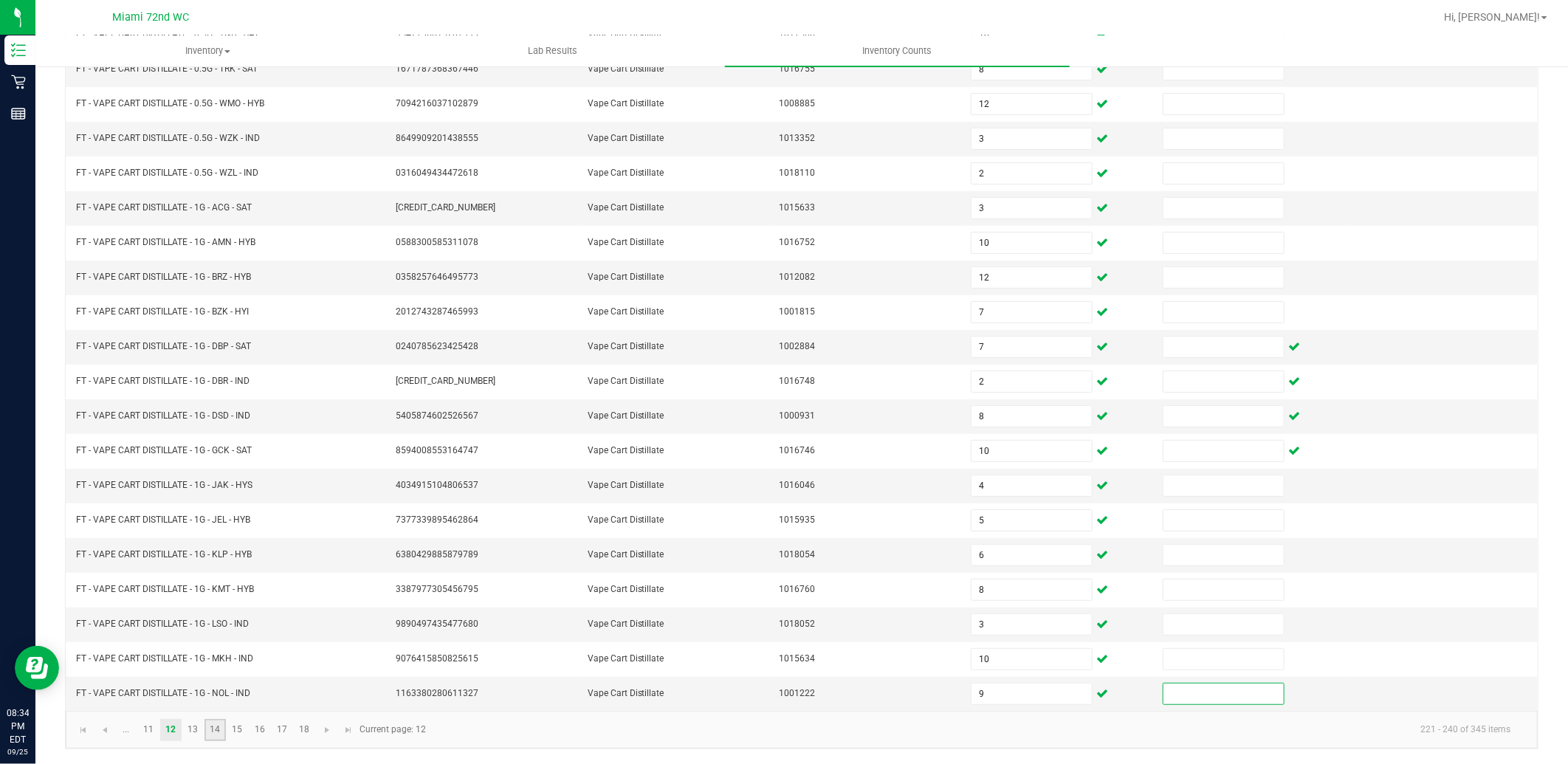
click at [205, 733] on link "14" at bounding box center [215, 729] width 21 height 22
click at [197, 733] on link "13" at bounding box center [193, 729] width 21 height 22
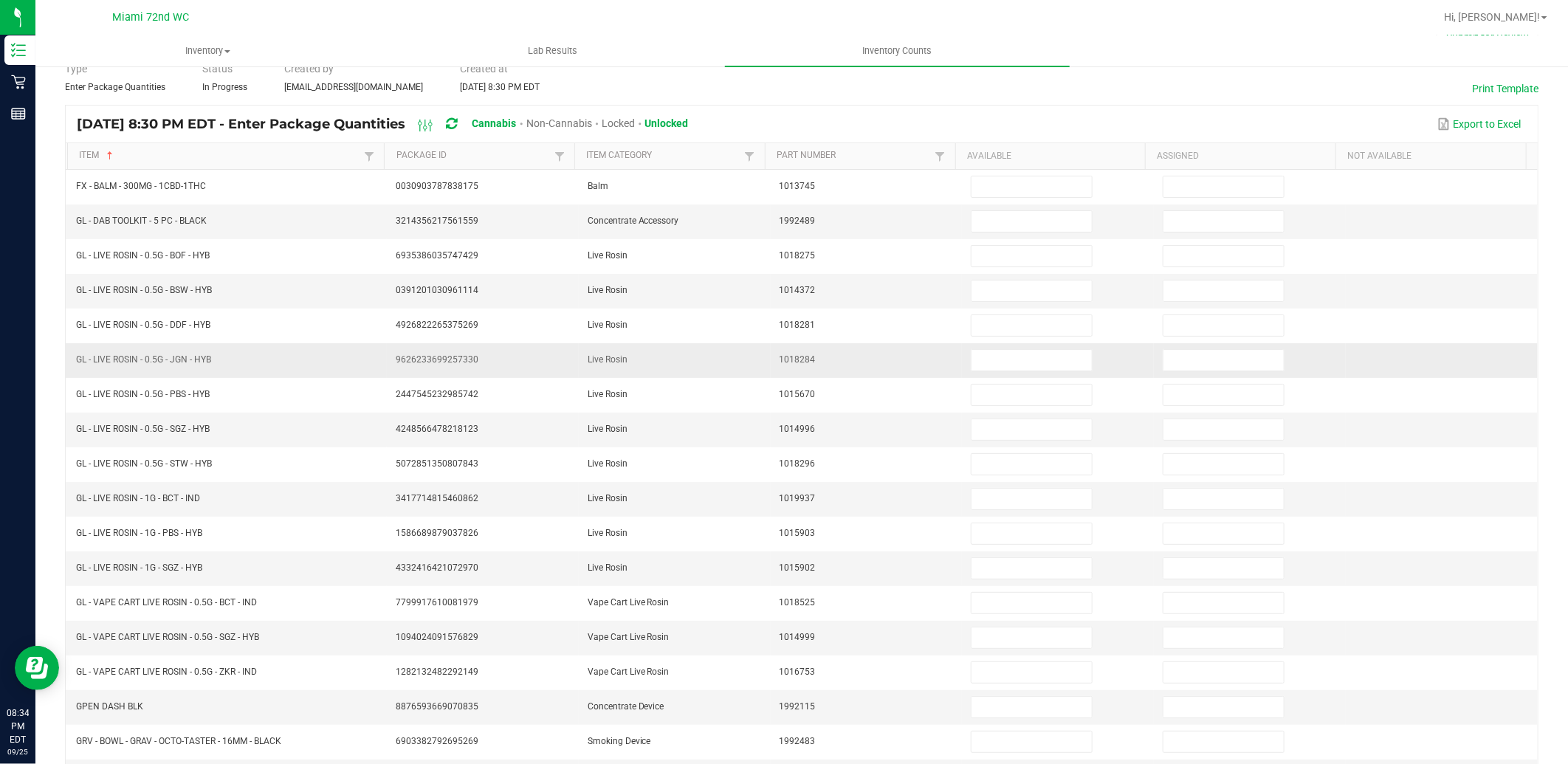
scroll to position [61, 0]
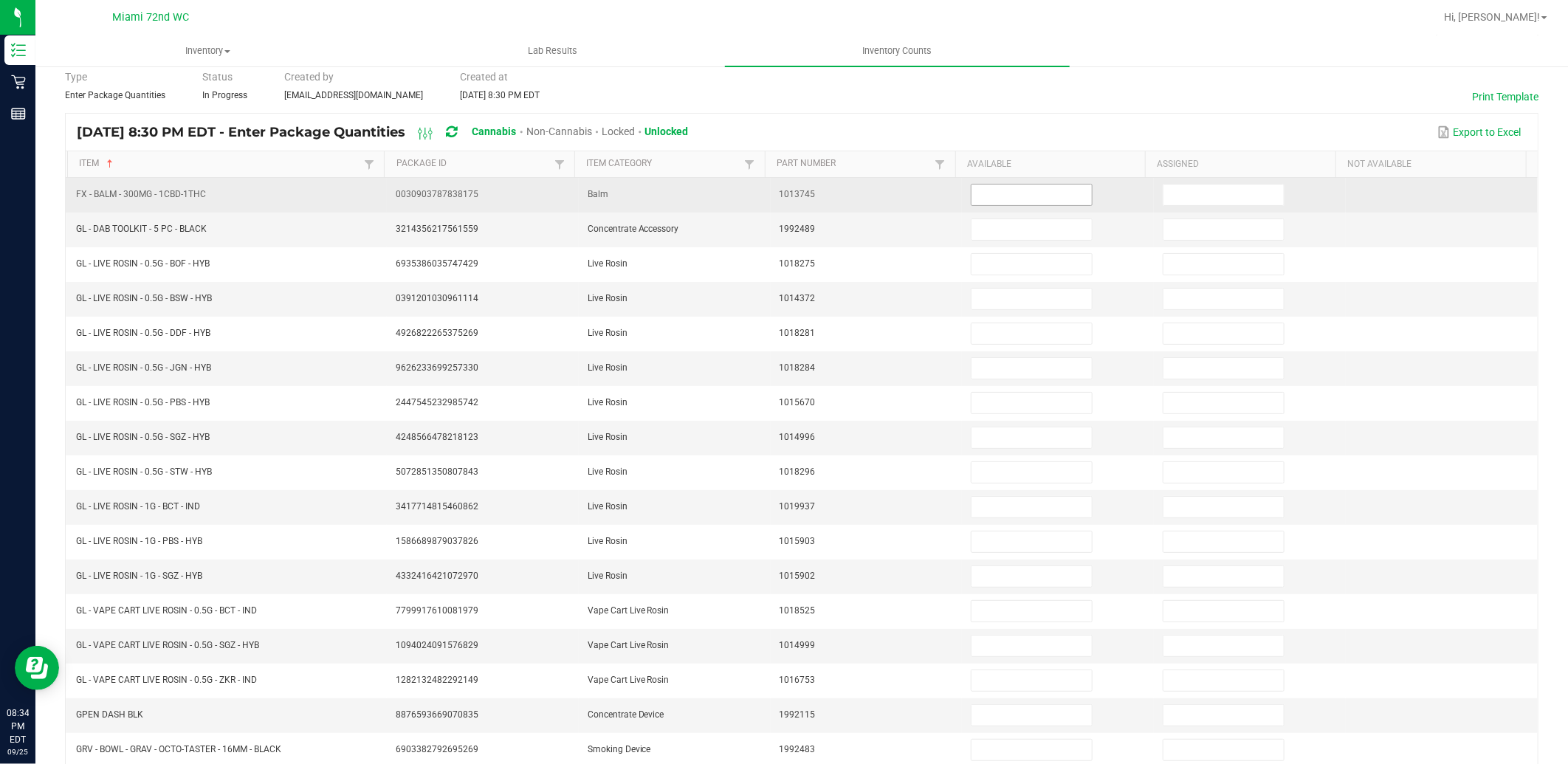
click at [995, 194] on input at bounding box center [1032, 195] width 120 height 21
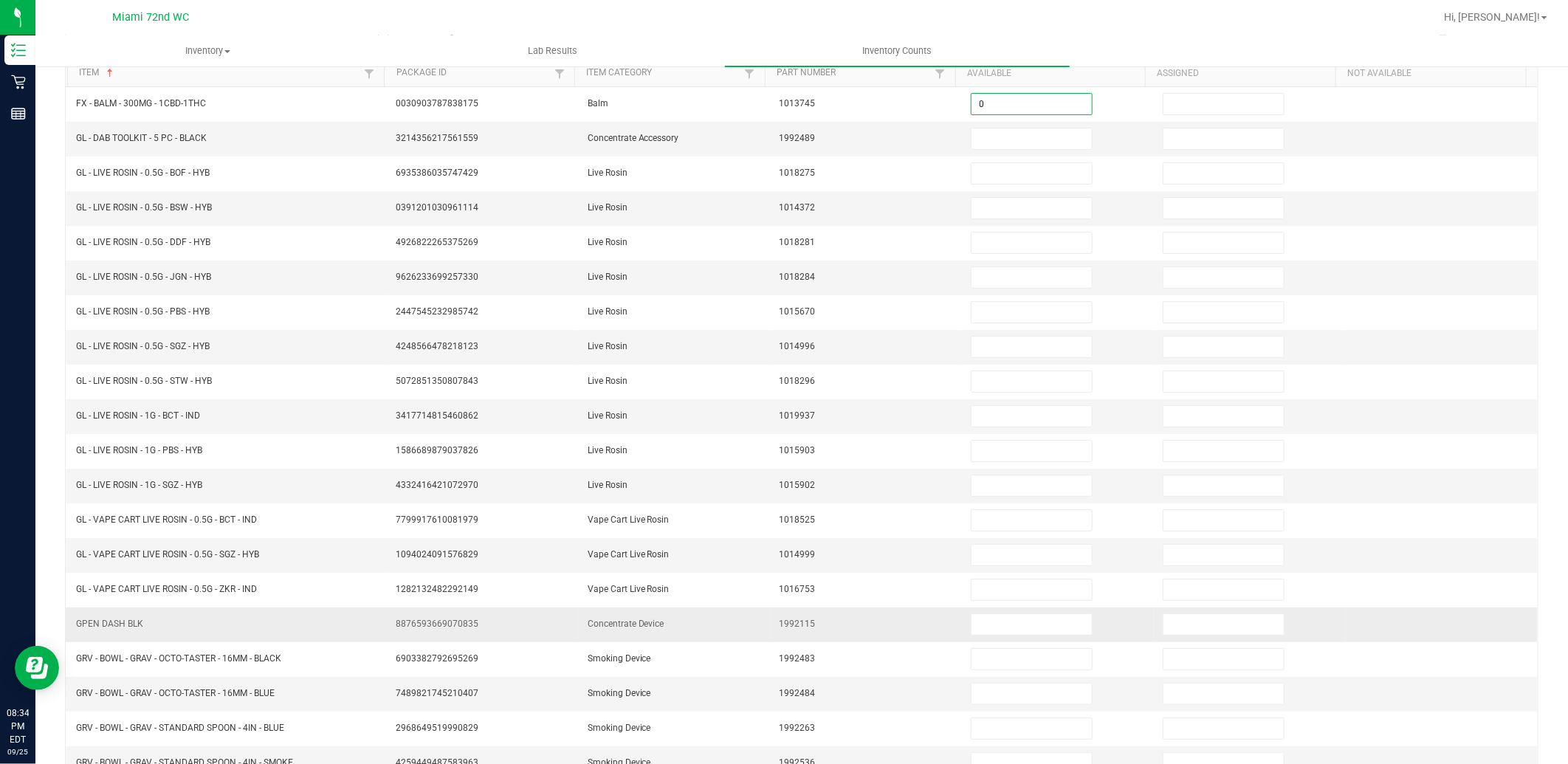
scroll to position [225, 0]
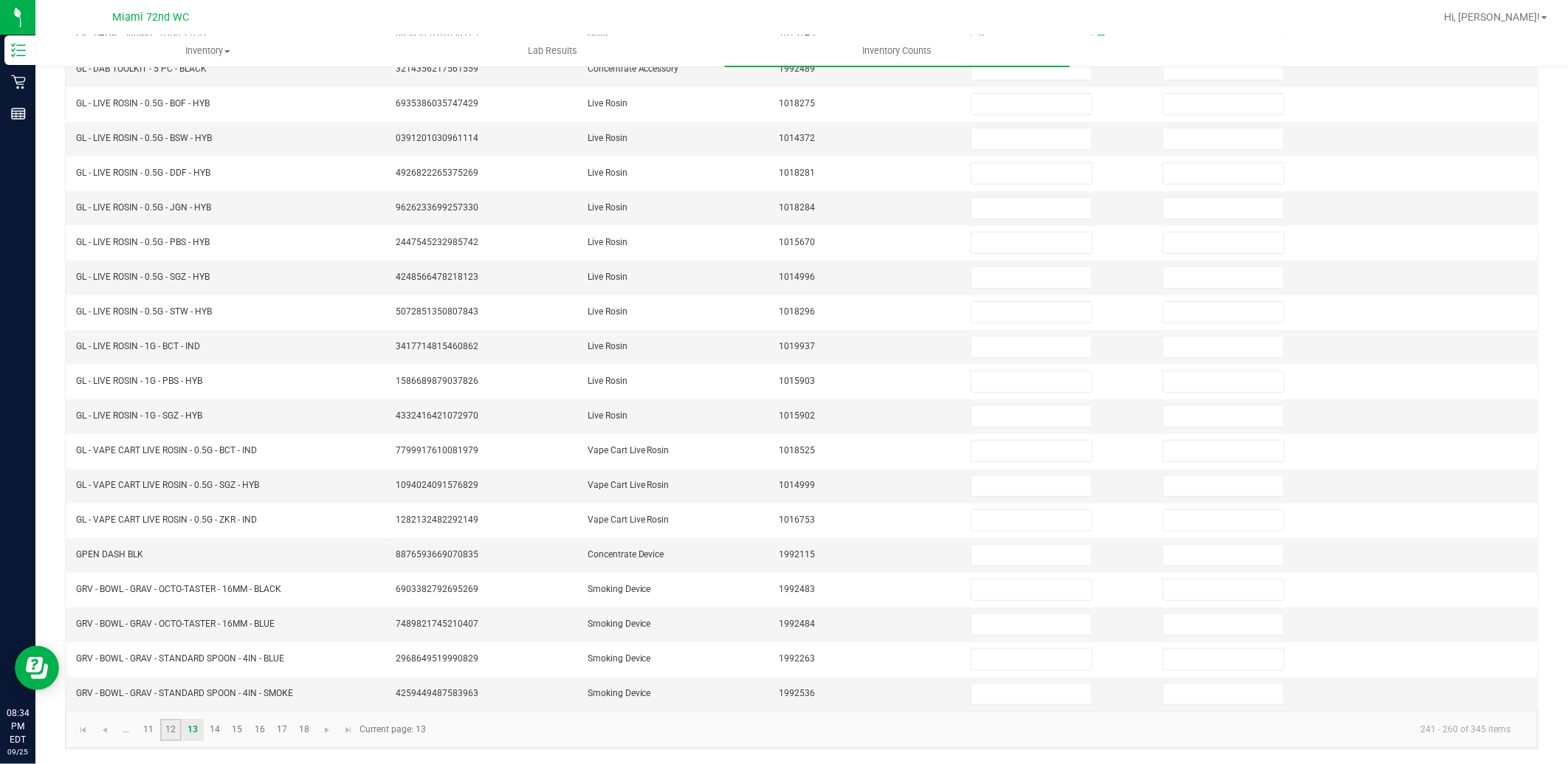
click at [174, 732] on link "12" at bounding box center [171, 729] width 21 height 22
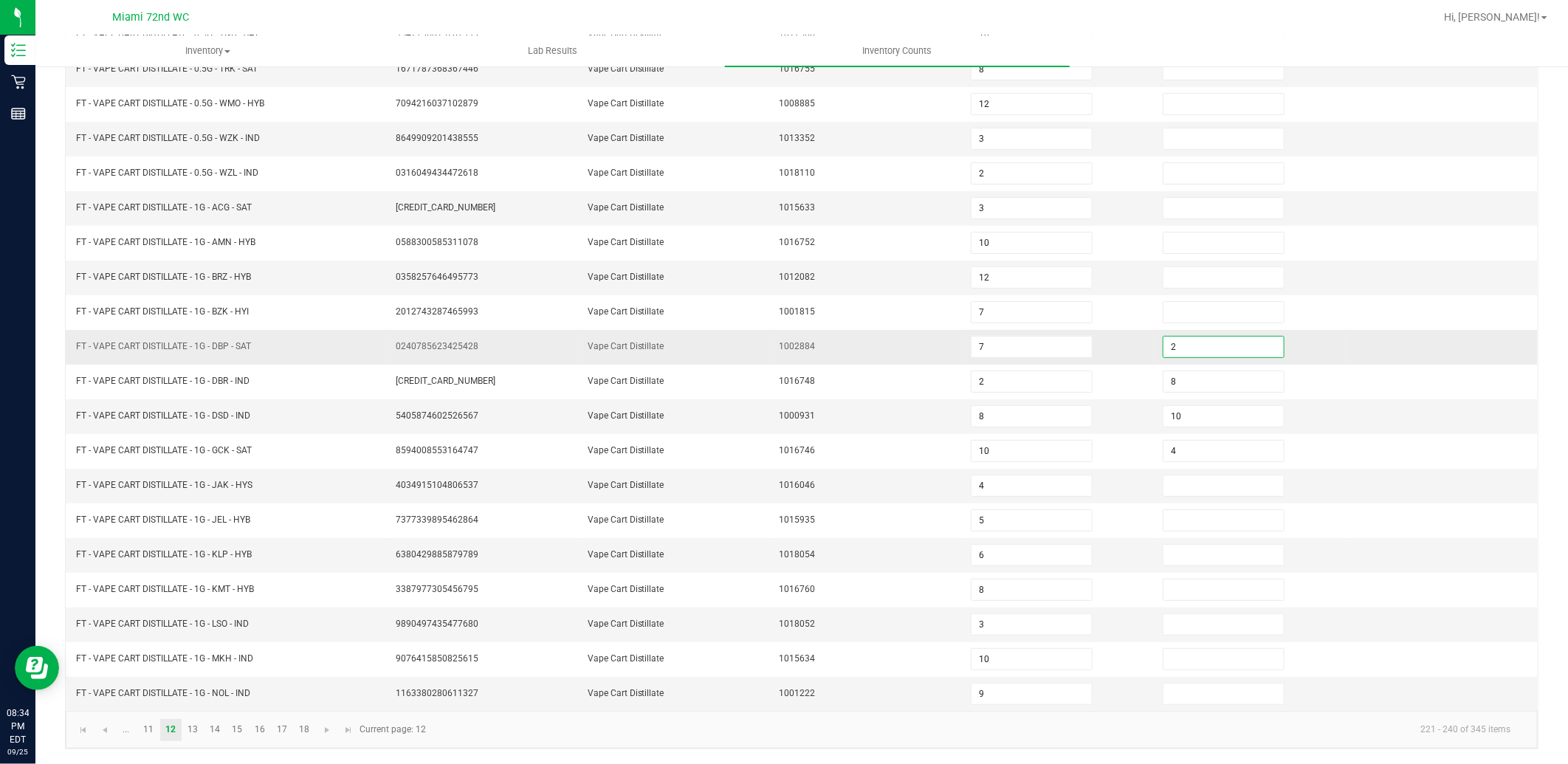
click at [1180, 337] on input "2" at bounding box center [1224, 347] width 120 height 21
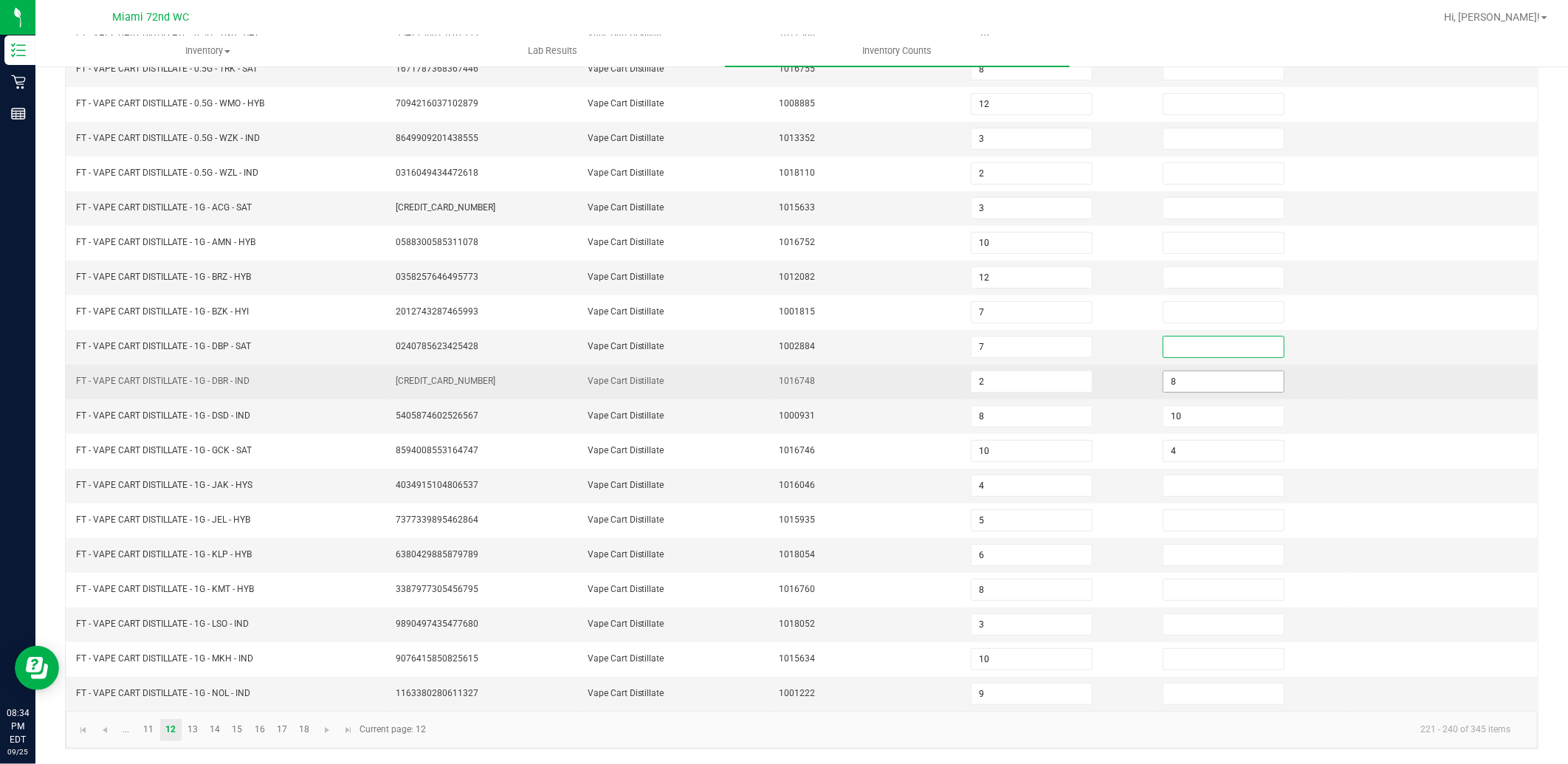
click at [1182, 384] on input "8" at bounding box center [1224, 382] width 120 height 21
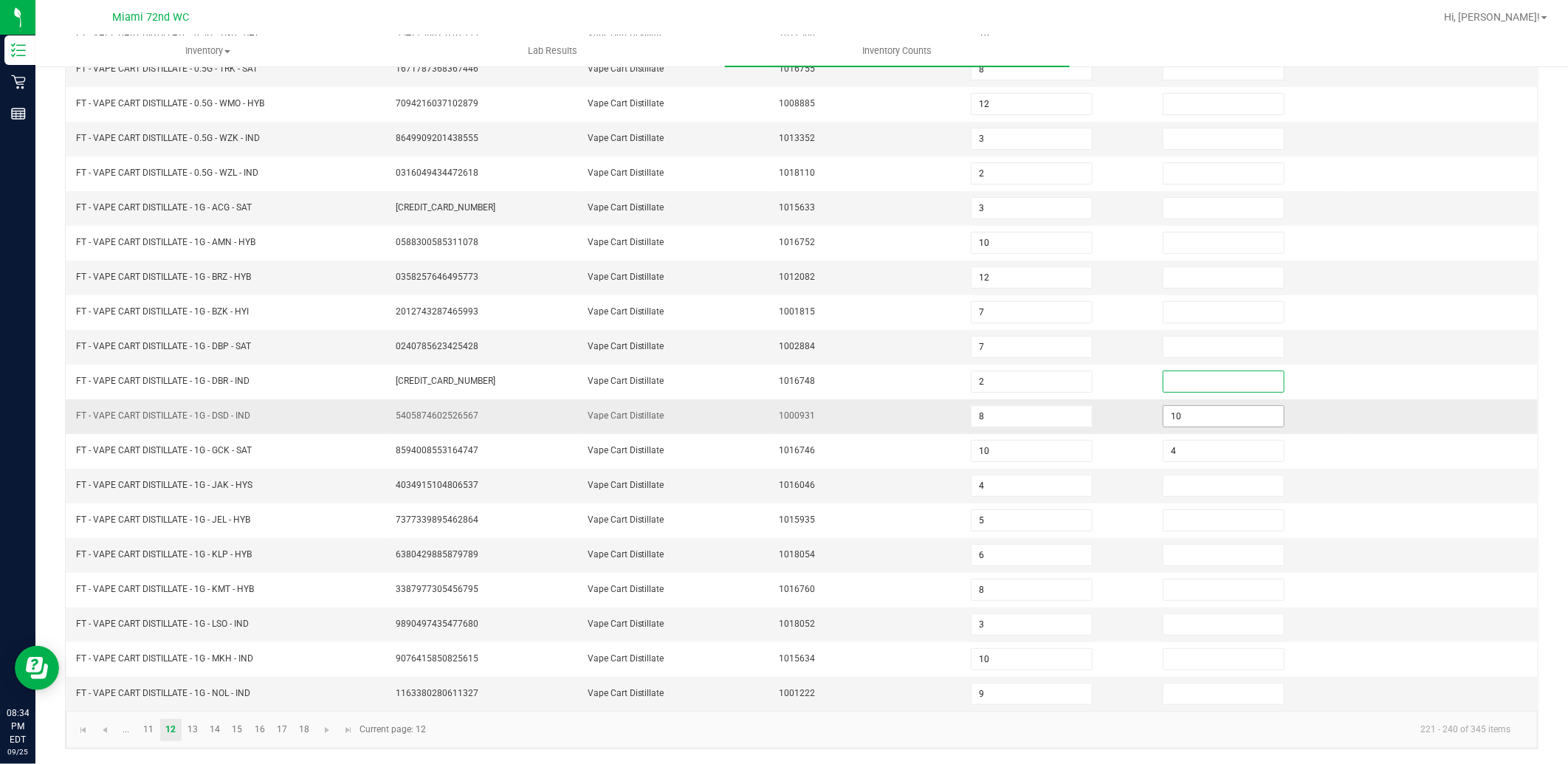
click at [1180, 406] on input "10" at bounding box center [1224, 416] width 120 height 21
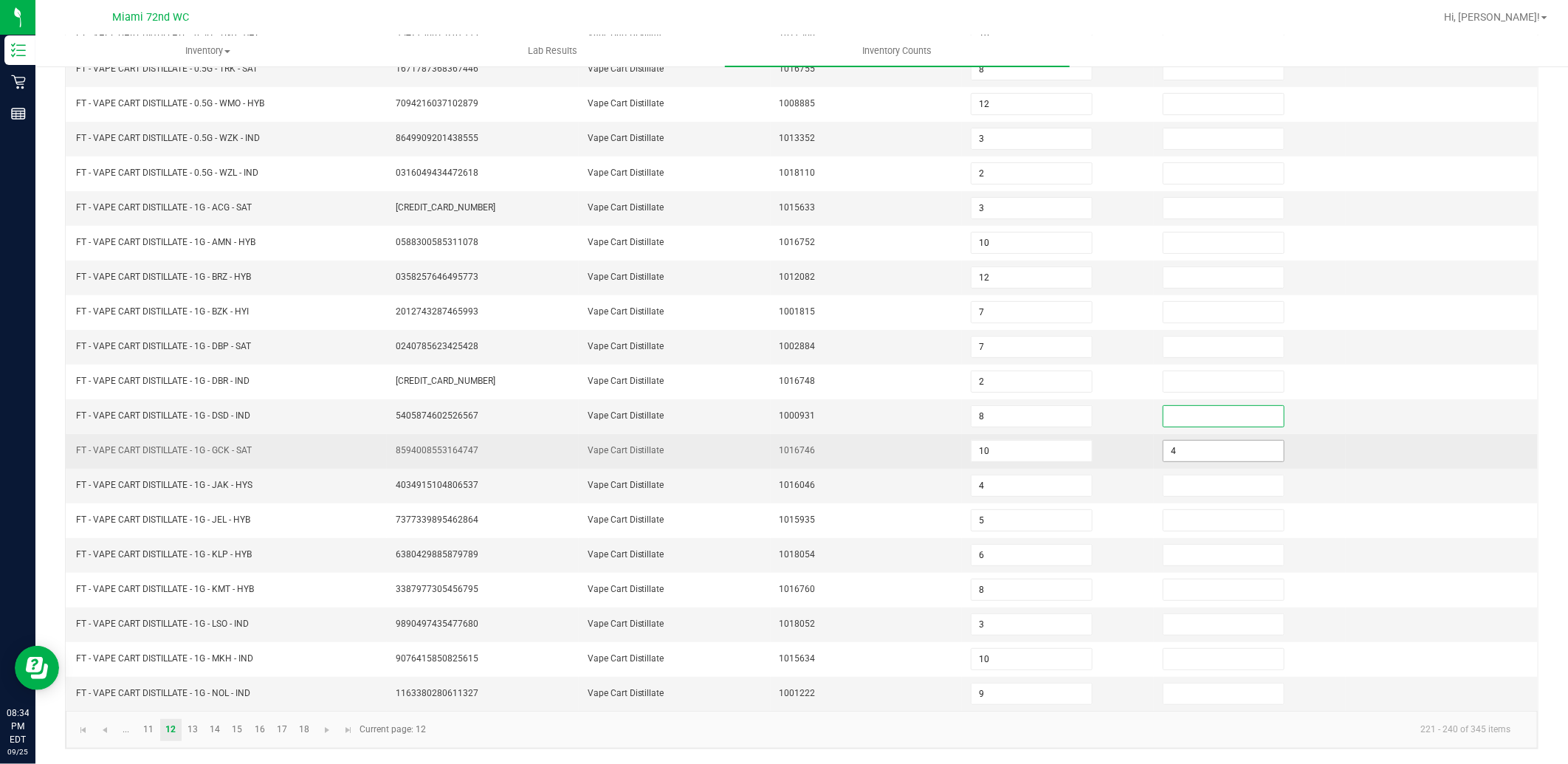
click at [1168, 451] on input "4" at bounding box center [1224, 452] width 120 height 21
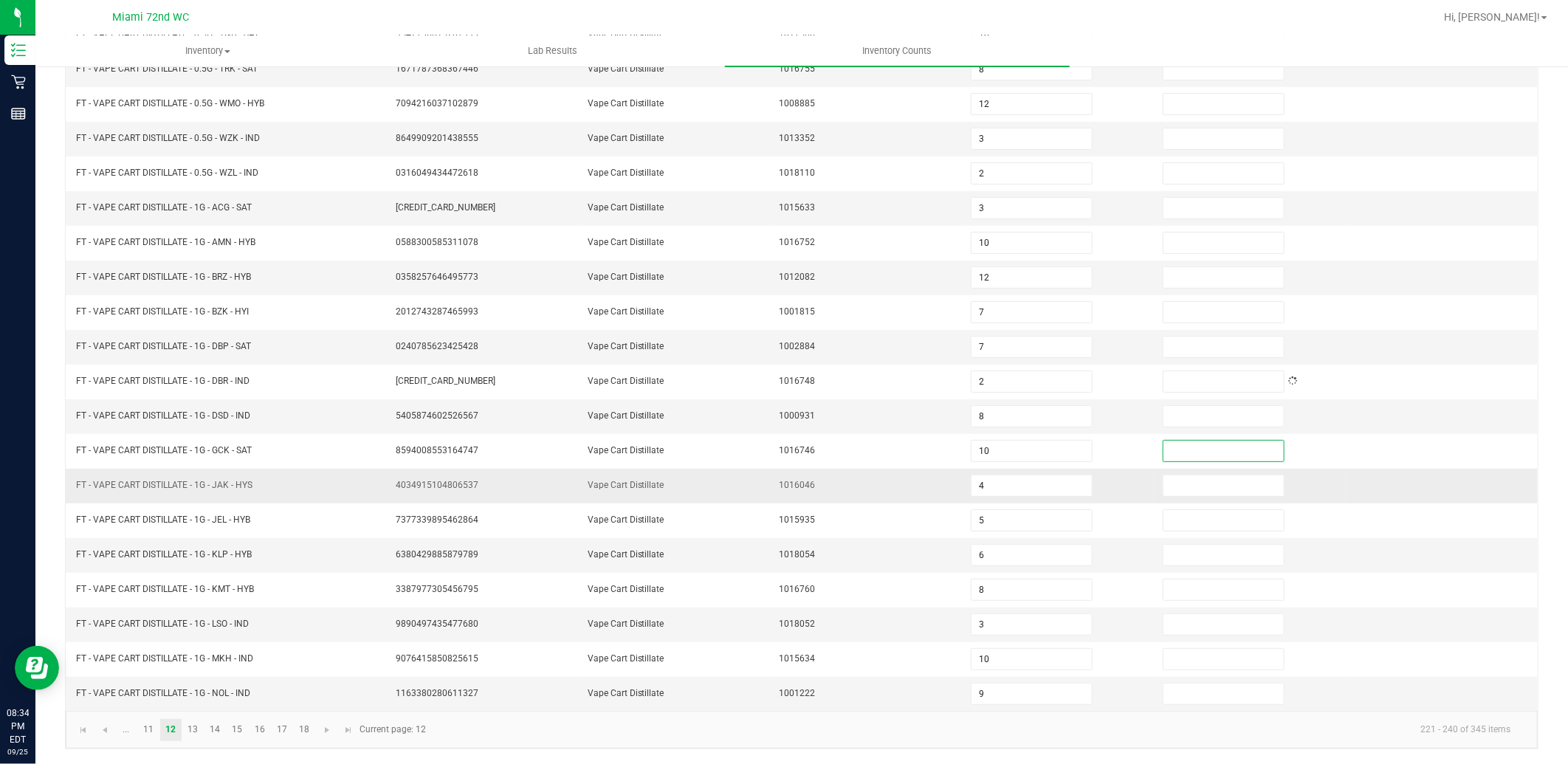
click at [1155, 498] on td at bounding box center [1251, 486] width 192 height 35
click at [198, 737] on link "13" at bounding box center [193, 729] width 21 height 22
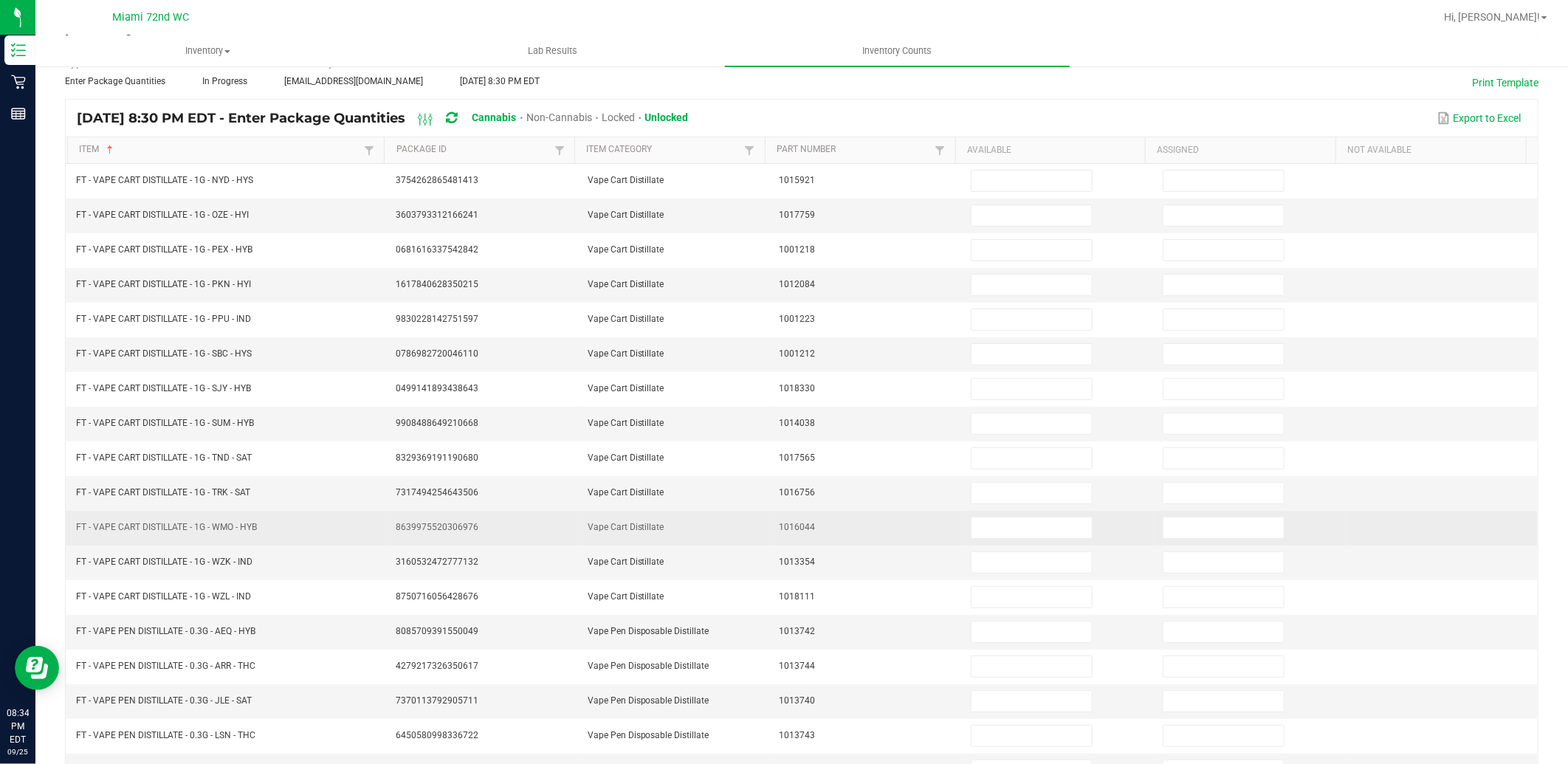
scroll to position [0, 0]
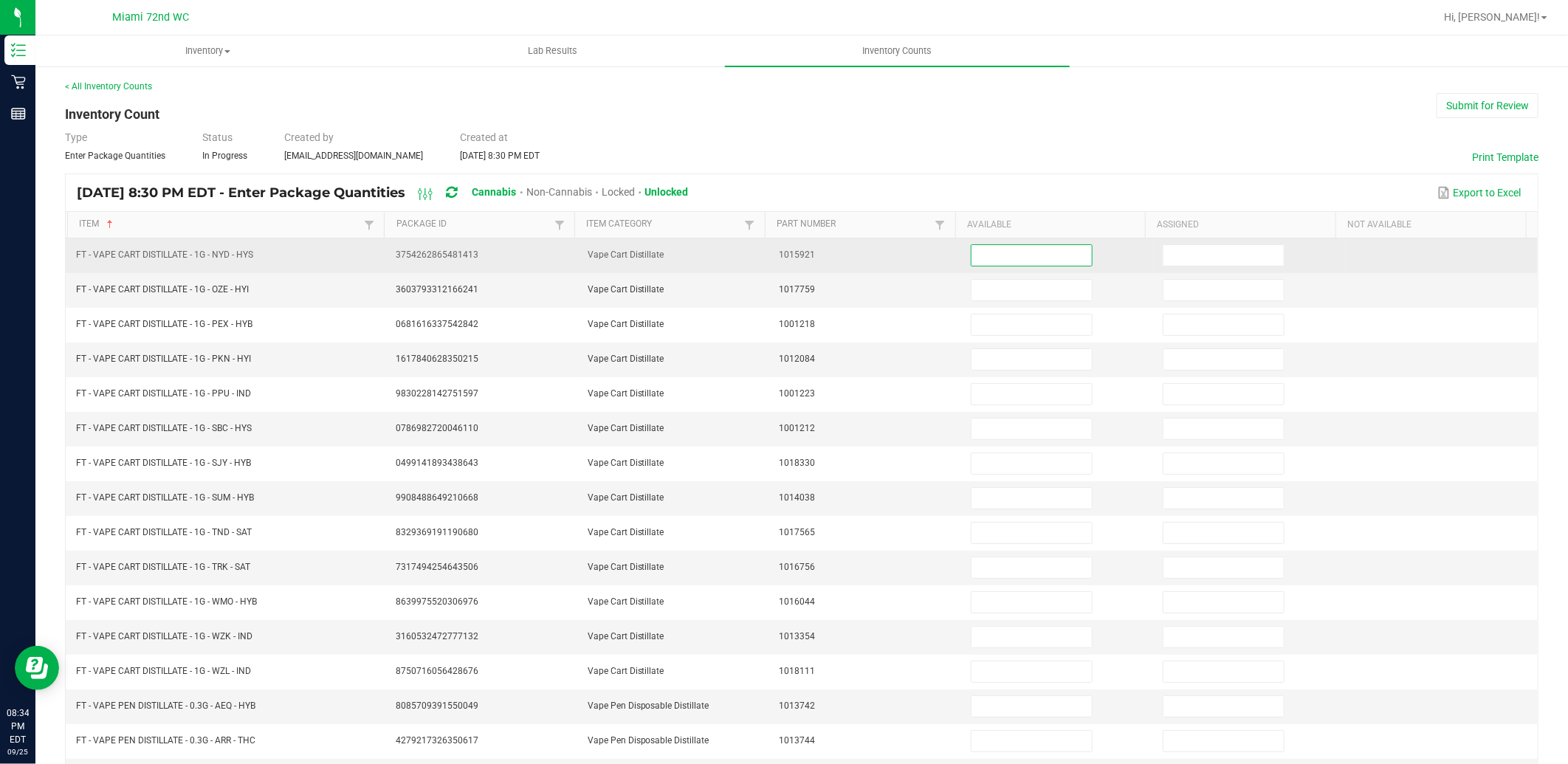
click at [997, 262] on input at bounding box center [1032, 256] width 120 height 21
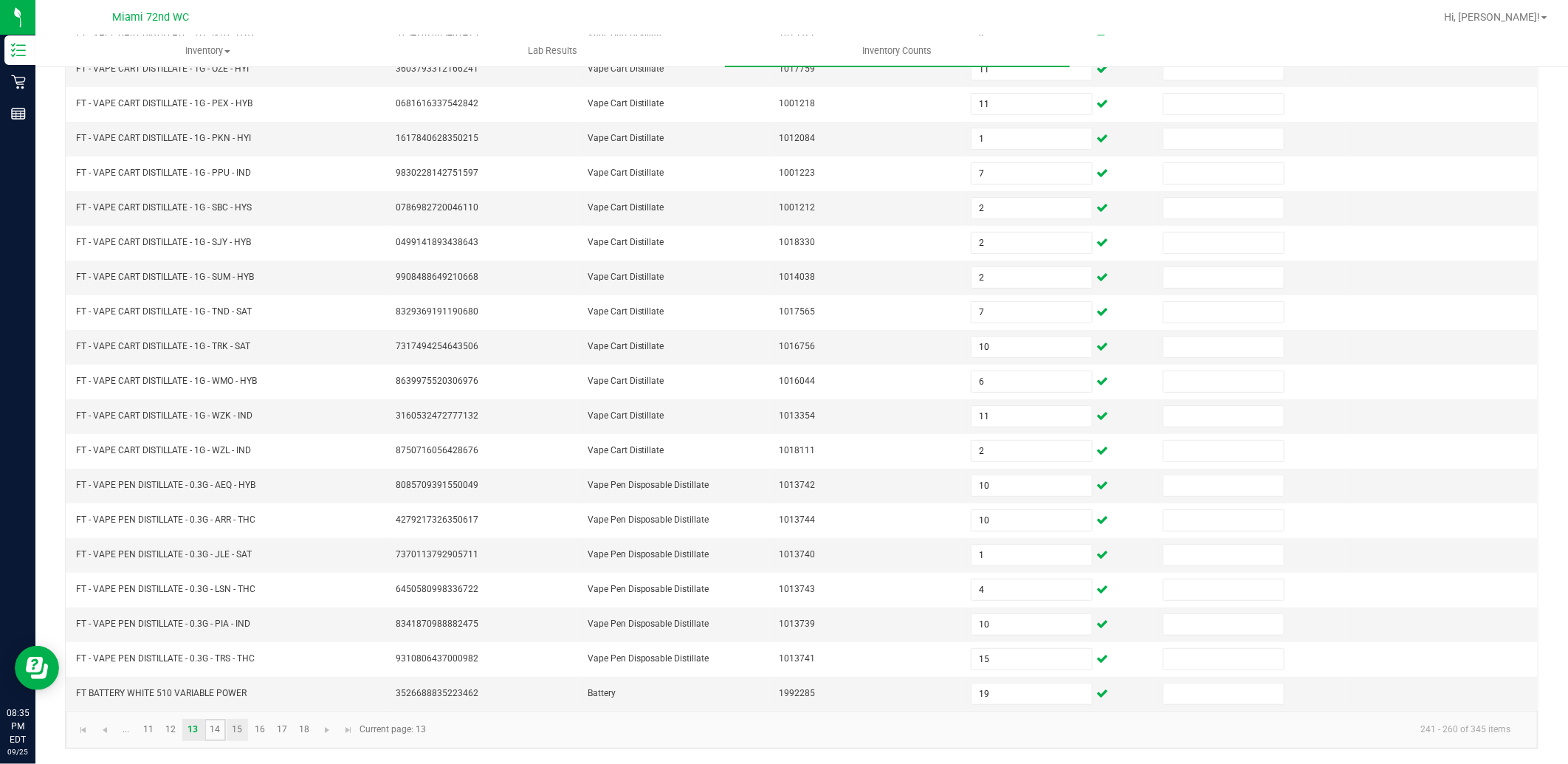
drag, startPoint x: 222, startPoint y: 736, endPoint x: 236, endPoint y: 725, distance: 17.8
click at [222, 736] on link "14" at bounding box center [215, 729] width 21 height 22
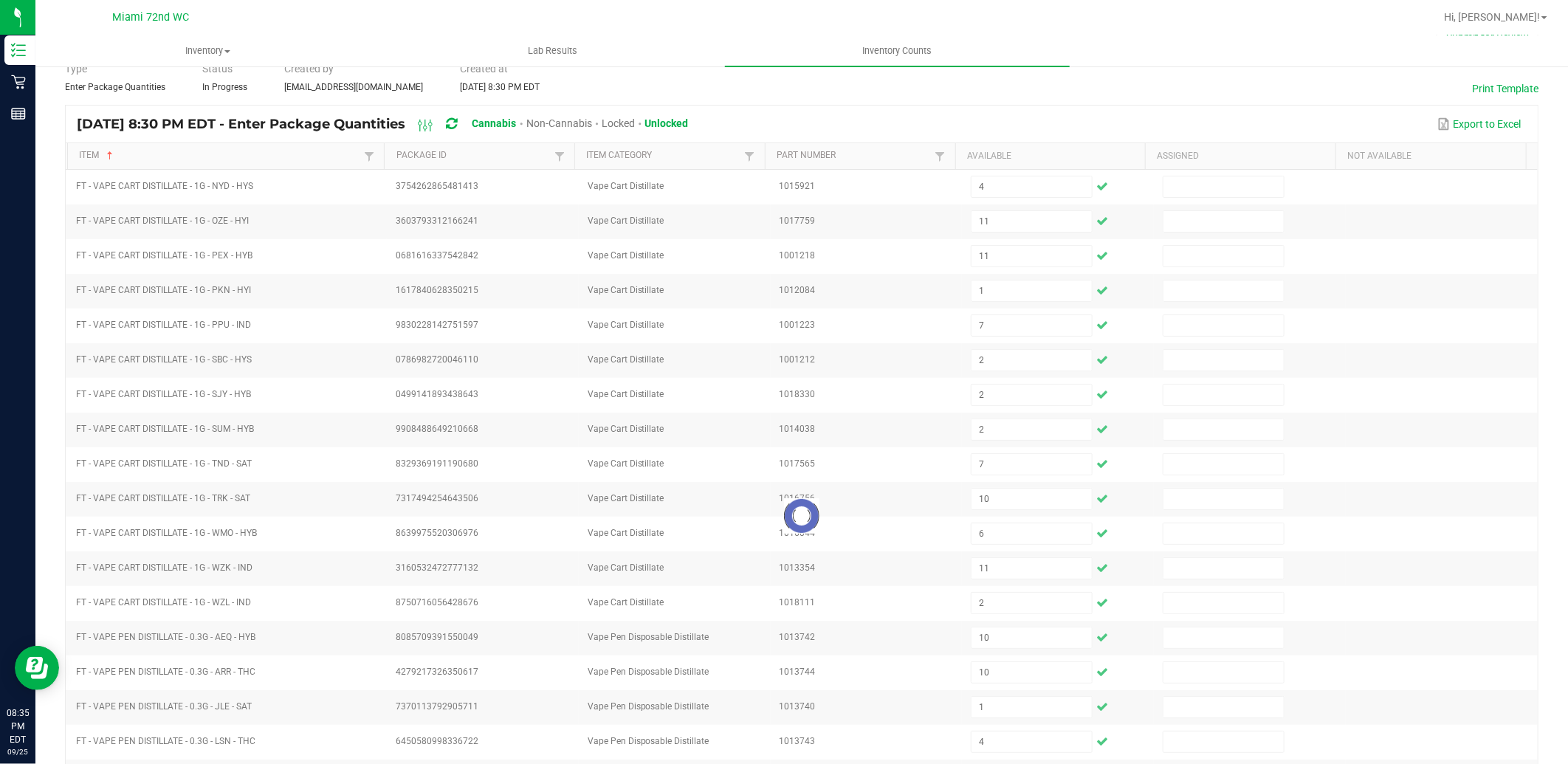
scroll to position [0, 0]
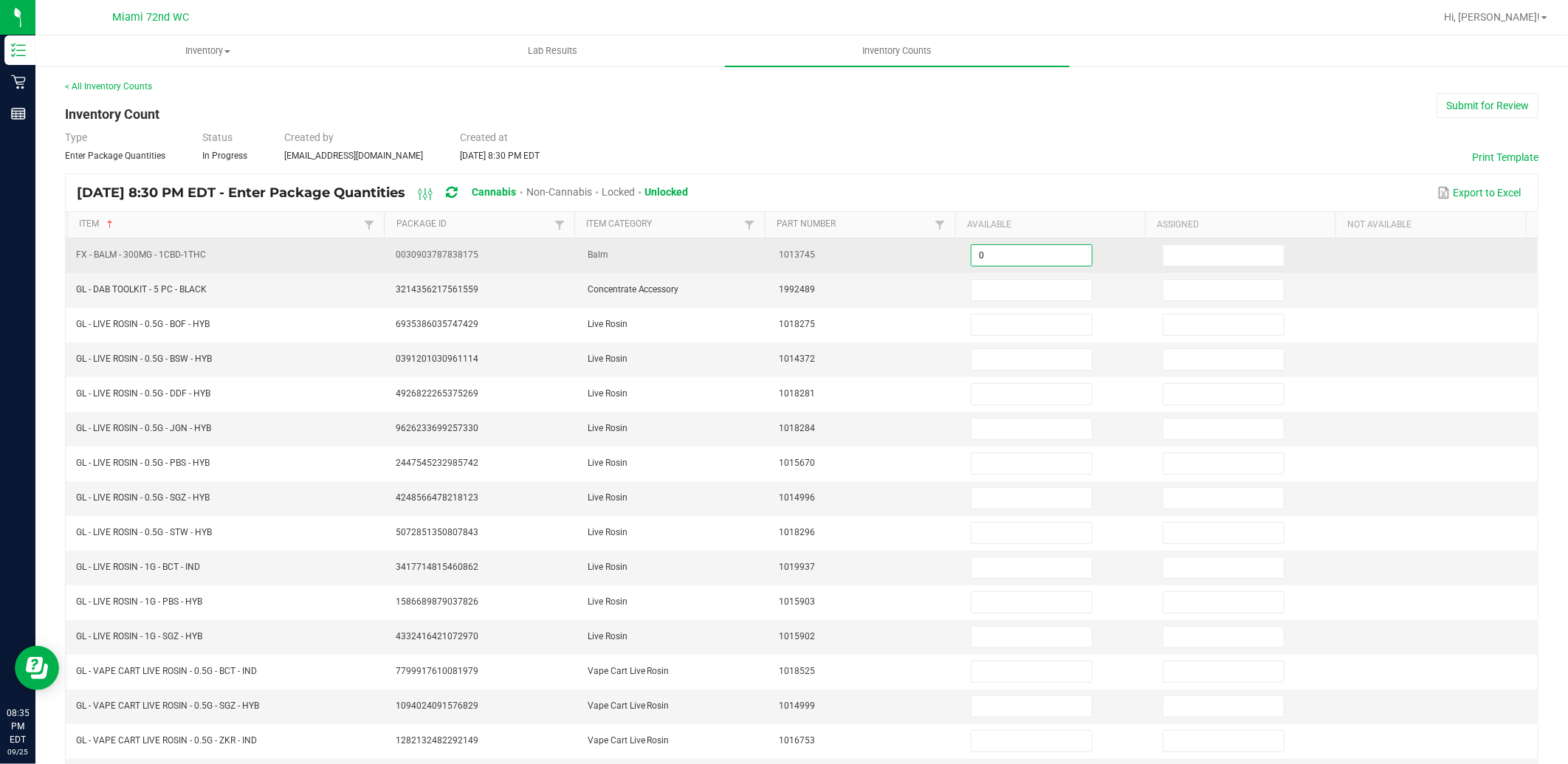
click at [1014, 248] on input "0" at bounding box center [1032, 256] width 120 height 21
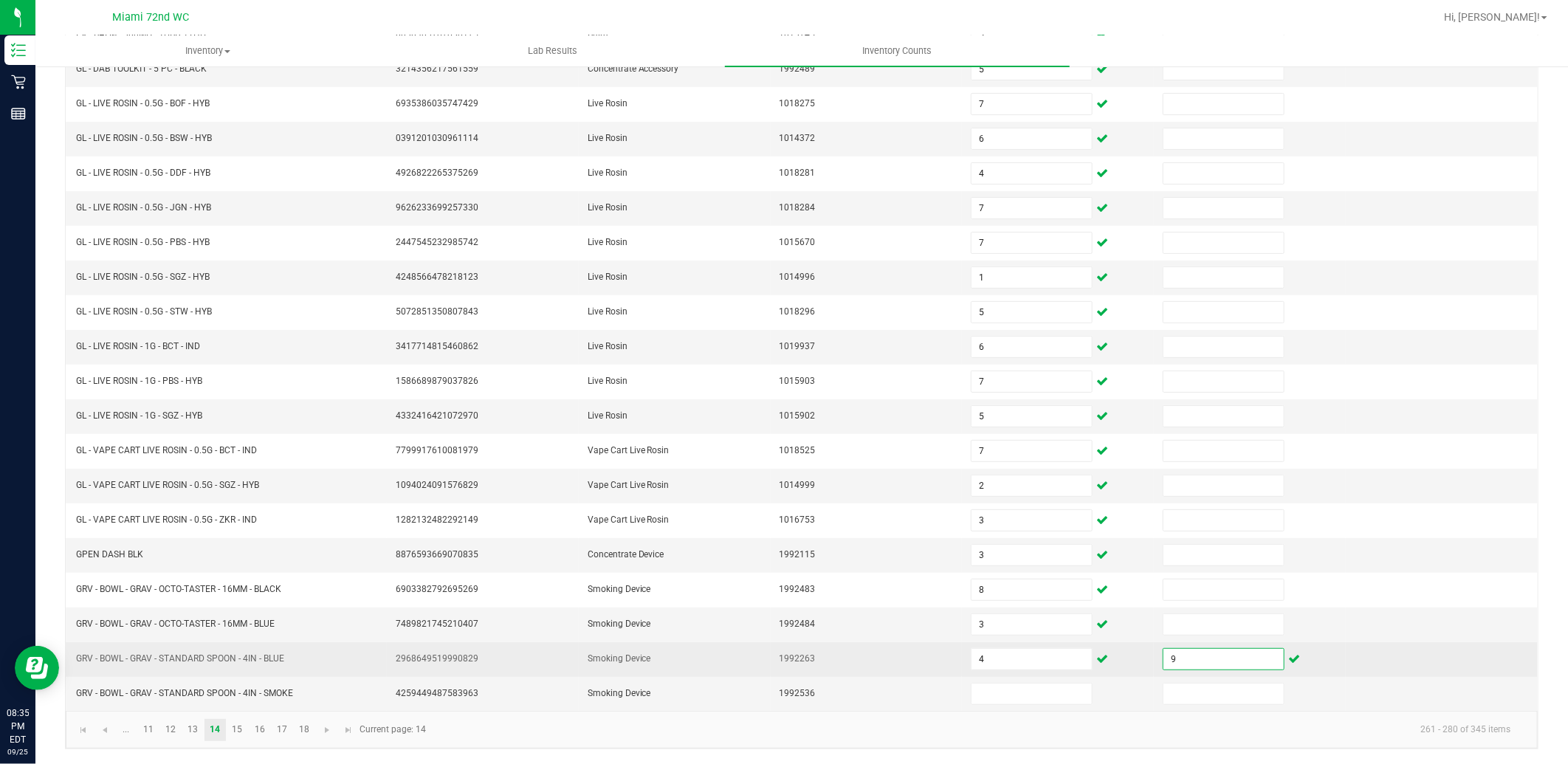
click at [1189, 660] on input "9" at bounding box center [1224, 659] width 120 height 21
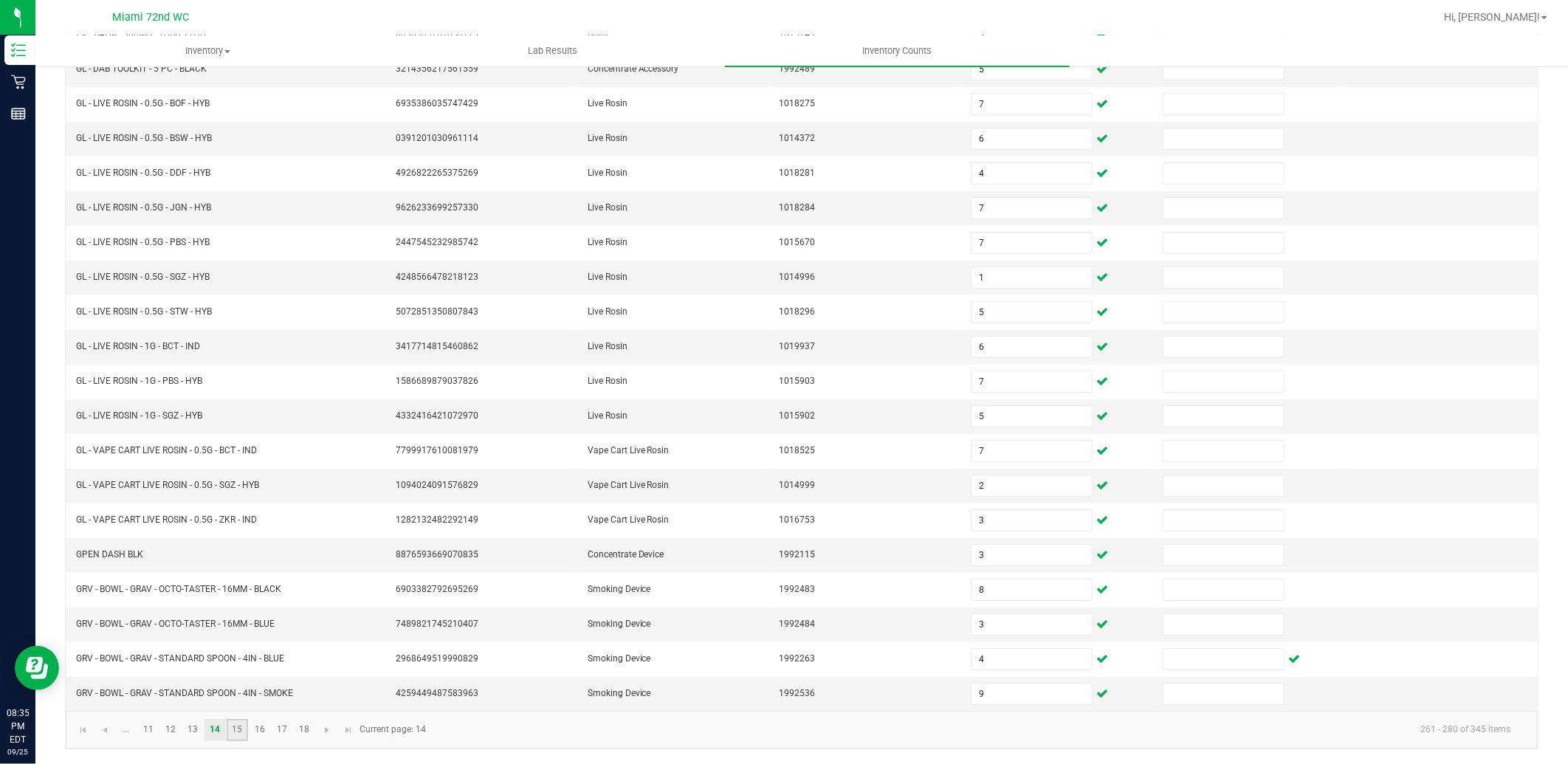
click at [243, 740] on link "15" at bounding box center [237, 729] width 21 height 22
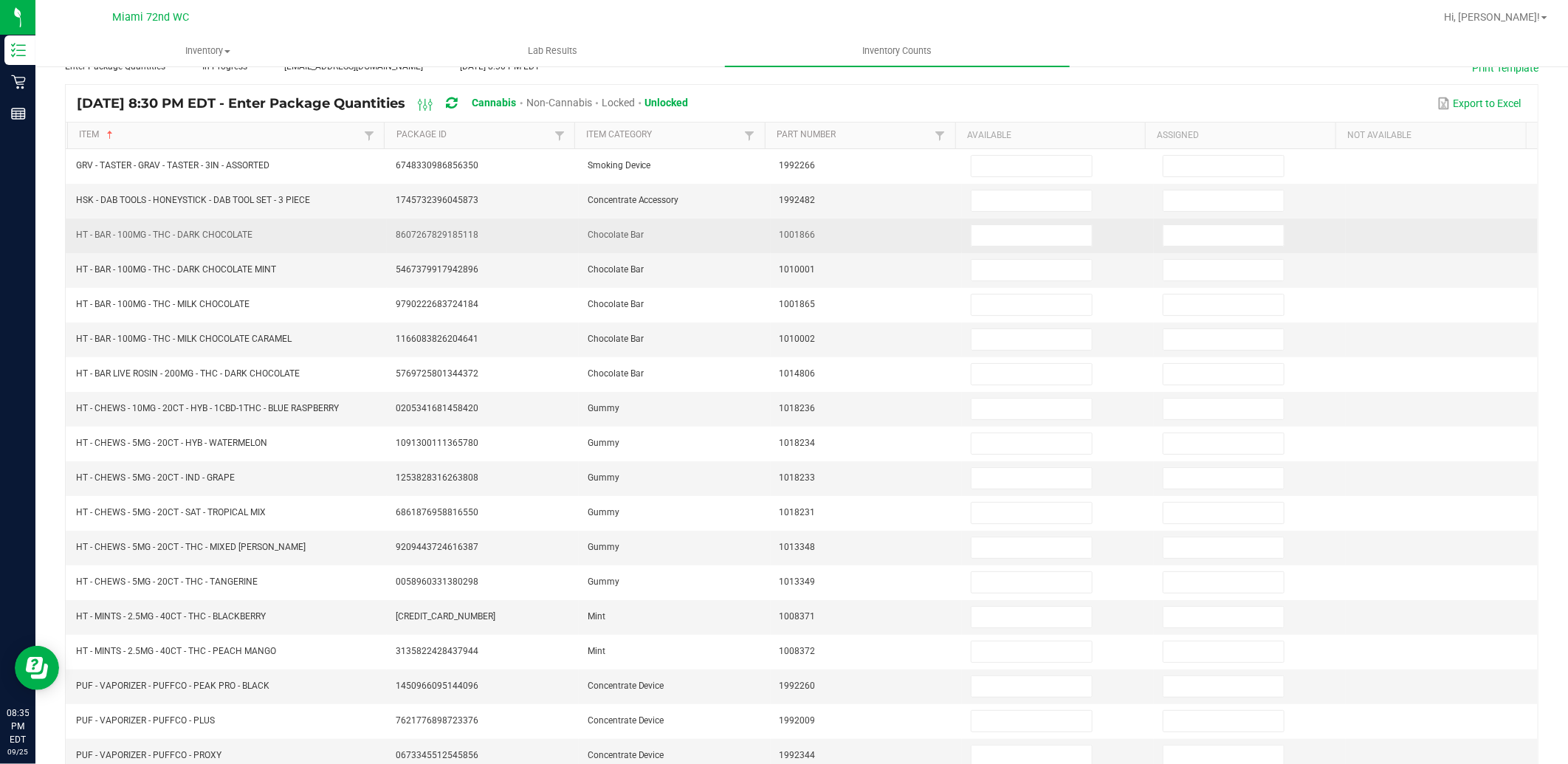
scroll to position [0, 0]
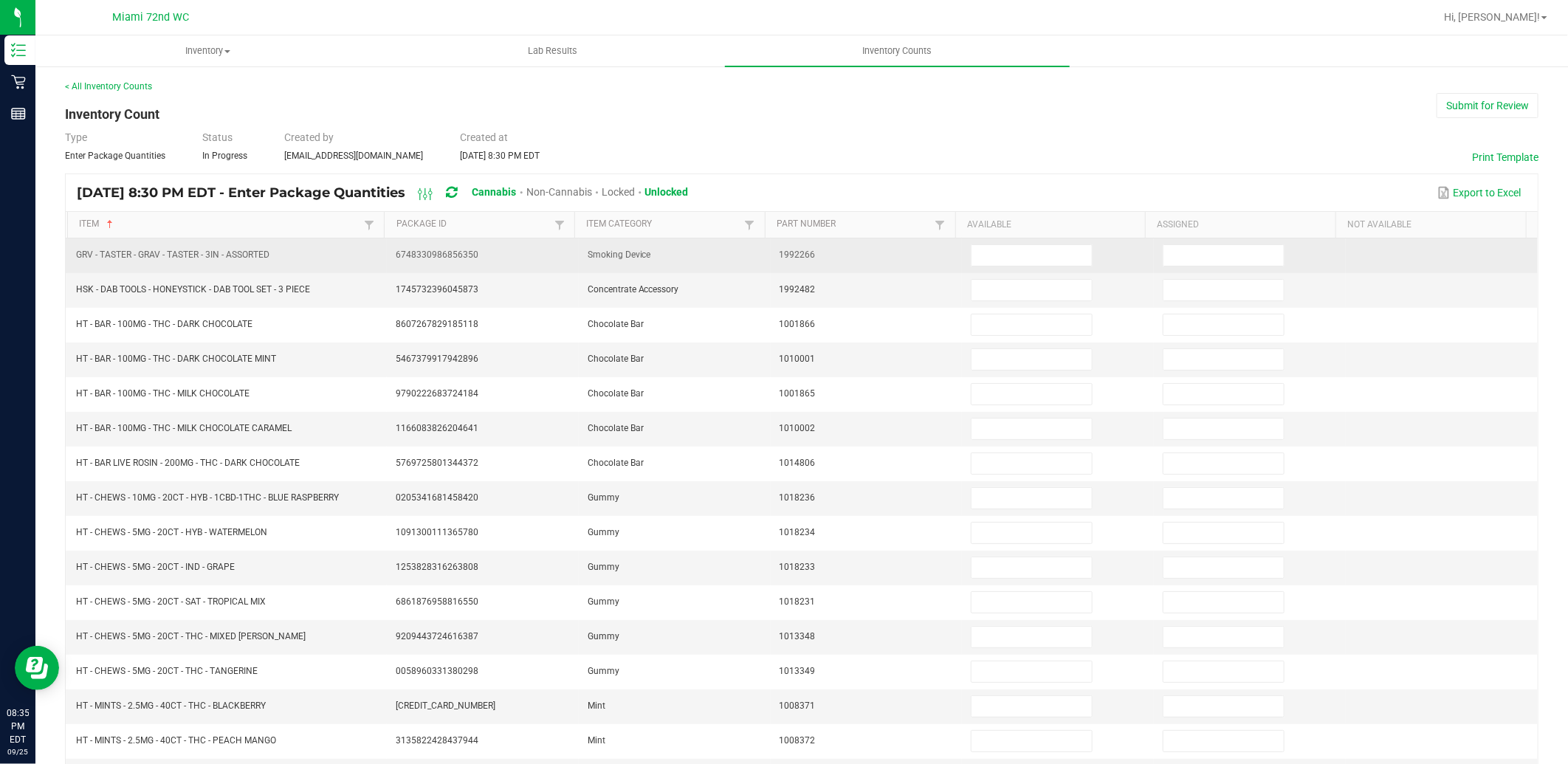
click at [1034, 268] on td at bounding box center [1058, 256] width 192 height 35
click at [1034, 266] on span at bounding box center [1032, 255] width 122 height 22
click at [1034, 254] on input at bounding box center [1032, 256] width 120 height 21
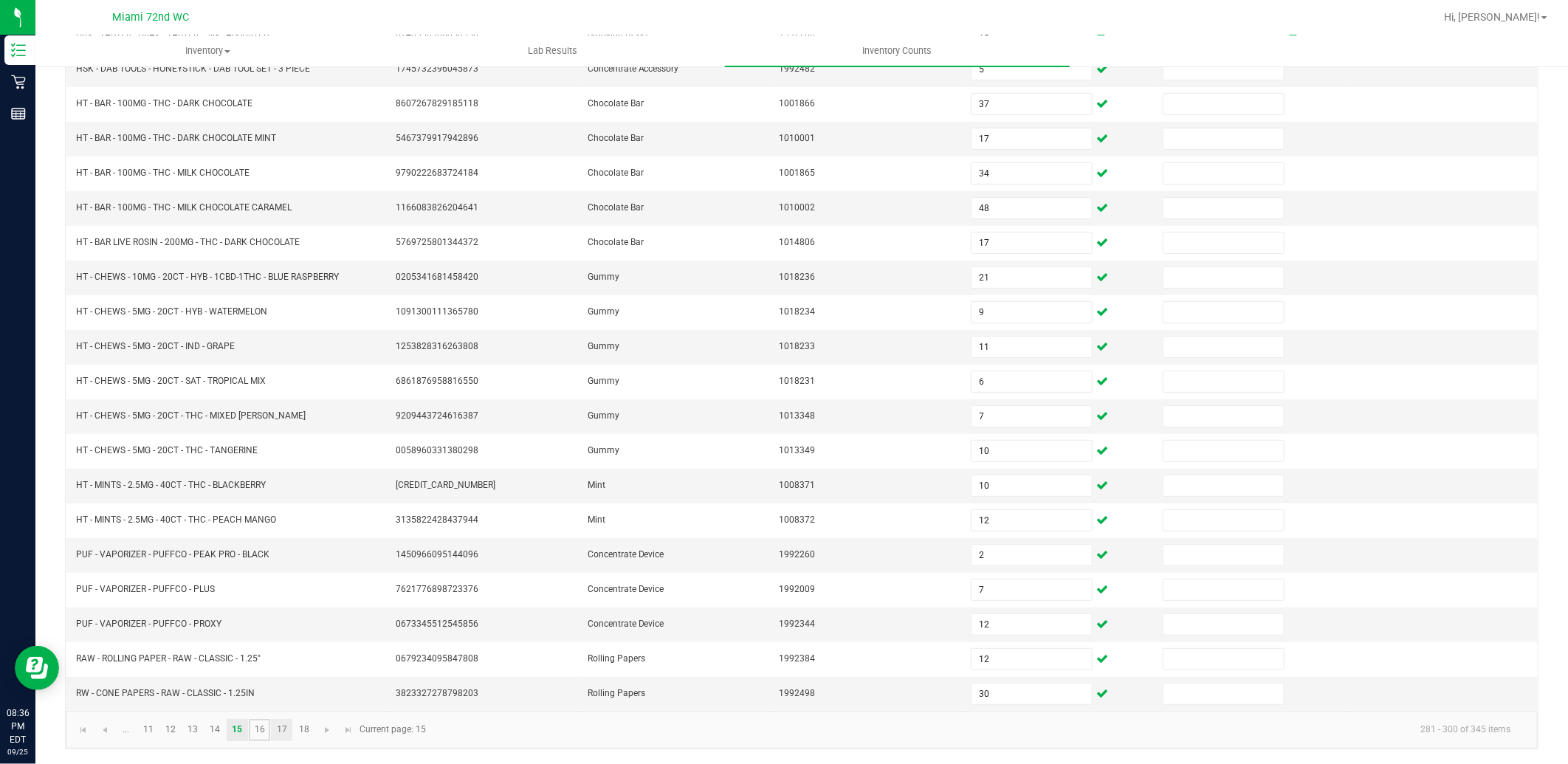
drag, startPoint x: 259, startPoint y: 733, endPoint x: 271, endPoint y: 719, distance: 18.4
click at [259, 733] on link "16" at bounding box center [260, 729] width 21 height 22
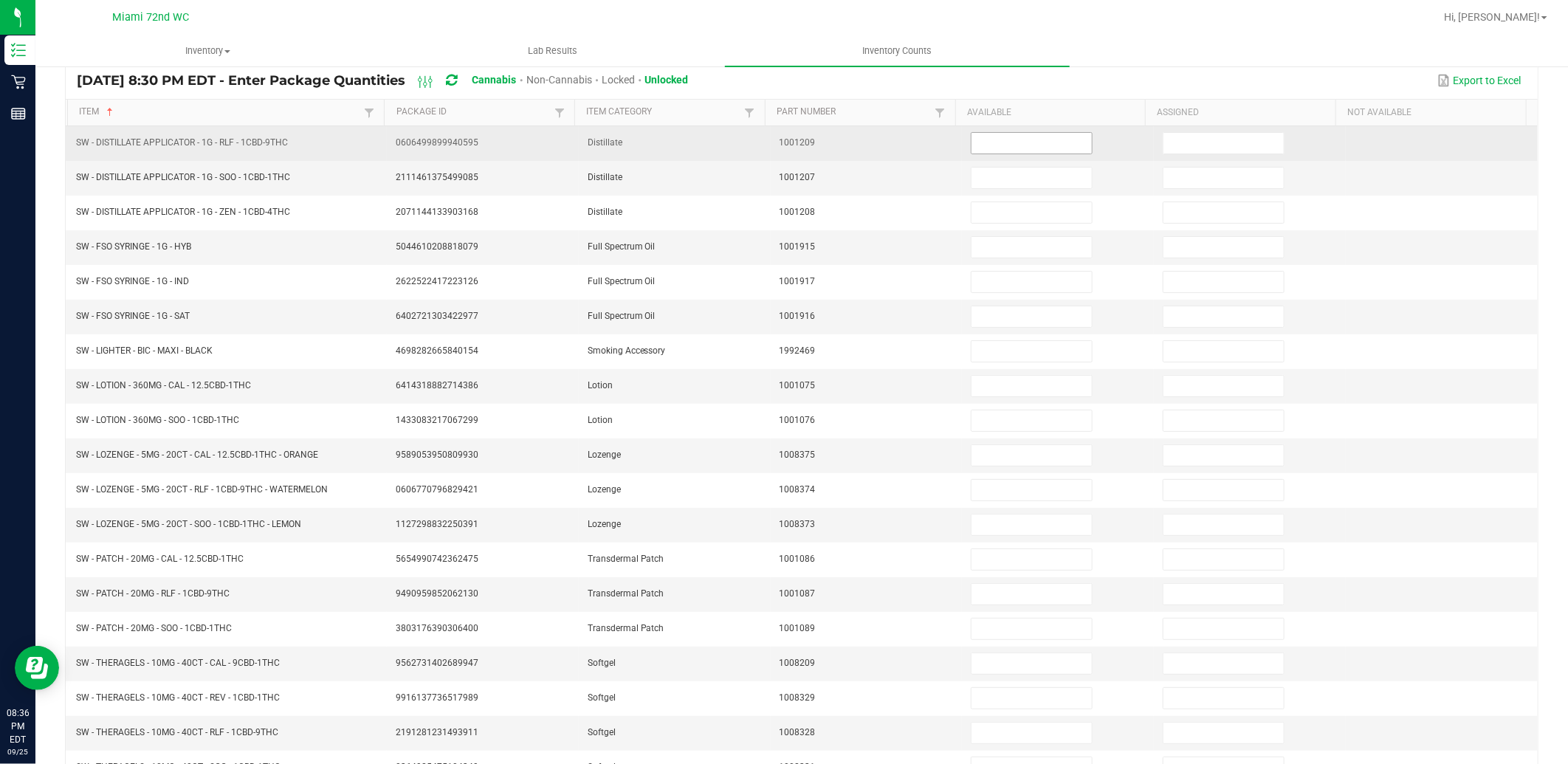
scroll to position [0, 0]
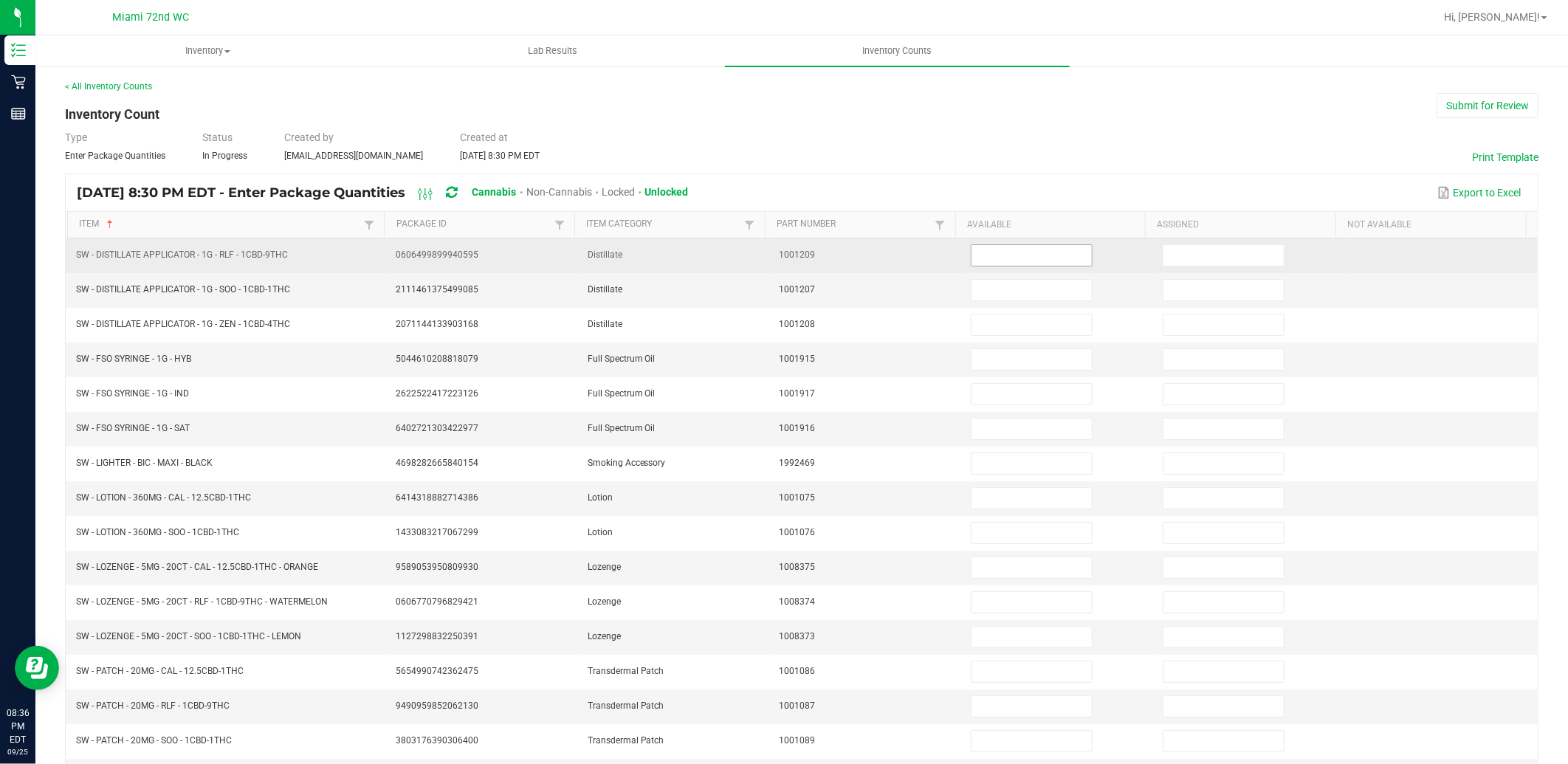
click at [1008, 264] on input at bounding box center [1032, 256] width 120 height 21
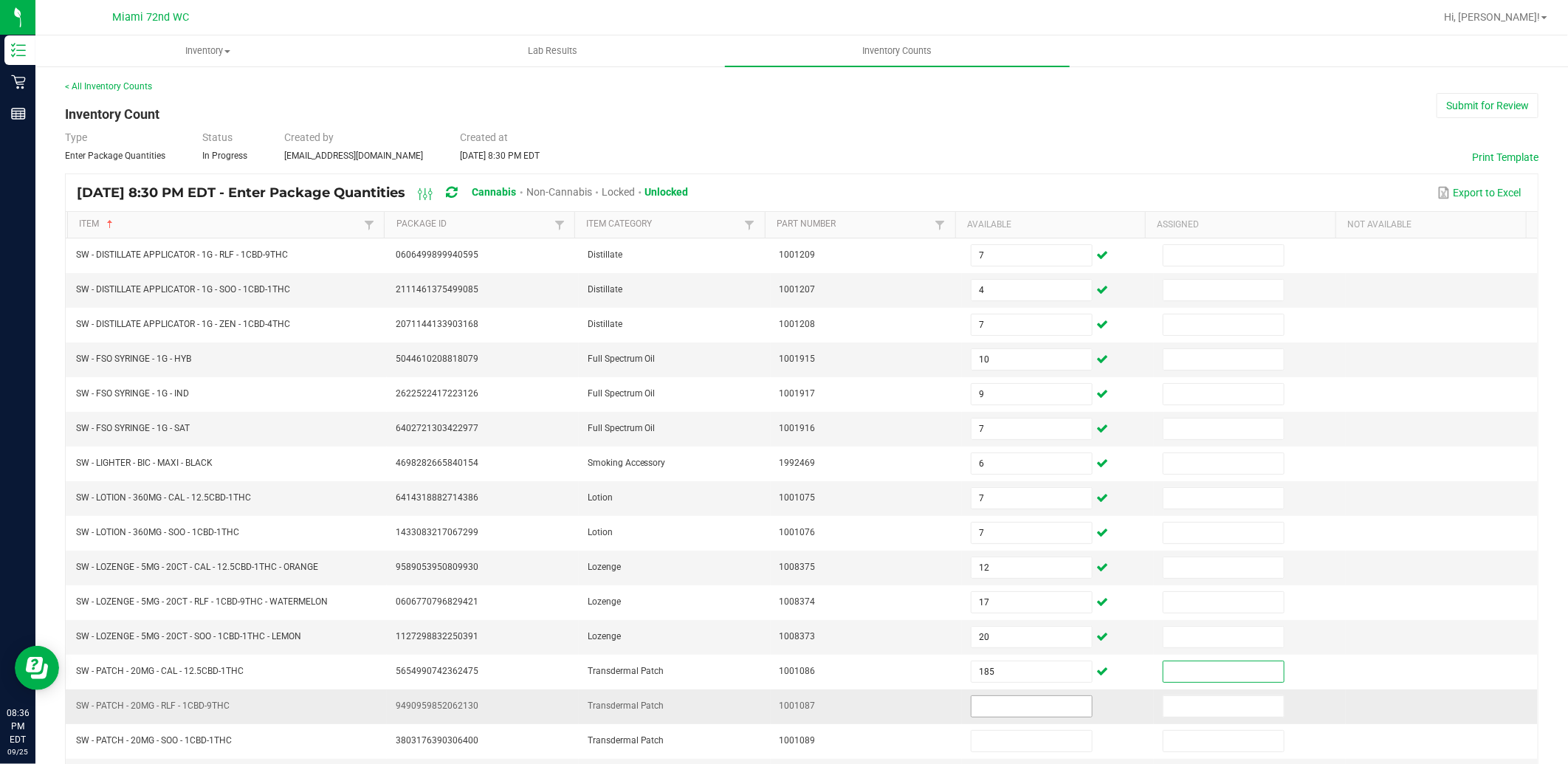
drag, startPoint x: 993, startPoint y: 710, endPoint x: 989, endPoint y: 677, distance: 33.2
click at [992, 708] on input at bounding box center [1032, 706] width 120 height 21
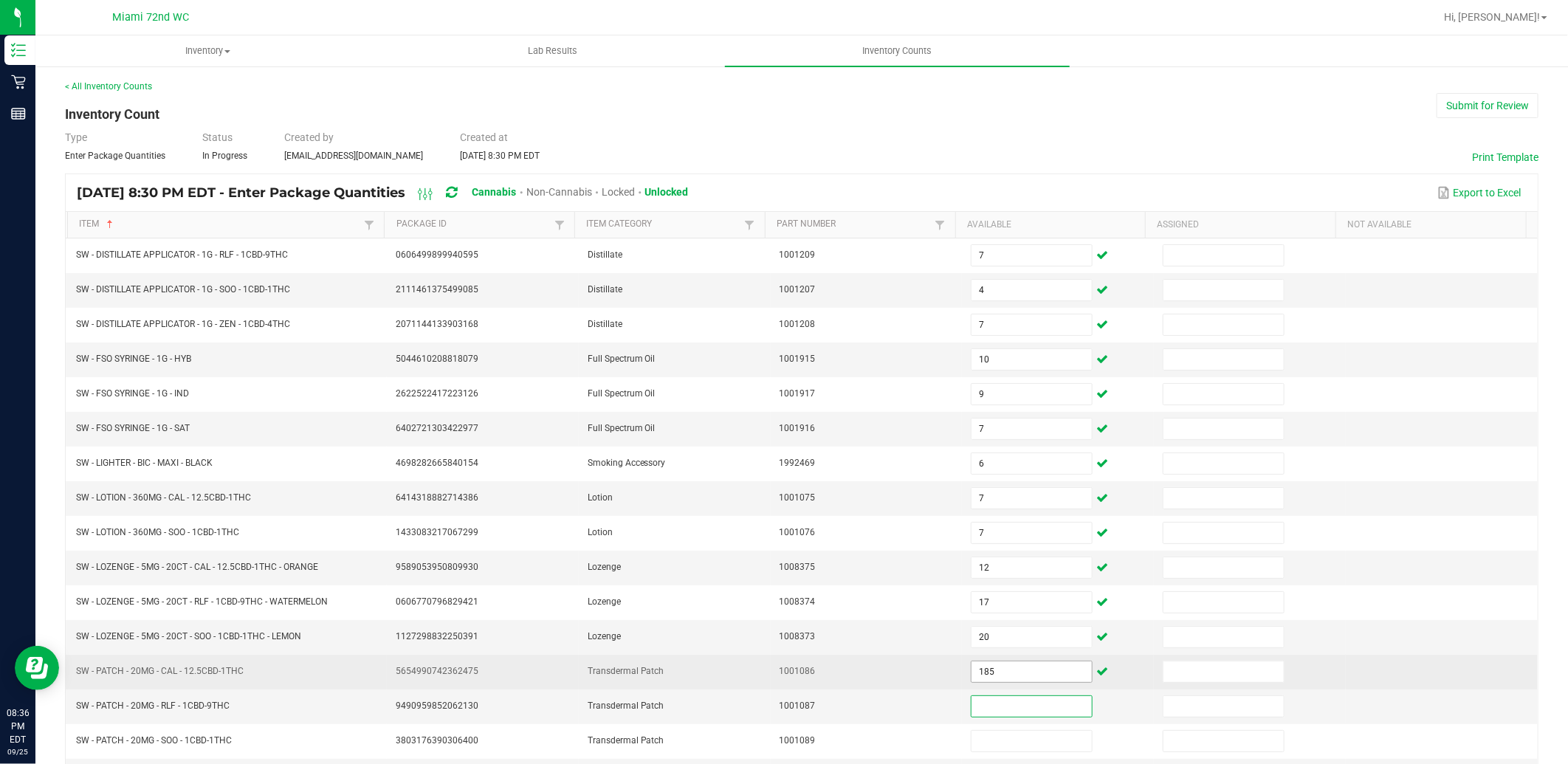
click at [989, 677] on input "185" at bounding box center [1032, 672] width 120 height 21
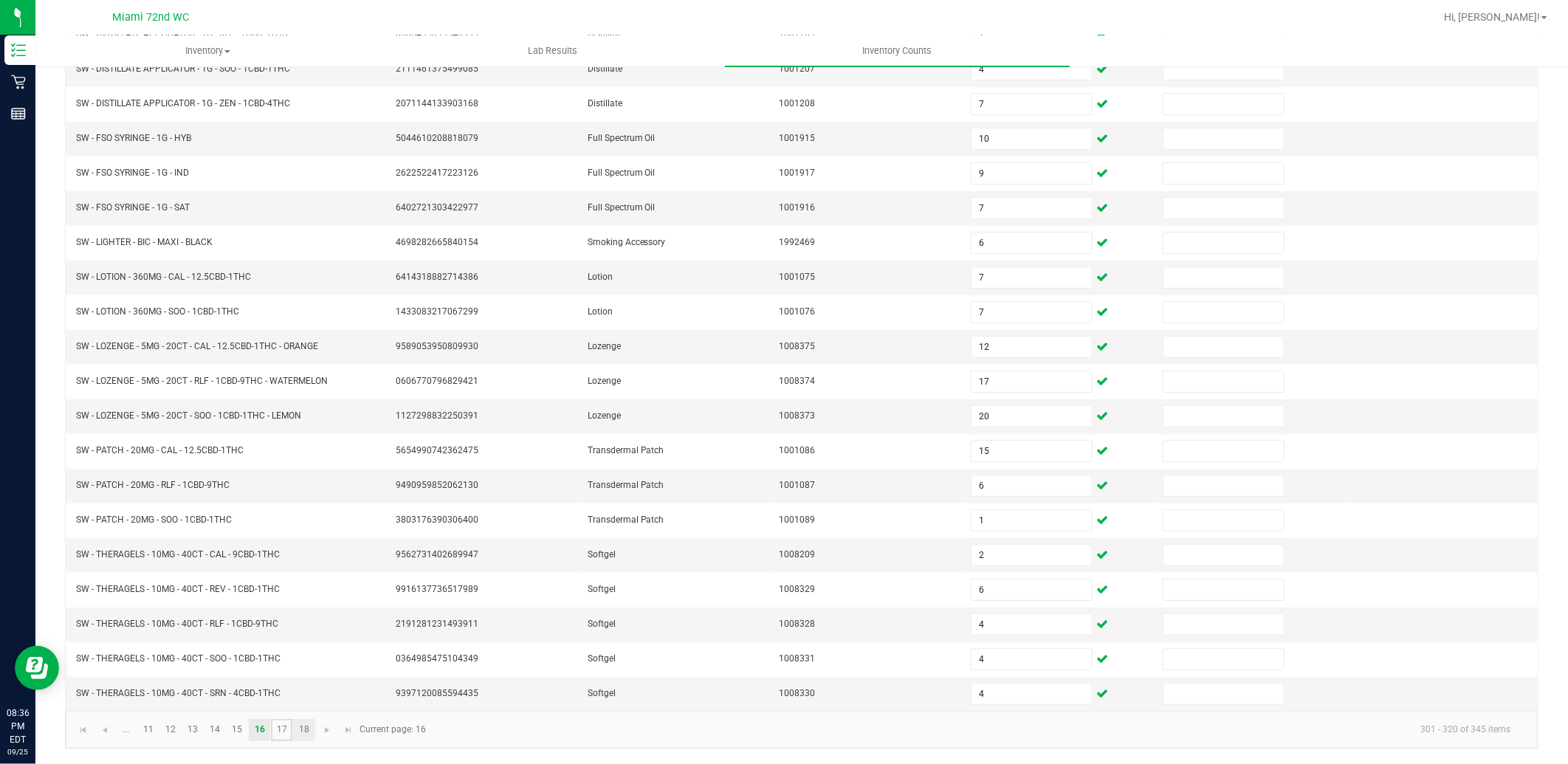
drag, startPoint x: 275, startPoint y: 729, endPoint x: 292, endPoint y: 727, distance: 17.1
click at [275, 729] on link "17" at bounding box center [282, 729] width 21 height 22
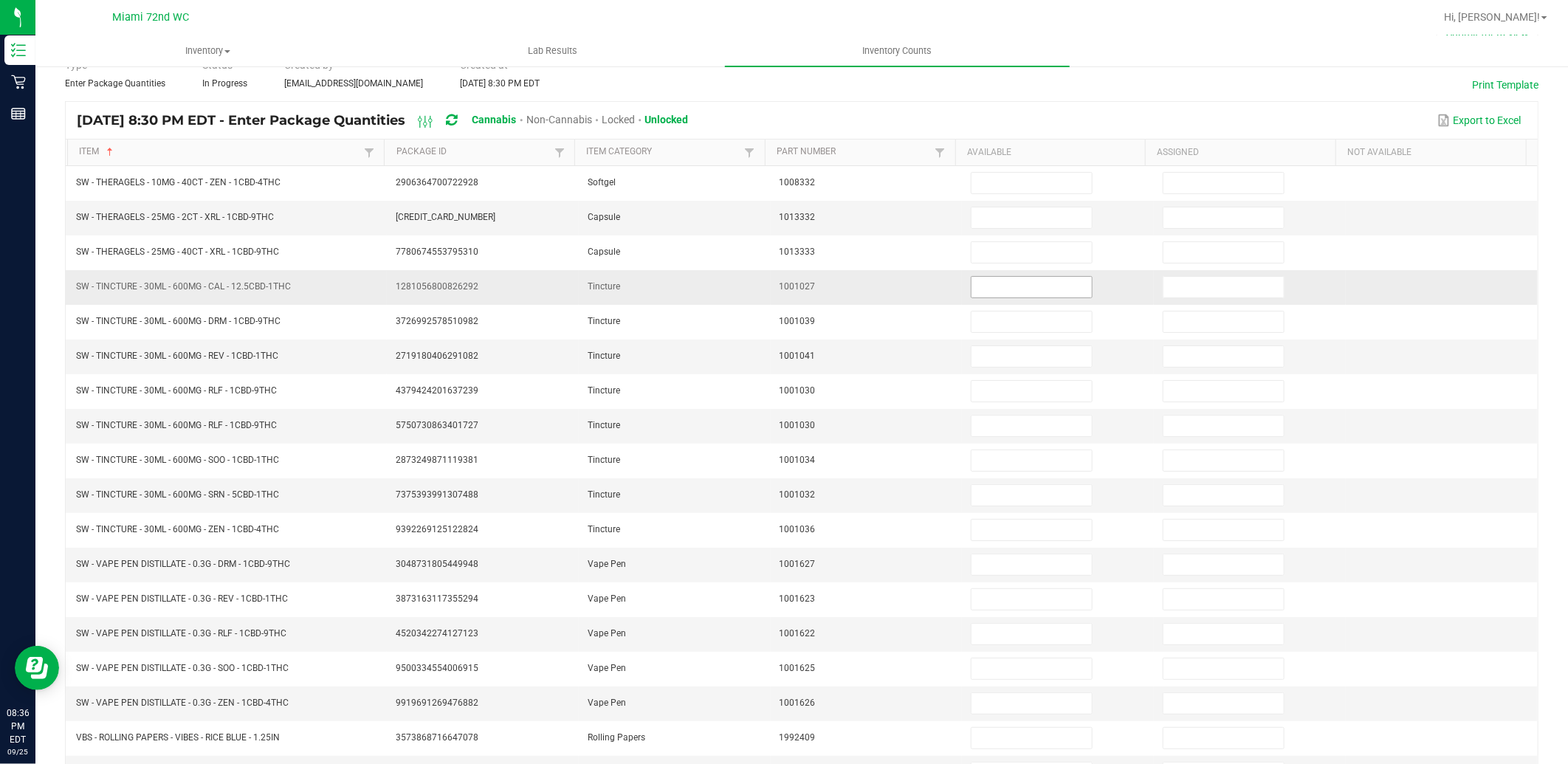
scroll to position [0, 0]
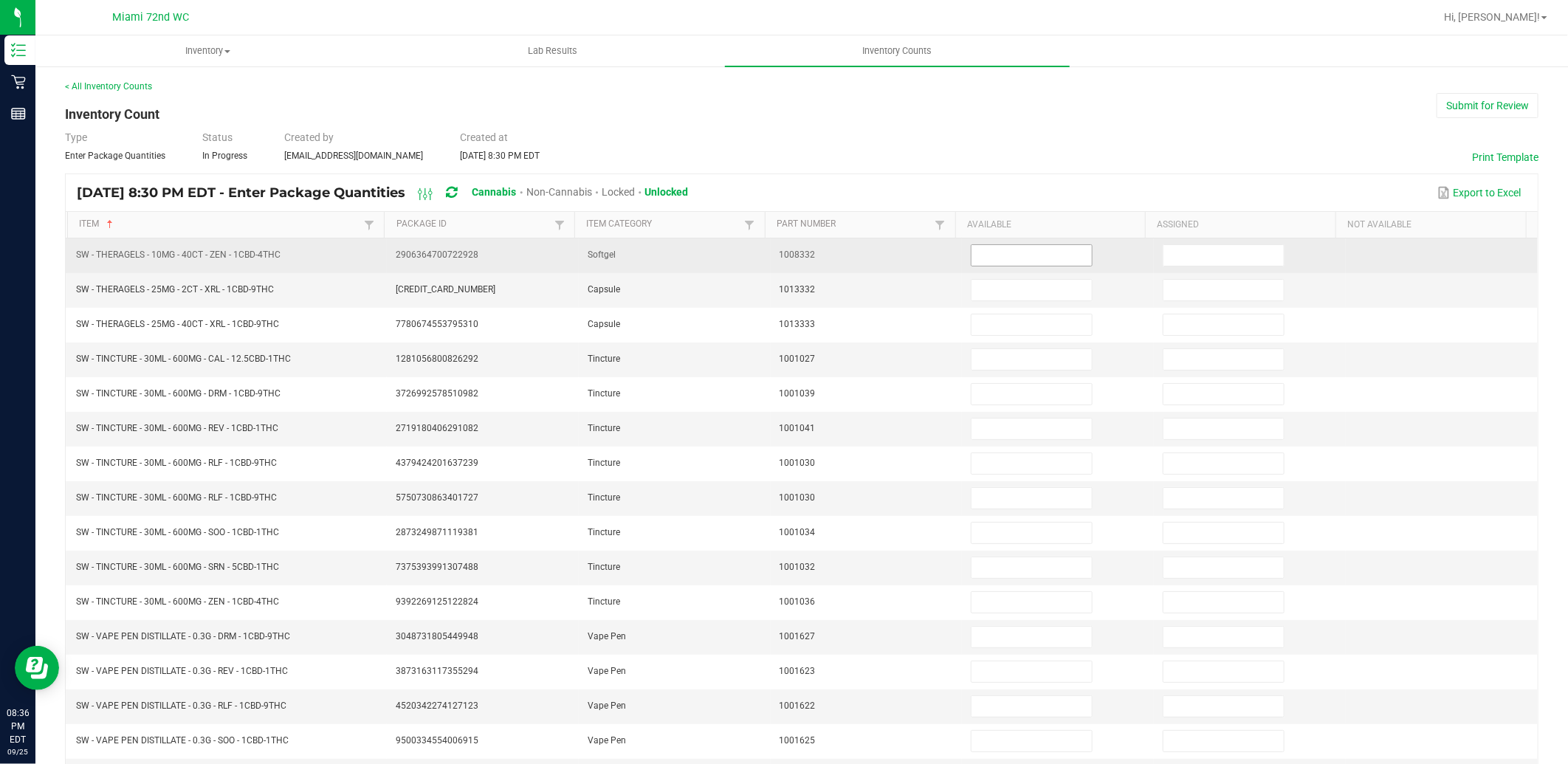
click at [1013, 259] on input at bounding box center [1032, 256] width 120 height 21
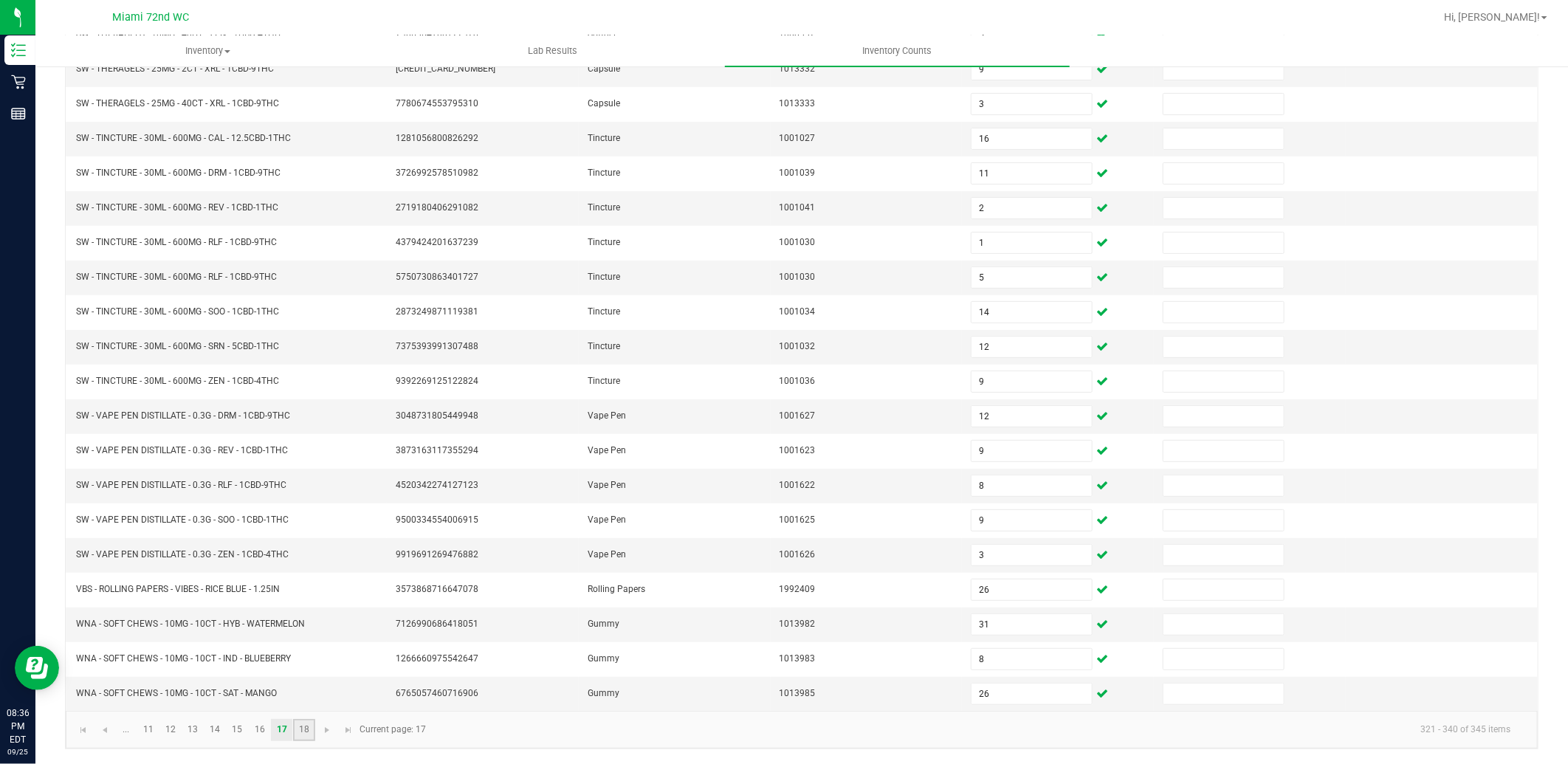
click at [298, 721] on link "18" at bounding box center [304, 729] width 21 height 22
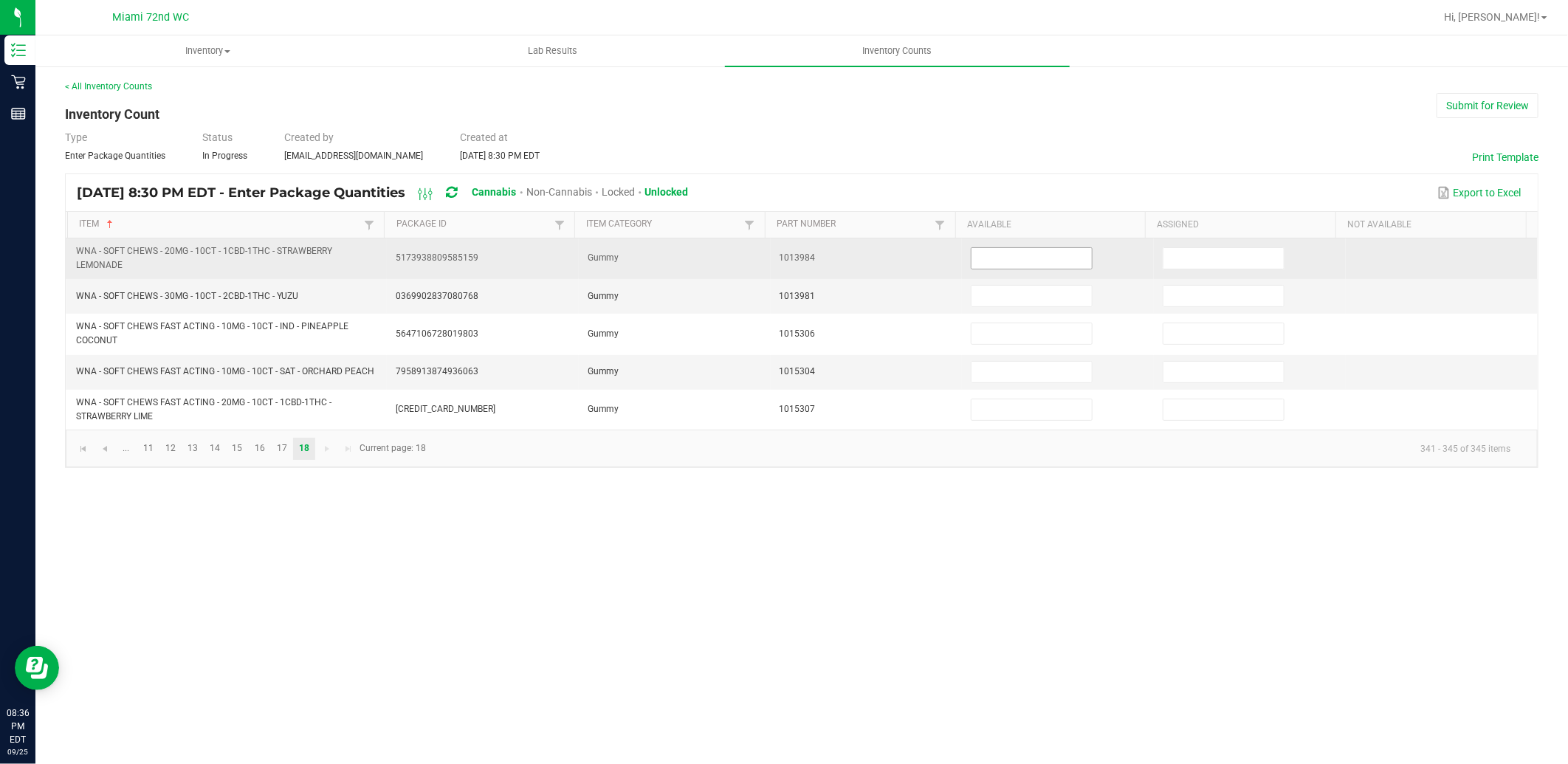
click at [1031, 253] on input at bounding box center [1032, 259] width 120 height 21
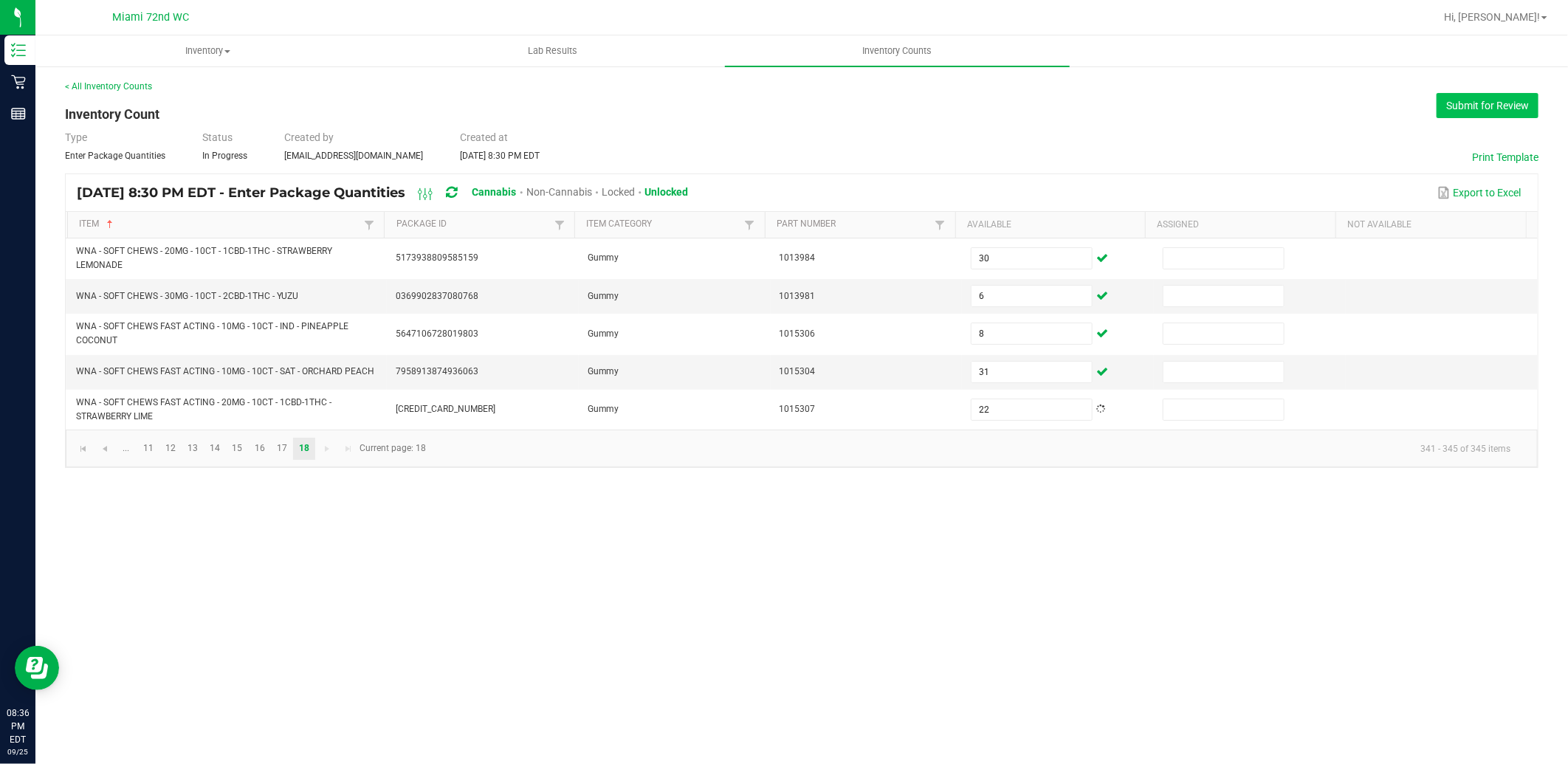
click at [1501, 104] on button "Submit for Review" at bounding box center [1488, 106] width 102 height 25
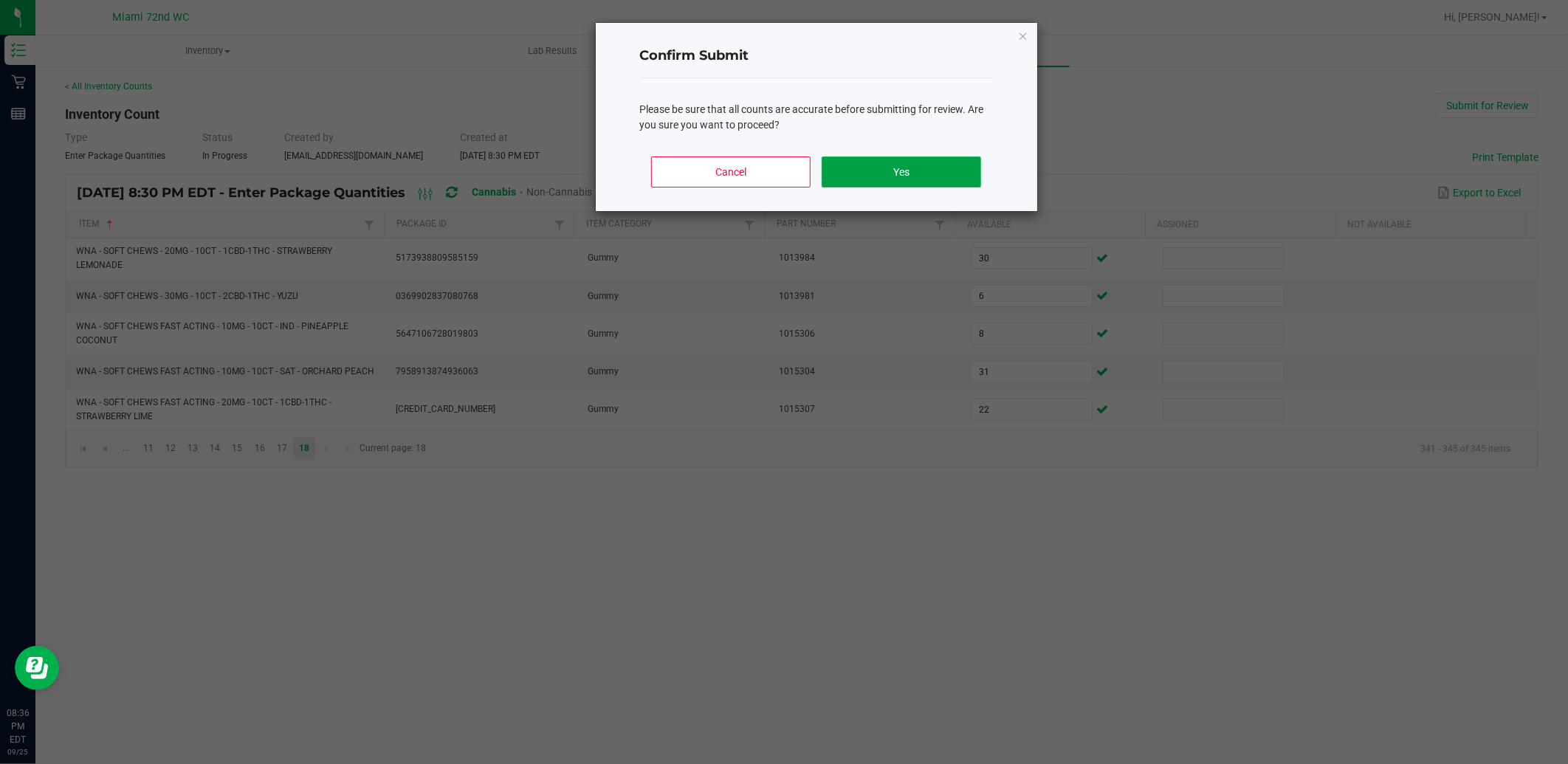
click at [858, 170] on button "Yes" at bounding box center [901, 172] width 159 height 31
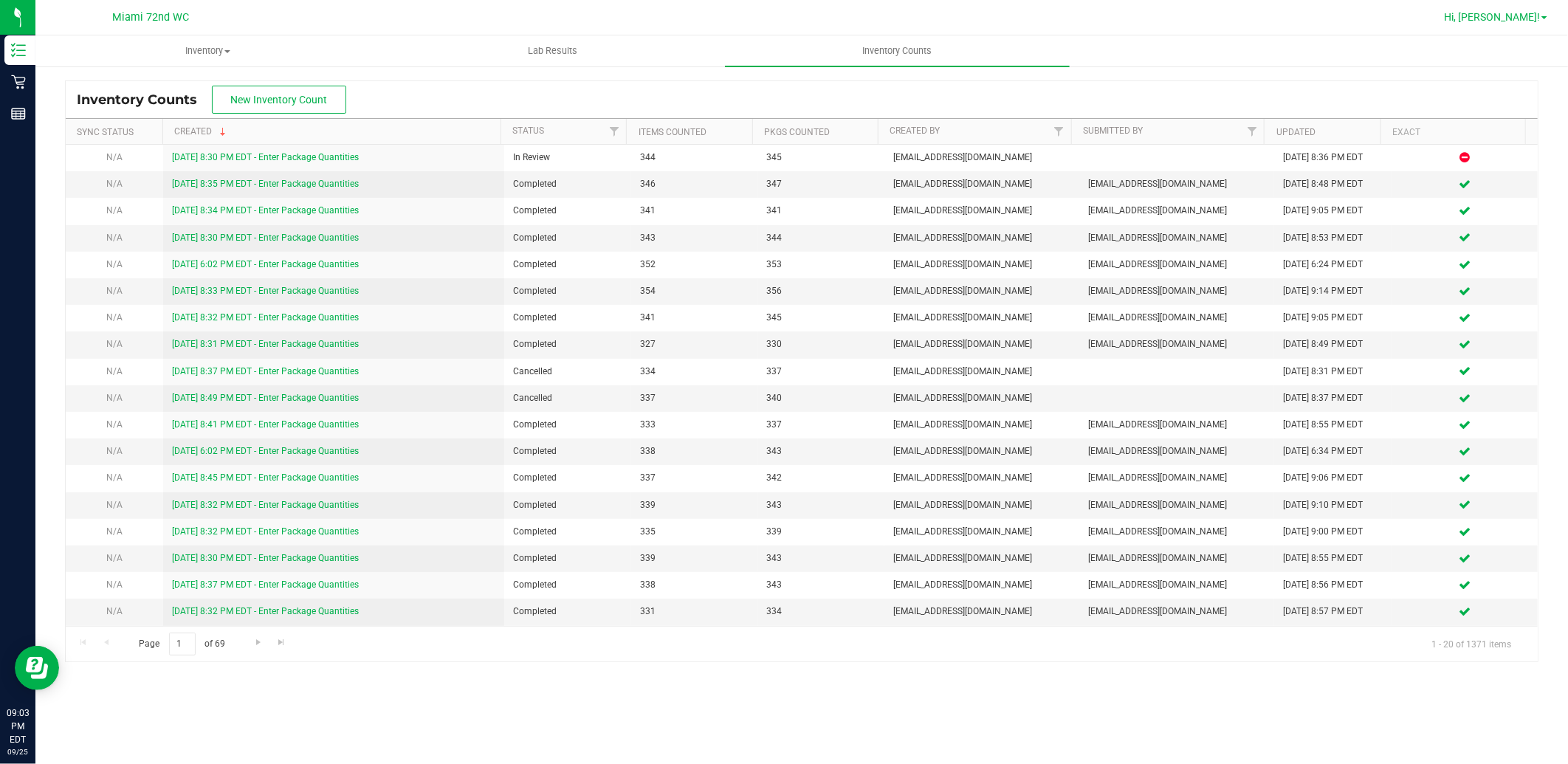
click at [1506, 13] on span "Hi, [PERSON_NAME]!" at bounding box center [1492, 17] width 96 height 12
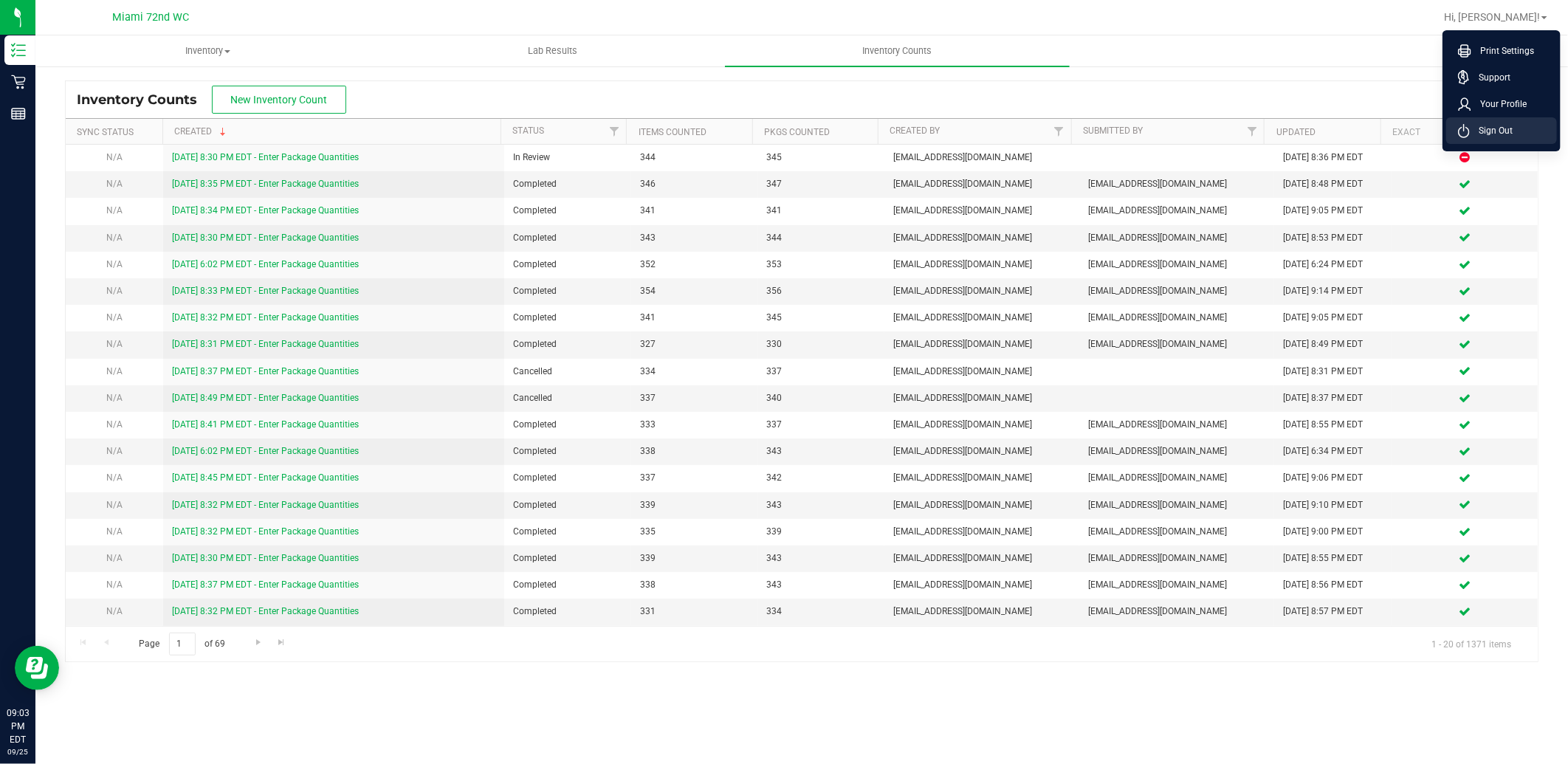
click at [1525, 124] on li "Sign Out" at bounding box center [1502, 131] width 111 height 27
